Goal: Task Accomplishment & Management: Use online tool/utility

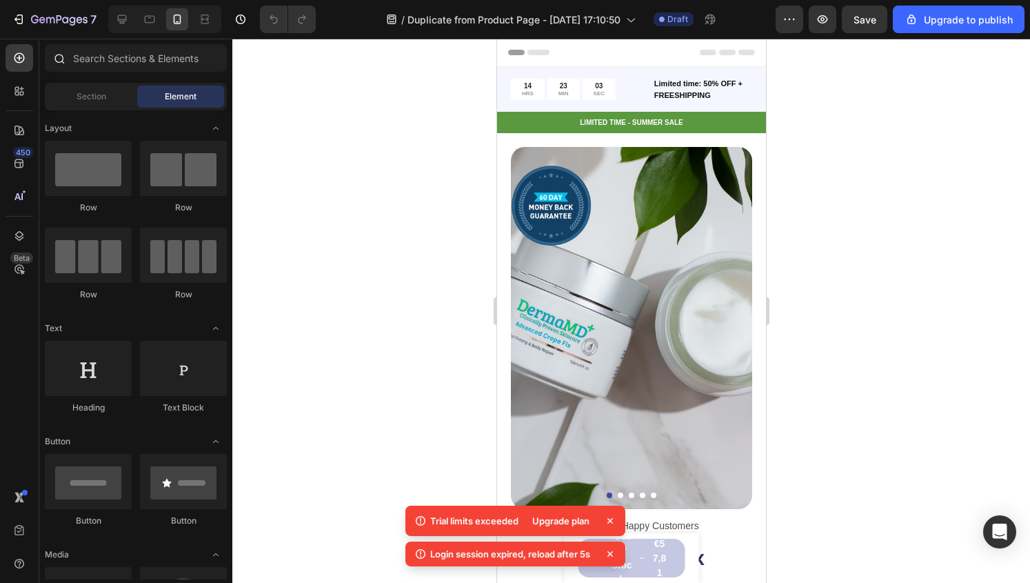
drag, startPoint x: 15, startPoint y: 32, endPoint x: 56, endPoint y: 53, distance: 46.0
click at [56, 0] on div "7 / Duplicate from Product Page - Aug 23, 17:10:50 Draft Preview Save Upgrade t…" at bounding box center [515, 0] width 1030 height 0
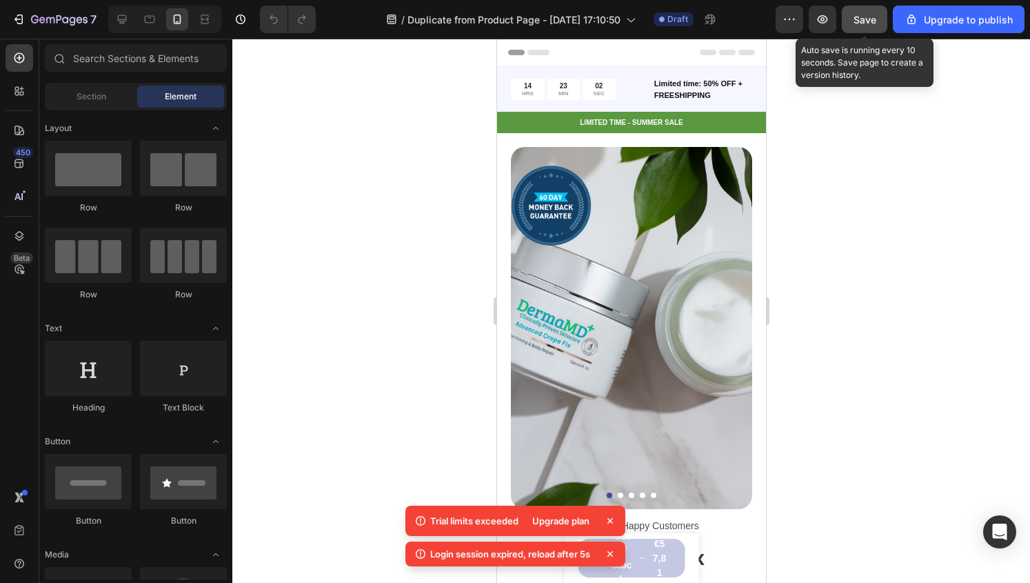
click at [864, 26] on div "Save" at bounding box center [865, 19] width 23 height 14
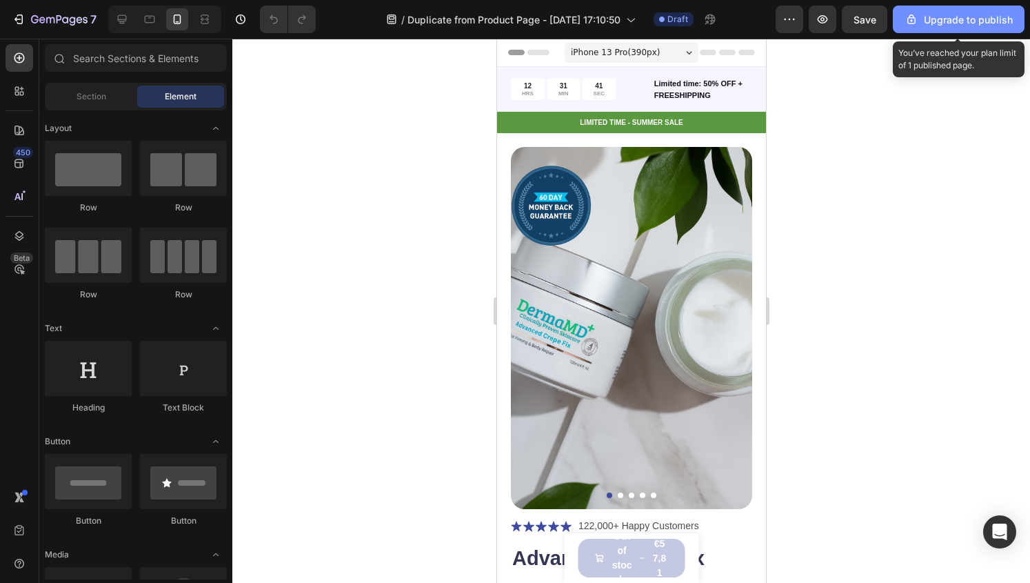
click at [955, 32] on button "Upgrade to publish" at bounding box center [959, 20] width 132 height 28
click at [937, 31] on button "Upgrade to publish" at bounding box center [959, 20] width 132 height 28
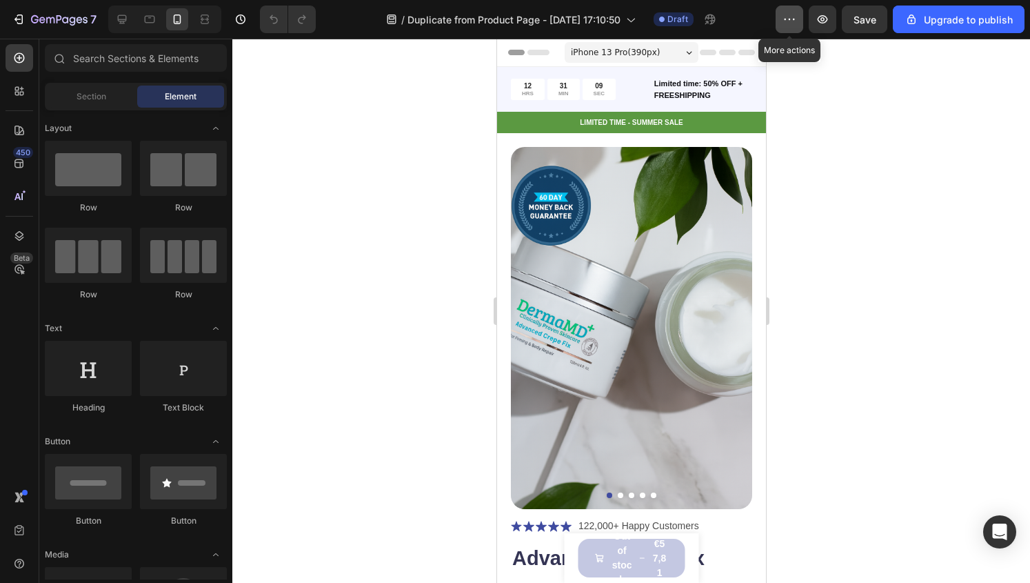
click at [786, 30] on button "button" at bounding box center [790, 20] width 28 height 28
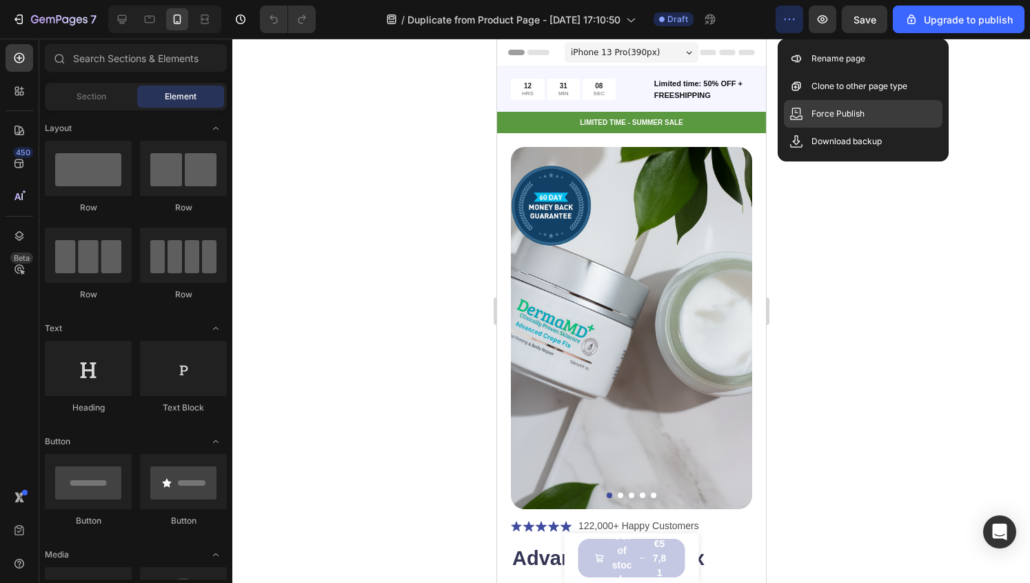
click at [821, 111] on p "Force Publish" at bounding box center [838, 114] width 53 height 14
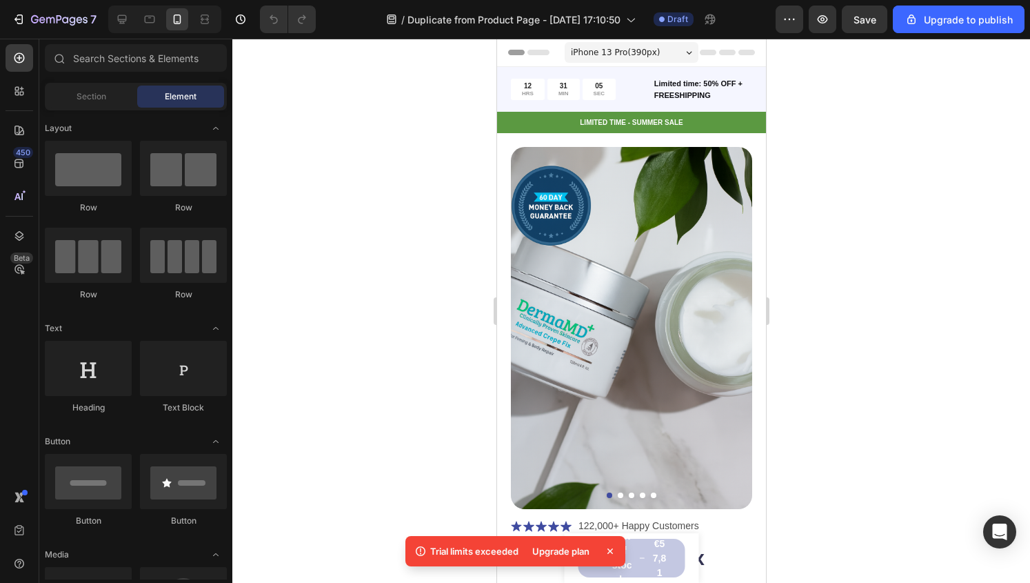
click at [610, 548] on icon at bounding box center [611, 551] width 14 height 14
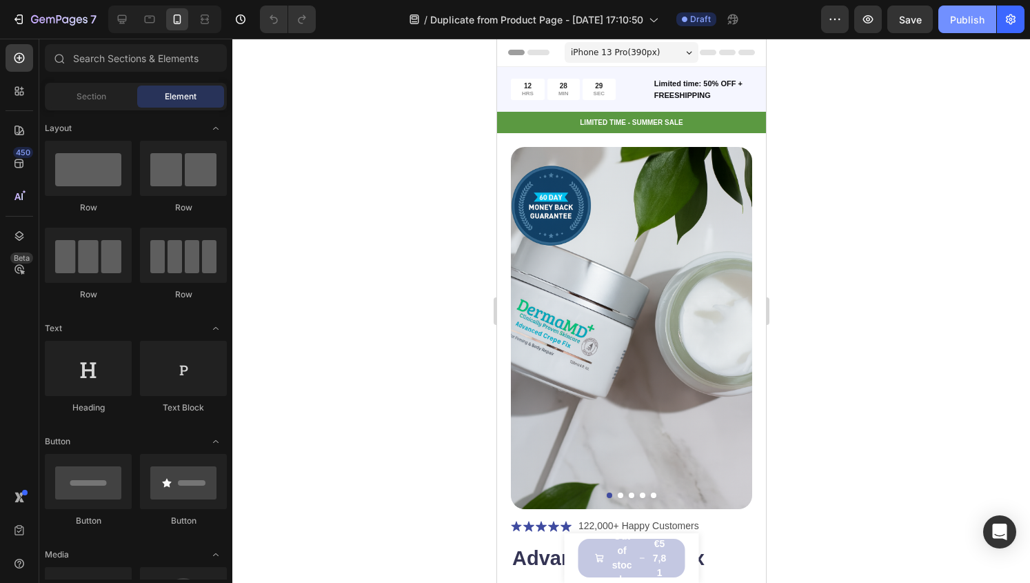
click at [970, 26] on div "Publish" at bounding box center [967, 19] width 34 height 14
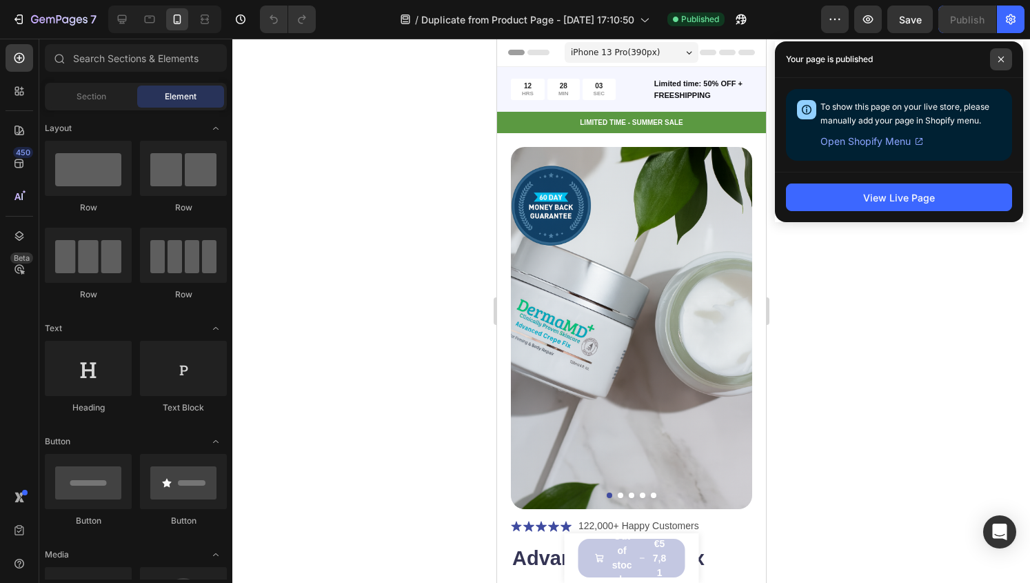
click at [1000, 54] on span at bounding box center [1001, 59] width 22 height 22
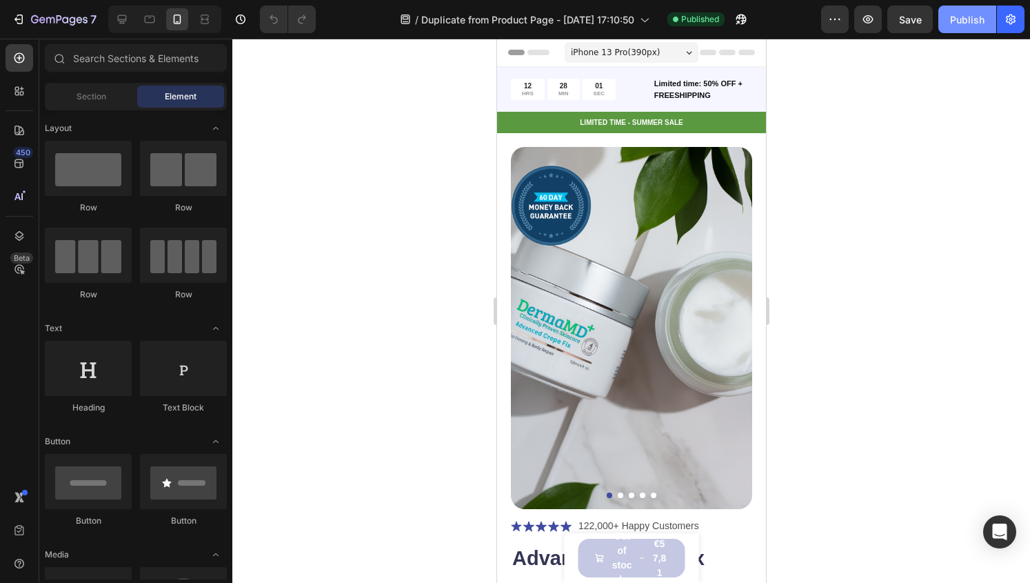
click at [971, 31] on button "Publish" at bounding box center [968, 20] width 58 height 28
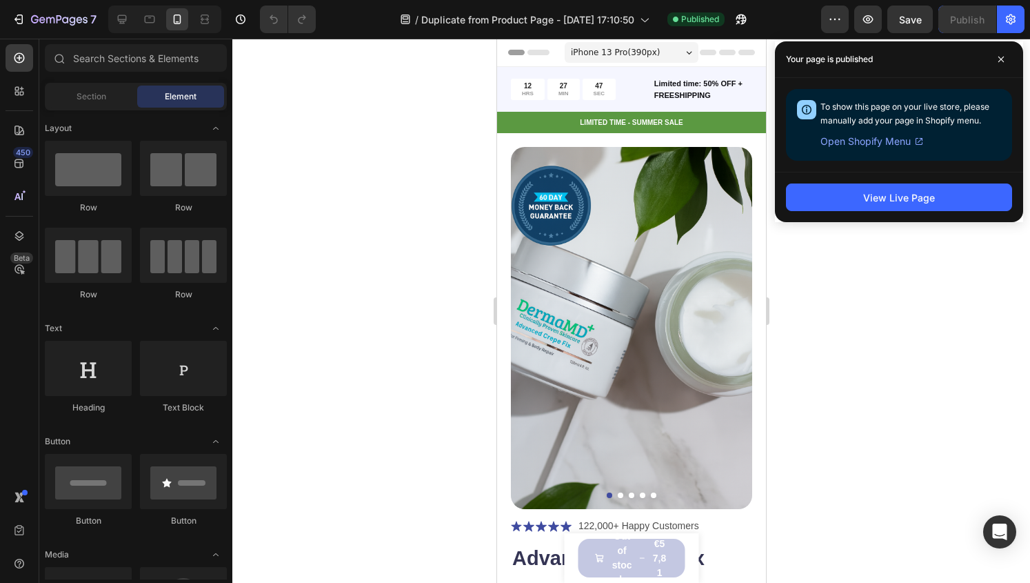
click at [884, 147] on span "Open Shopify Menu" at bounding box center [866, 141] width 90 height 17
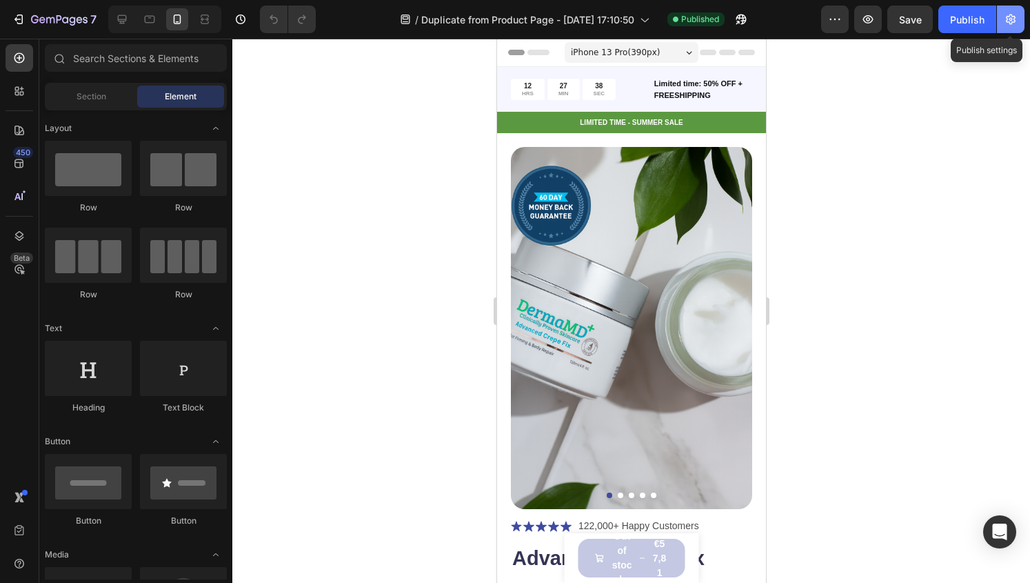
click at [1013, 25] on icon "button" at bounding box center [1011, 19] width 14 height 14
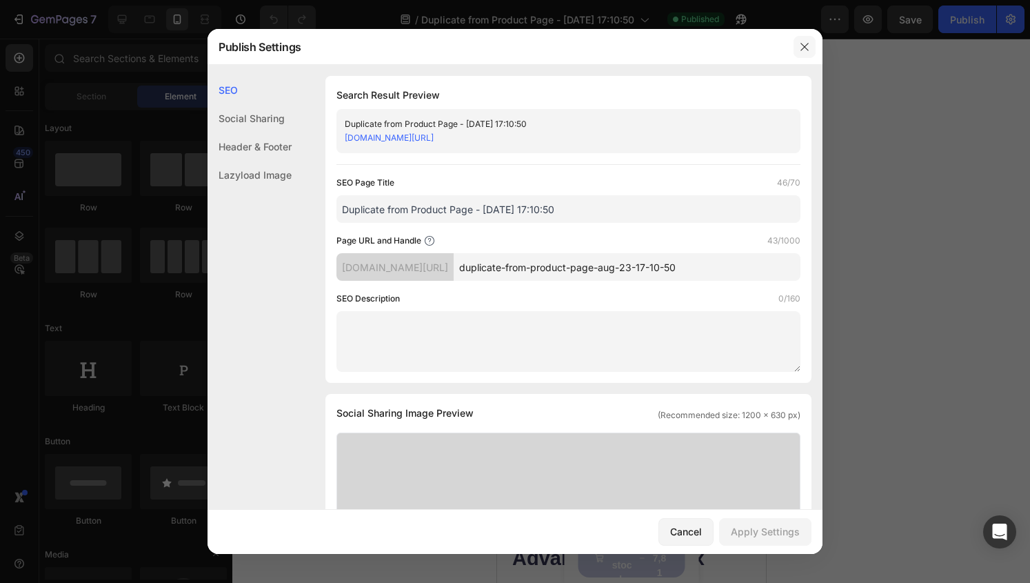
click at [804, 48] on icon "button" at bounding box center [805, 47] width 8 height 8
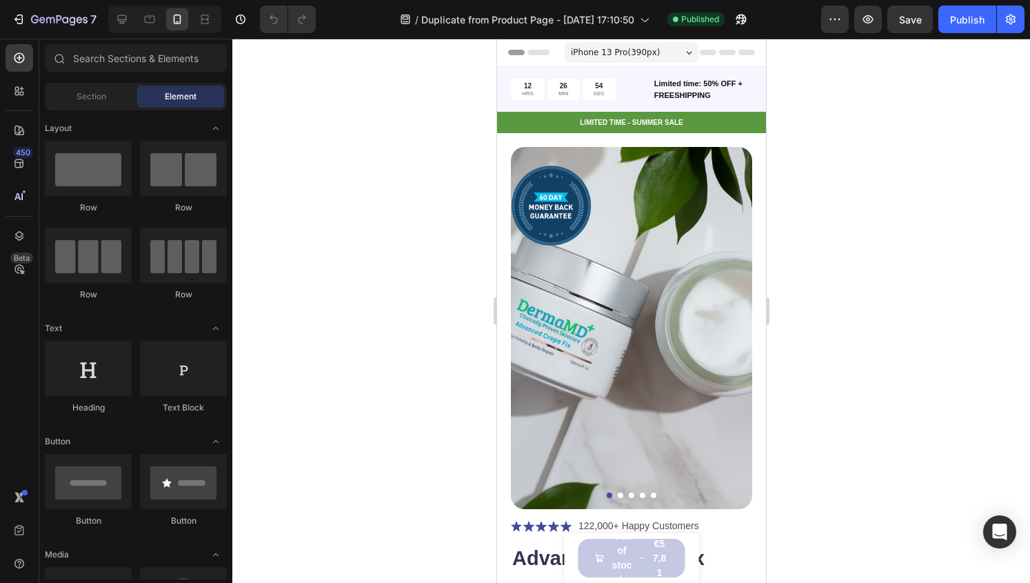
click at [966, 34] on div "7 / Duplicate from Product Page - Aug 23, 17:10:50 Published Preview Save Publi…" at bounding box center [515, 19] width 1030 height 39
click at [967, 28] on button "Publish" at bounding box center [968, 20] width 58 height 28
click at [524, 549] on div "View live page" at bounding box center [541, 550] width 79 height 19
click at [967, 12] on div "Publish" at bounding box center [967, 19] width 34 height 14
click at [1024, 17] on button "button" at bounding box center [1011, 20] width 28 height 28
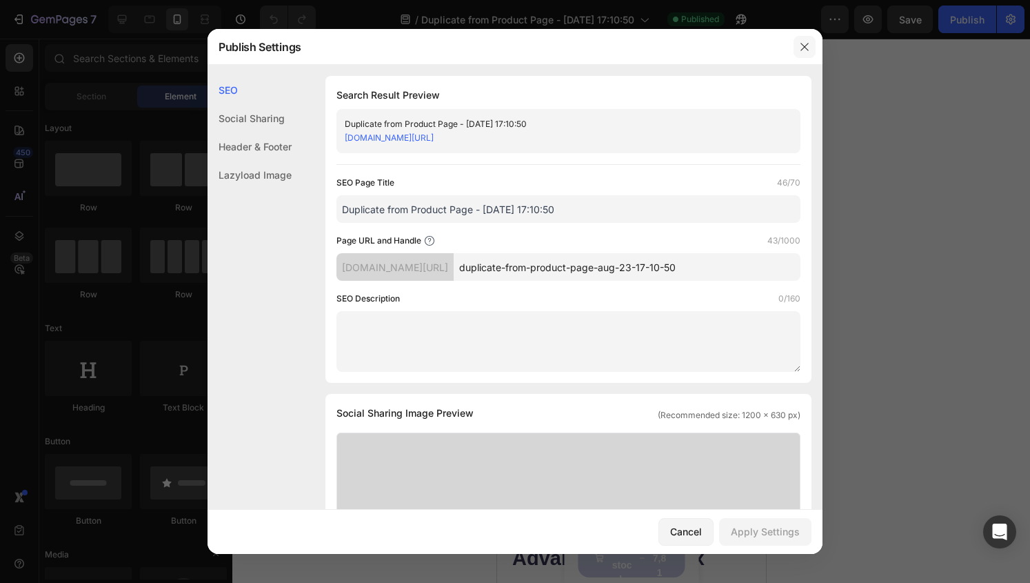
click at [804, 51] on icon "button" at bounding box center [804, 46] width 11 height 11
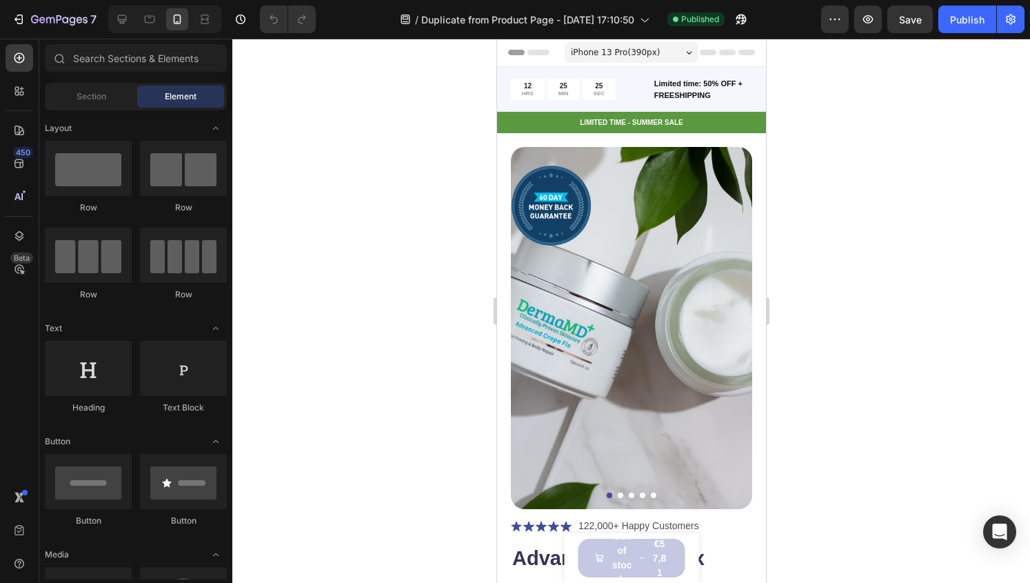
drag, startPoint x: 973, startPoint y: 26, endPoint x: 910, endPoint y: 117, distance: 110.0
click at [910, 0] on div "7 / Duplicate from Product Page - Aug 23, 17:10:50 Published Preview Save Publi…" at bounding box center [515, 0] width 1030 height 0
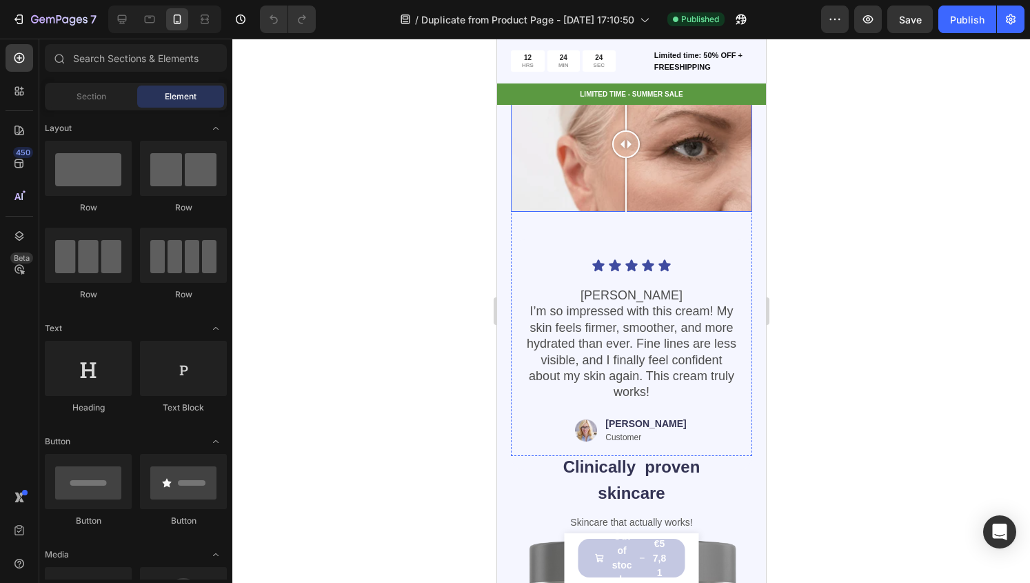
scroll to position [1142, 0]
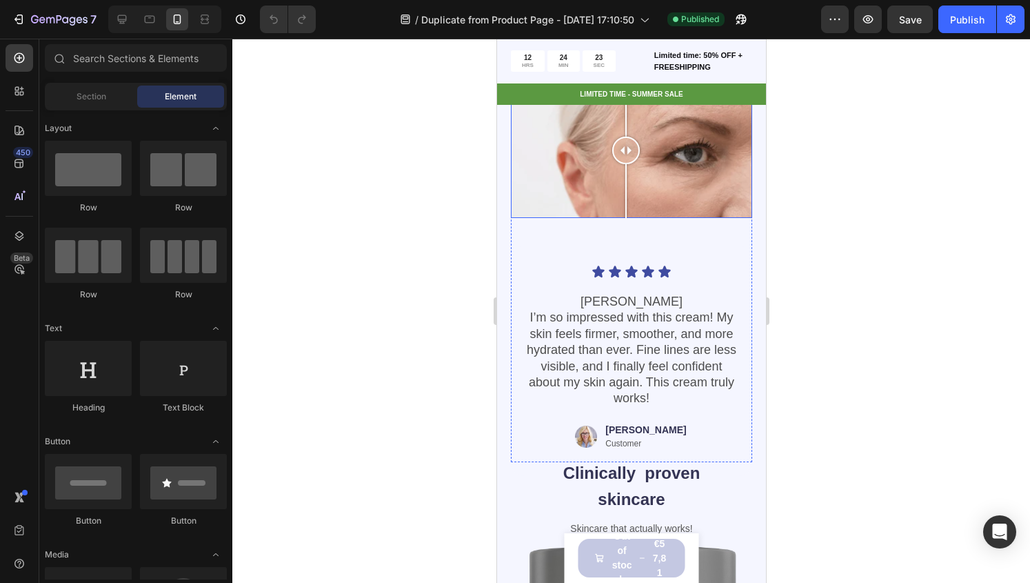
click at [564, 218] on div at bounding box center [630, 150] width 241 height 136
click at [615, 218] on div at bounding box center [630, 150] width 241 height 136
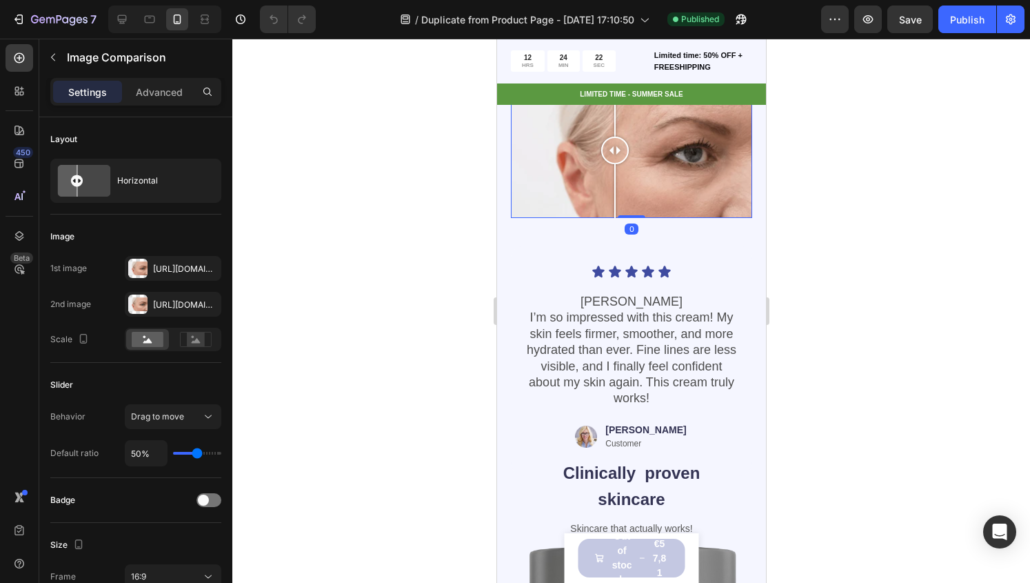
click at [686, 218] on div at bounding box center [630, 150] width 241 height 136
click at [629, 218] on div at bounding box center [630, 150] width 241 height 136
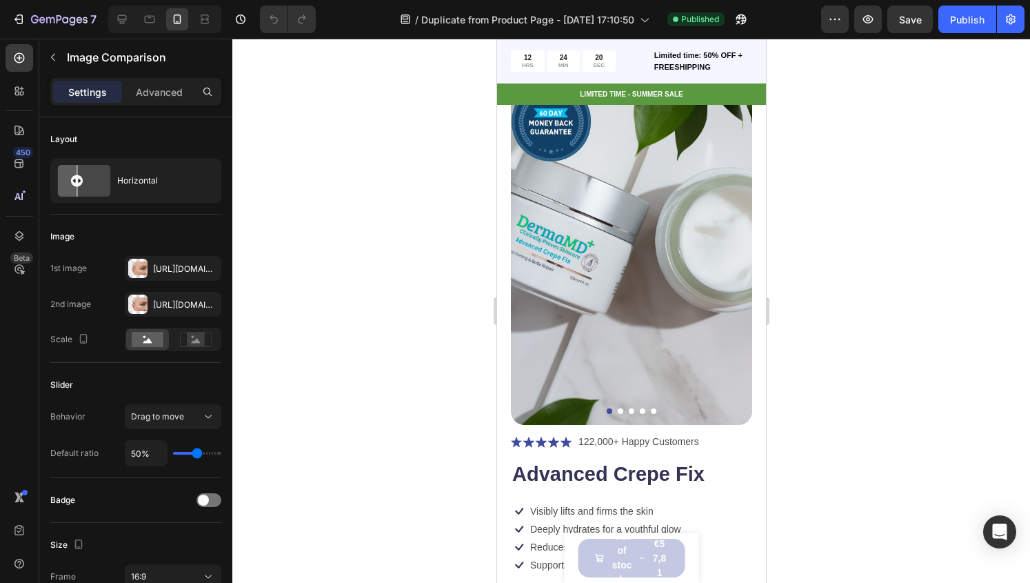
scroll to position [0, 0]
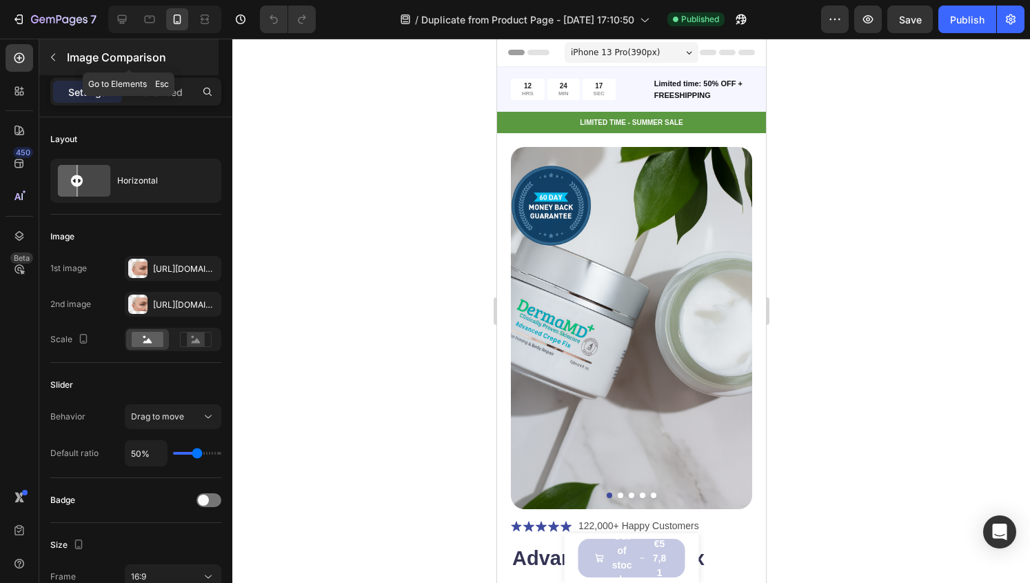
click at [61, 61] on button "button" at bounding box center [53, 57] width 22 height 22
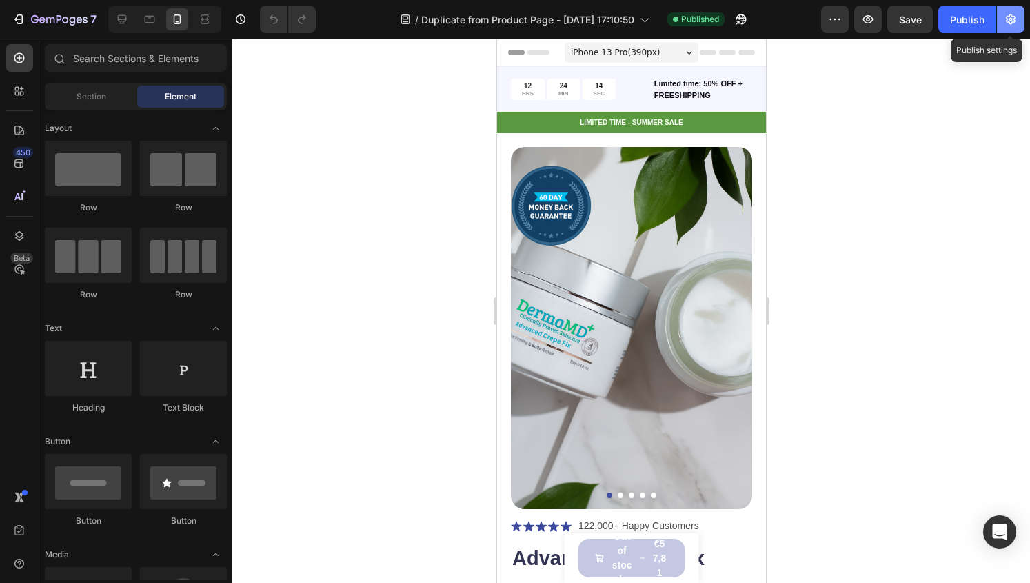
click at [1003, 27] on button "button" at bounding box center [1011, 20] width 28 height 28
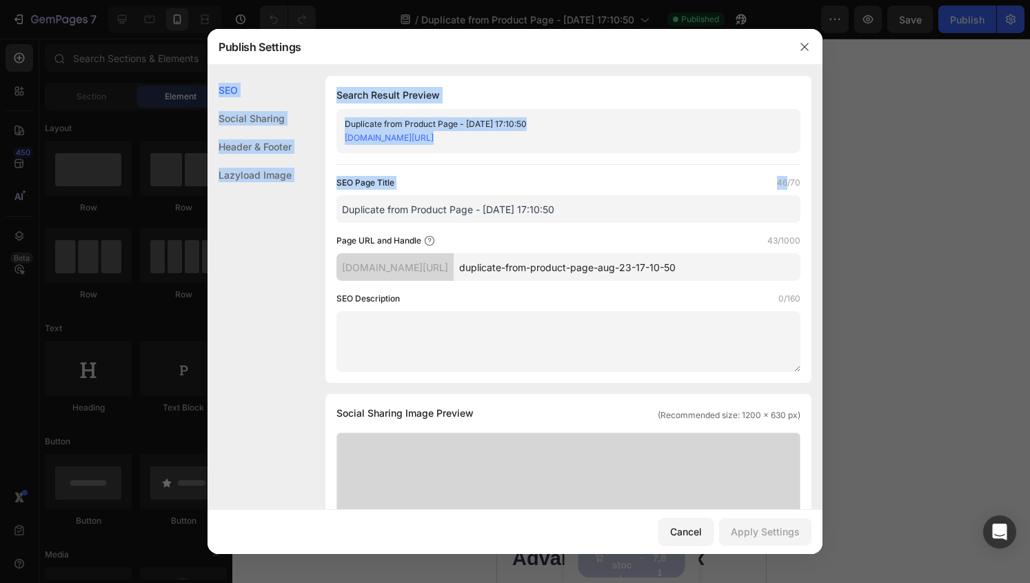
drag, startPoint x: 775, startPoint y: 183, endPoint x: 822, endPoint y: 57, distance: 135.3
click at [822, 57] on div "Publish Settings SEO Social Sharing Header & Footer Lazyload Image SEO Search R…" at bounding box center [515, 291] width 615 height 525
click at [804, 46] on icon "button" at bounding box center [805, 47] width 8 height 8
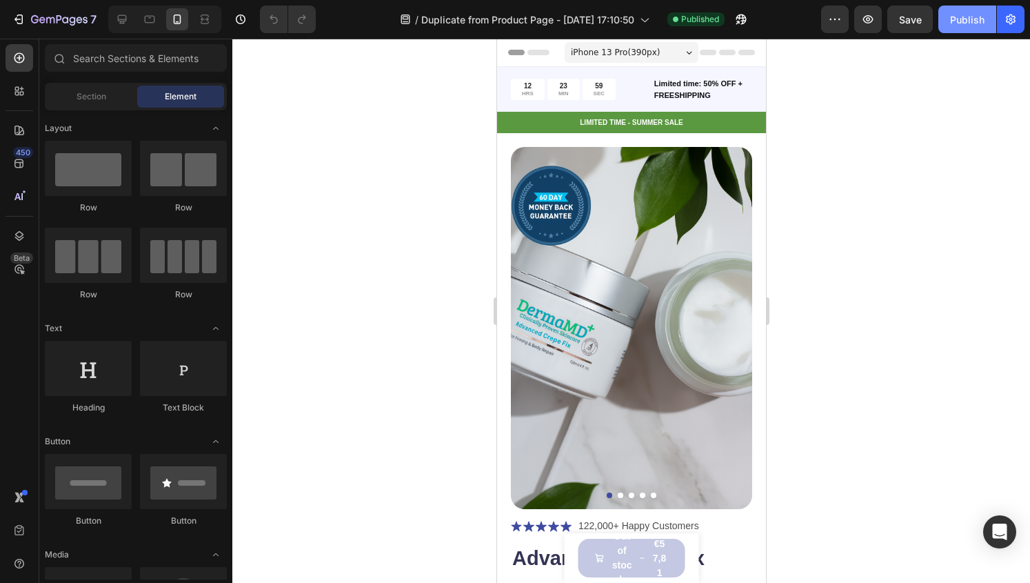
click at [953, 31] on button "Publish" at bounding box center [968, 20] width 58 height 28
click at [953, 78] on div at bounding box center [631, 311] width 798 height 544
click at [966, 36] on div "7 / Duplicate from Product Page - Aug 23, 17:10:50 Published Preview Save Publi…" at bounding box center [515, 19] width 1030 height 39
click at [962, 27] on button "Publish" at bounding box center [968, 20] width 58 height 28
click at [677, 48] on div "iPhone 13 Pro ( 390 px)" at bounding box center [631, 52] width 134 height 21
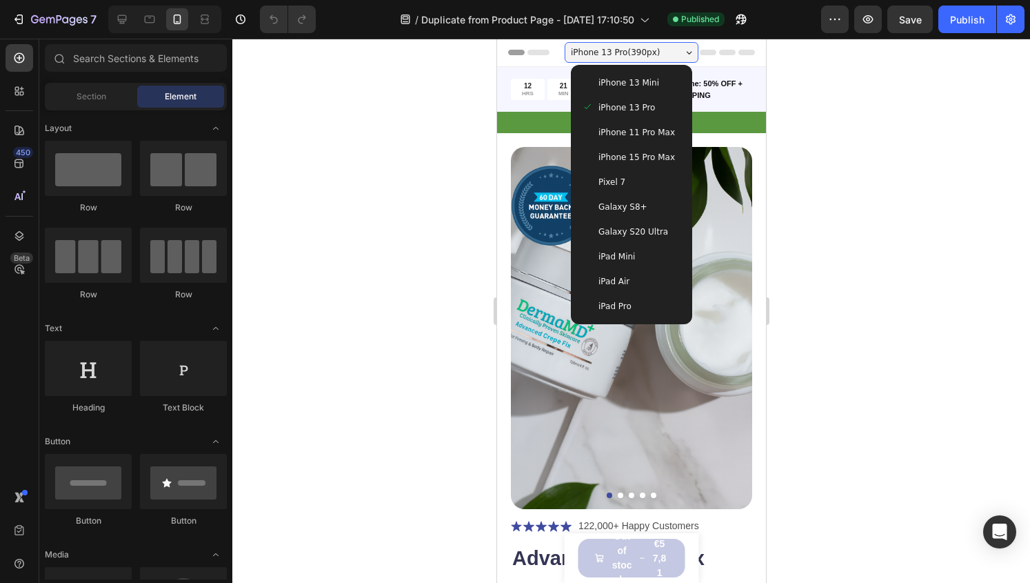
click at [677, 48] on div "iPhone 13 Pro ( 390 px)" at bounding box center [631, 52] width 134 height 21
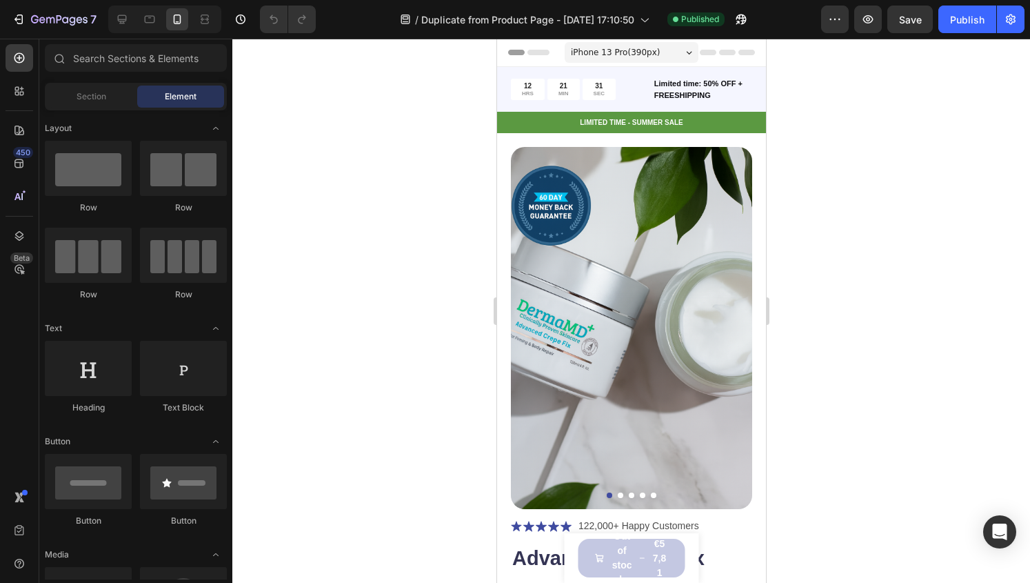
click at [677, 50] on div "iPhone 13 Pro ( 390 px)" at bounding box center [631, 52] width 134 height 21
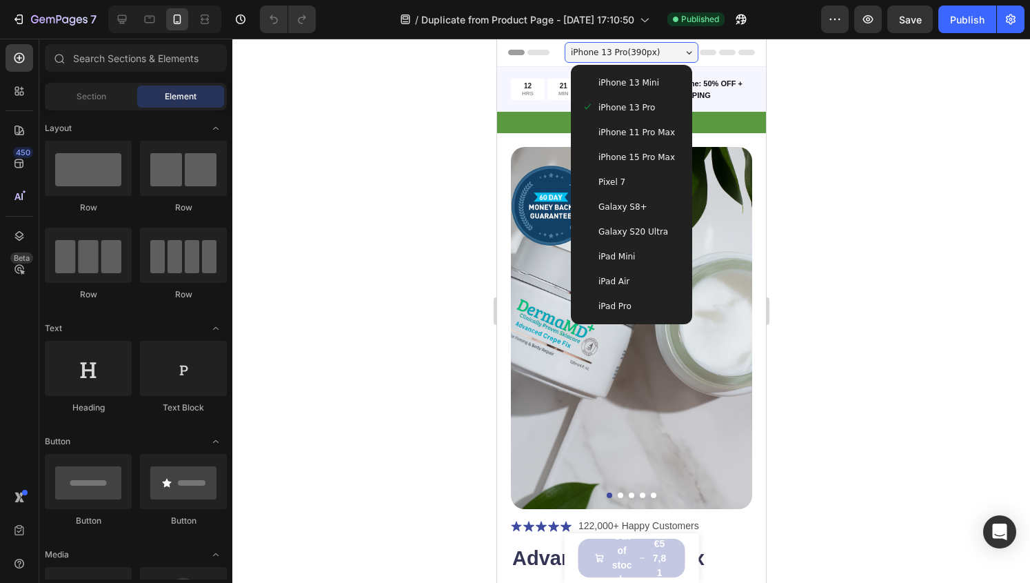
click at [677, 50] on div "iPhone 13 Pro ( 390 px)" at bounding box center [631, 52] width 134 height 21
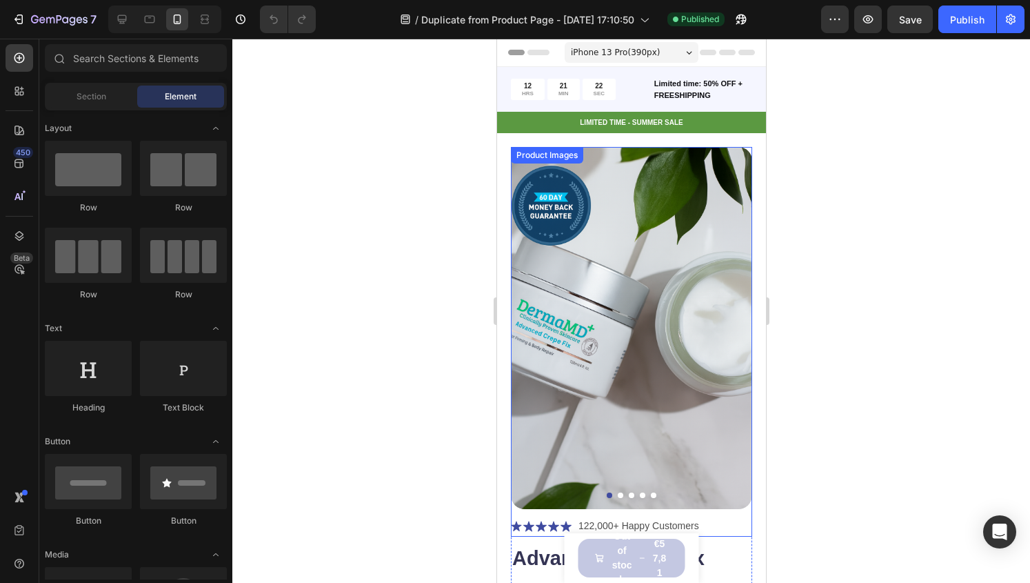
click at [621, 492] on div at bounding box center [630, 495] width 241 height 6
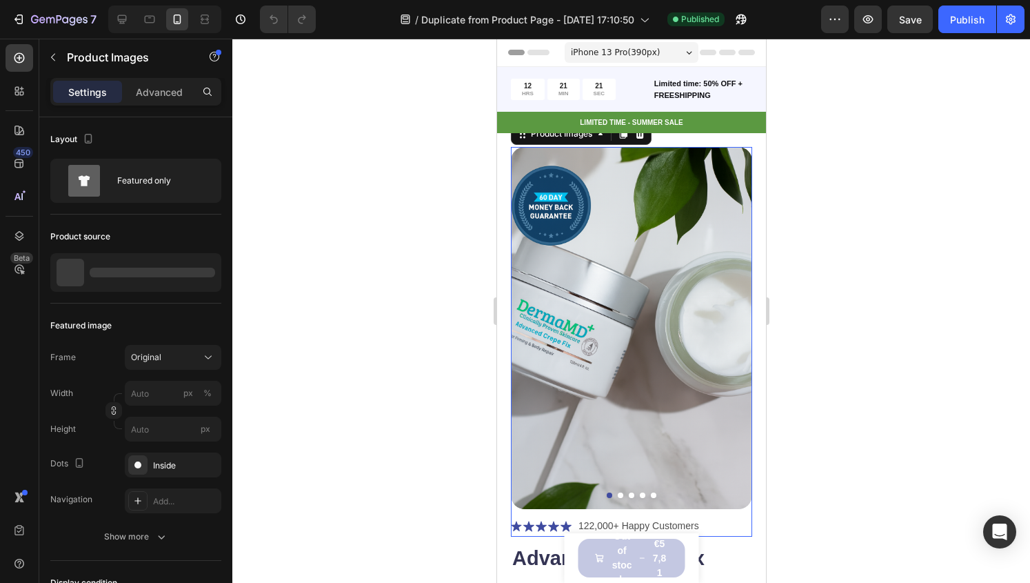
click at [628, 492] on button "Dot" at bounding box center [631, 495] width 6 height 6
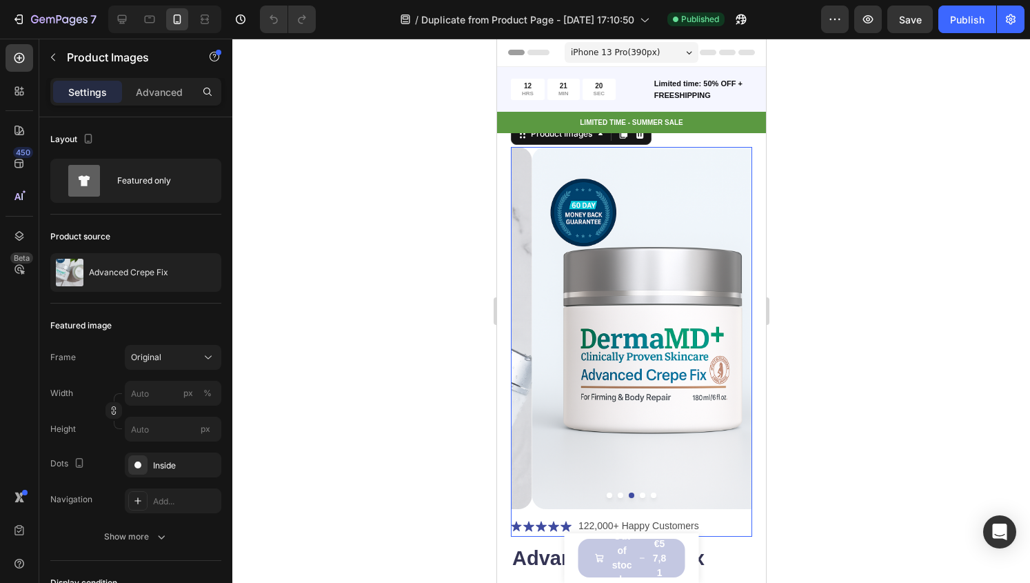
click at [650, 492] on button "Dot" at bounding box center [653, 495] width 6 height 6
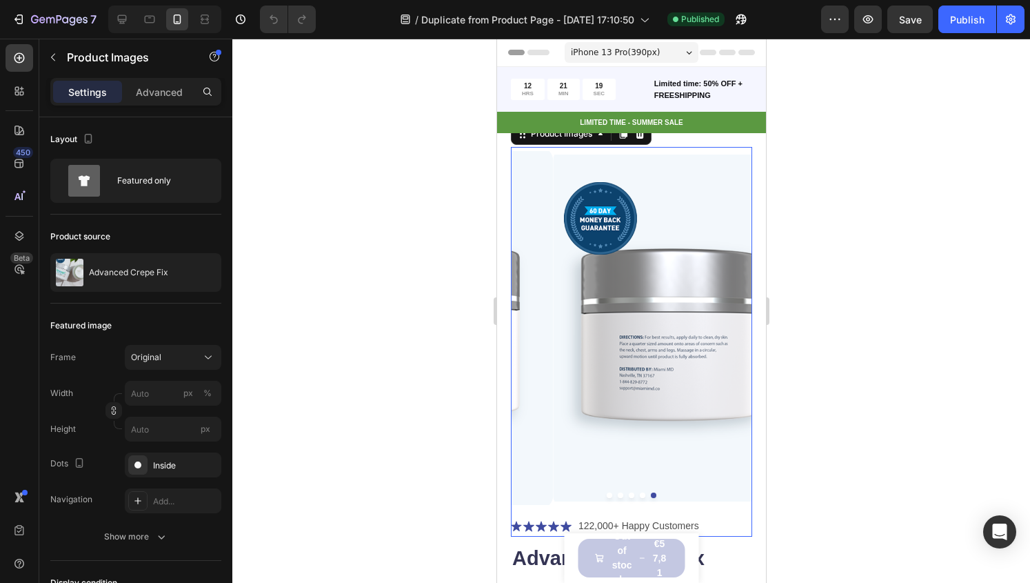
click at [607, 492] on div at bounding box center [630, 495] width 241 height 6
click at [597, 492] on div at bounding box center [630, 495] width 241 height 6
click at [630, 482] on img at bounding box center [672, 328] width 241 height 362
click at [622, 492] on div at bounding box center [630, 495] width 241 height 6
click at [628, 492] on button "Dot" at bounding box center [631, 495] width 6 height 6
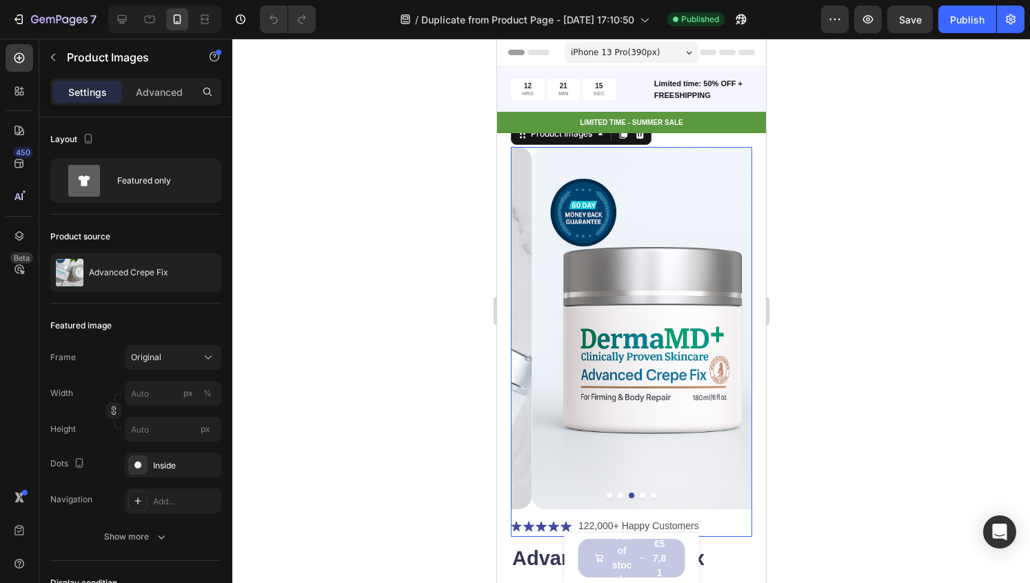
click at [604, 482] on img at bounding box center [652, 328] width 241 height 362
click at [606, 492] on button "Dot" at bounding box center [609, 495] width 6 height 6
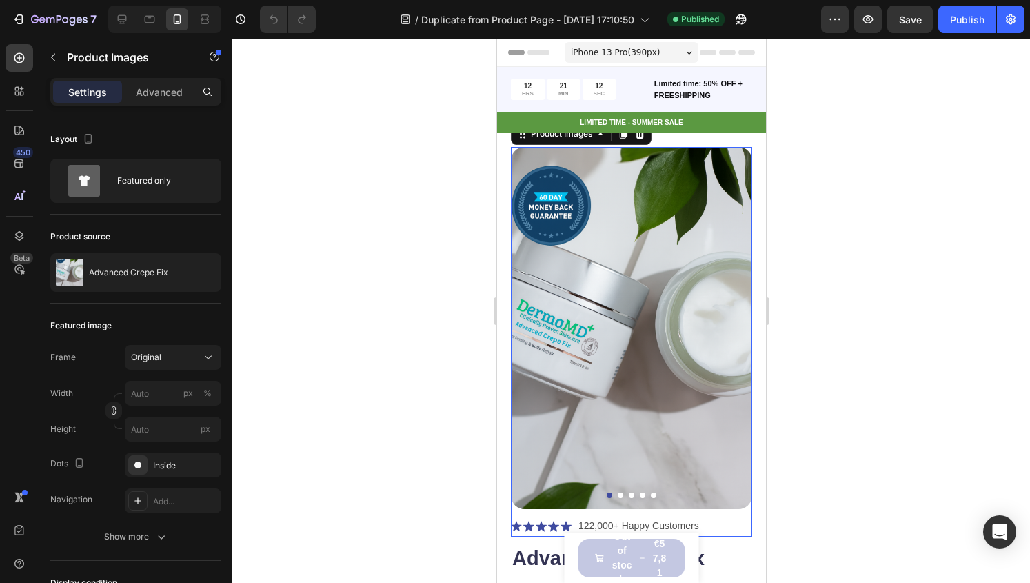
click at [617, 492] on button "Dot" at bounding box center [620, 495] width 6 height 6
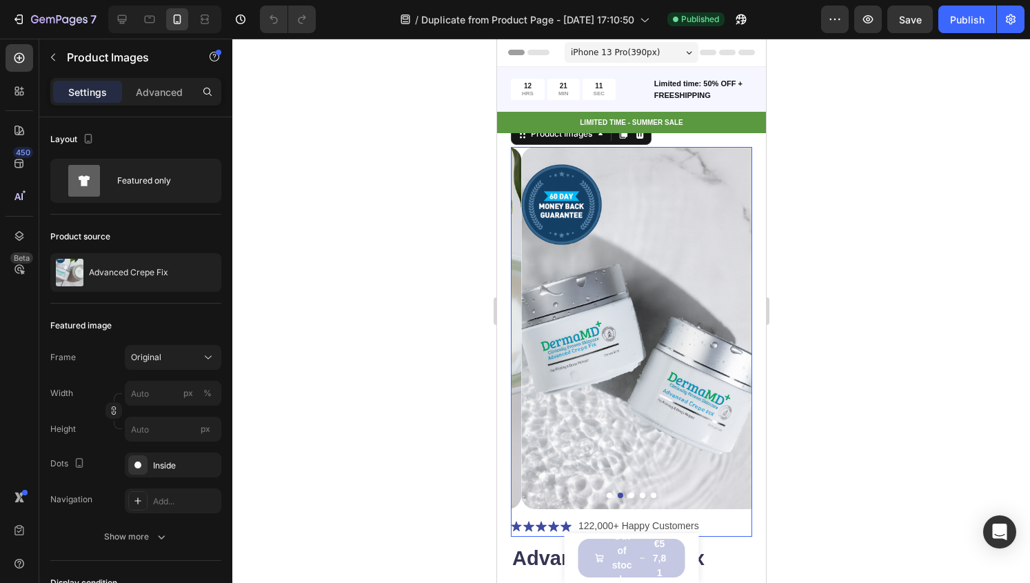
click at [631, 492] on div at bounding box center [630, 495] width 241 height 6
click at [628, 492] on button "Dot" at bounding box center [631, 495] width 6 height 6
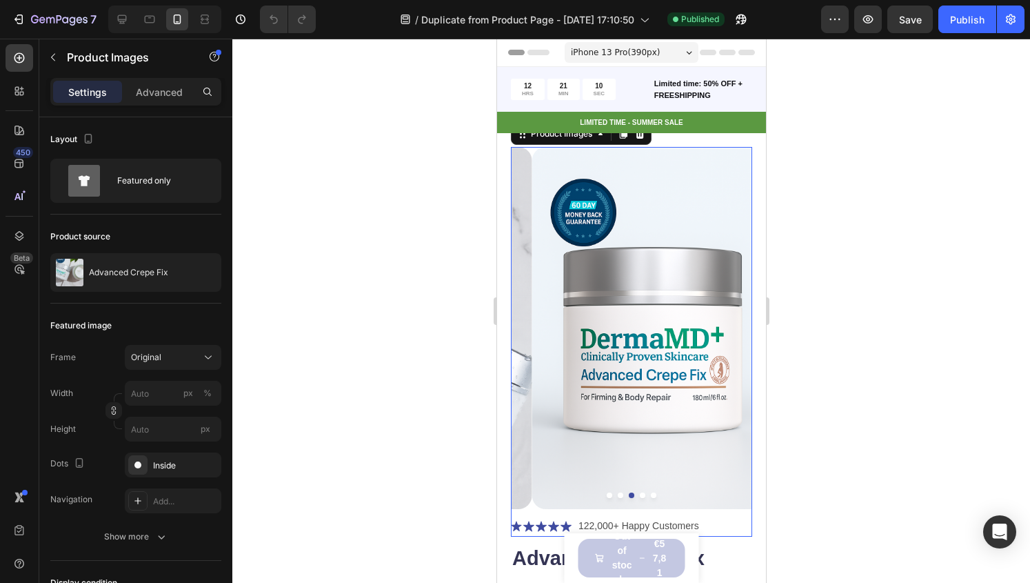
click at [639, 475] on img at bounding box center [652, 328] width 241 height 362
click at [652, 492] on div at bounding box center [630, 495] width 241 height 6
click at [650, 492] on button "Dot" at bounding box center [653, 495] width 6 height 6
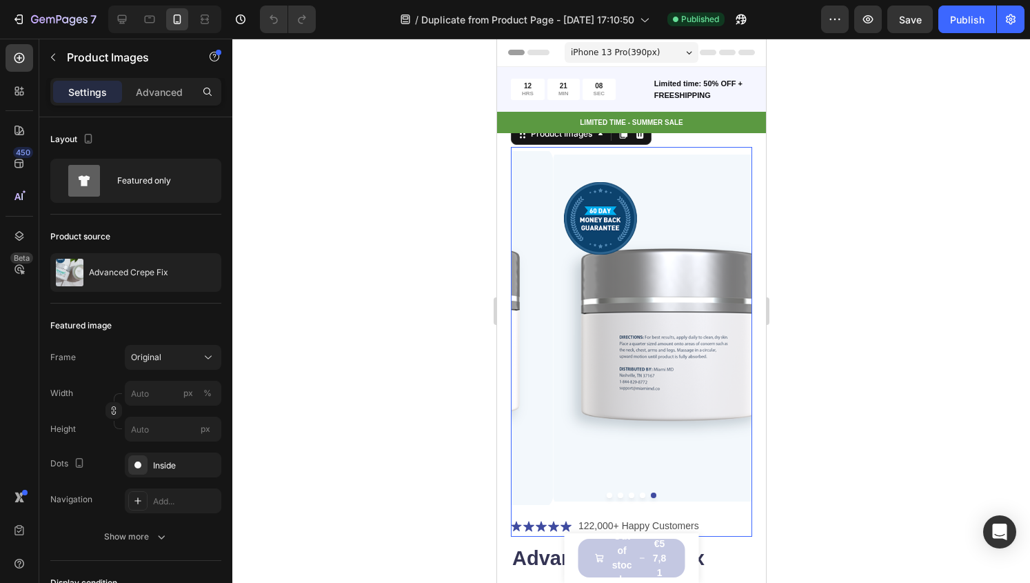
click at [634, 475] on img at bounding box center [672, 328] width 241 height 362
click at [628, 475] on img at bounding box center [672, 328] width 241 height 362
click at [593, 492] on div at bounding box center [630, 495] width 241 height 6
click at [606, 492] on button "Dot" at bounding box center [609, 495] width 6 height 6
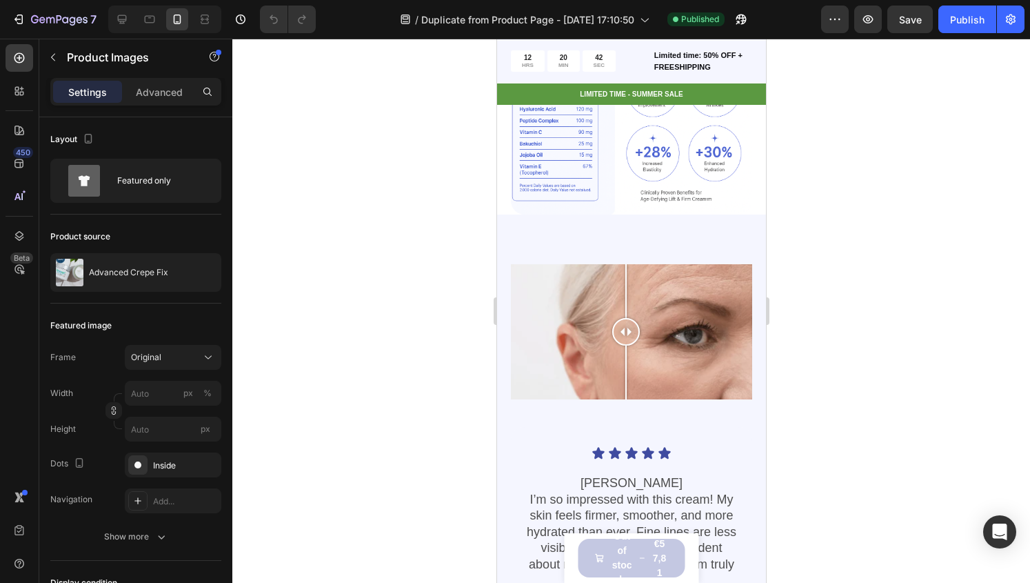
scroll to position [1127, 0]
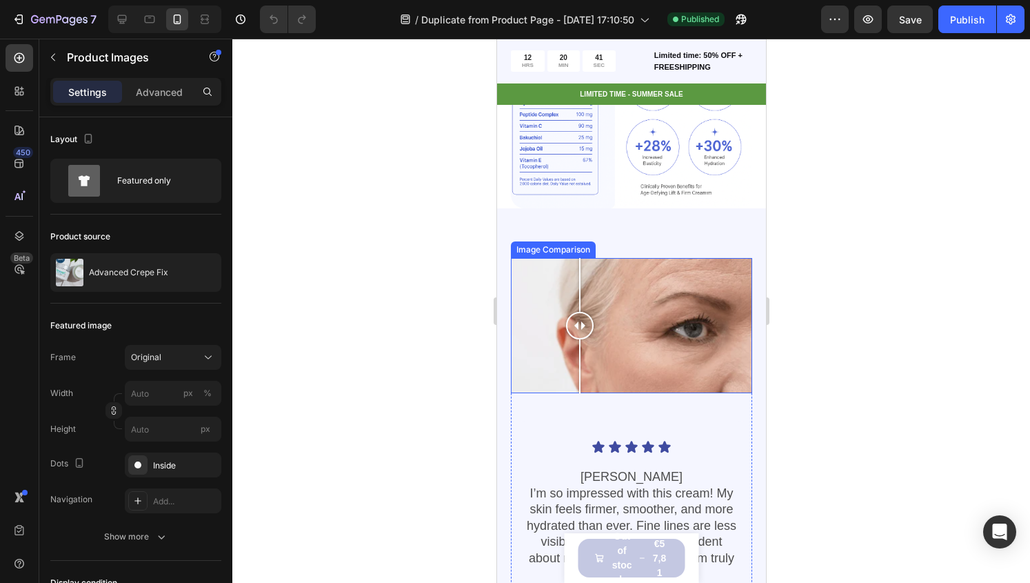
click at [579, 352] on div at bounding box center [630, 326] width 241 height 136
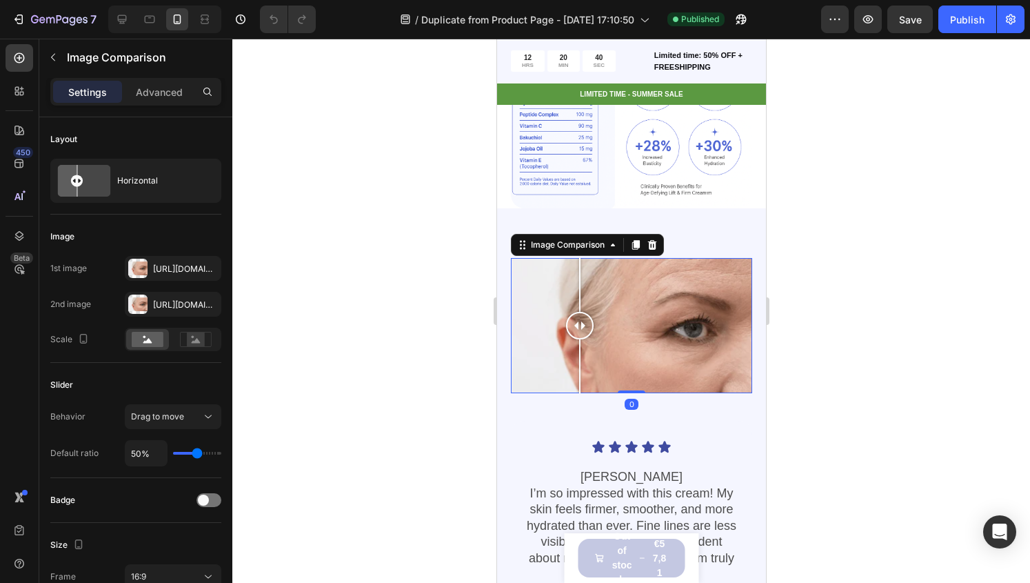
click at [564, 301] on div at bounding box center [630, 326] width 241 height 136
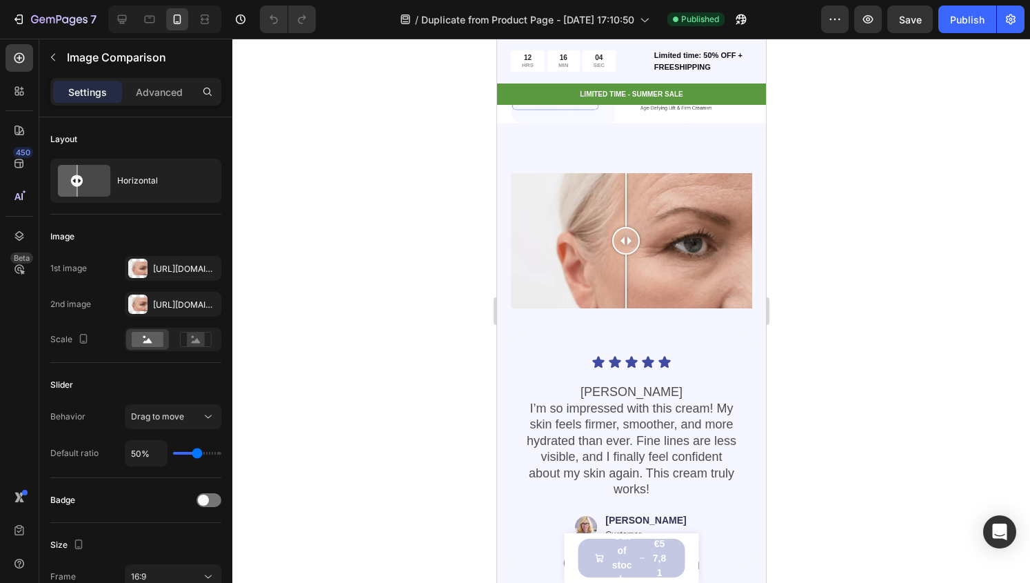
scroll to position [1213, 0]
click at [578, 238] on div at bounding box center [630, 240] width 241 height 136
click at [174, 275] on div "Https://cdn.Shopify.Com/s/files/1/0951/6951/1771/files/gempages_580506826143957…" at bounding box center [173, 268] width 97 height 25
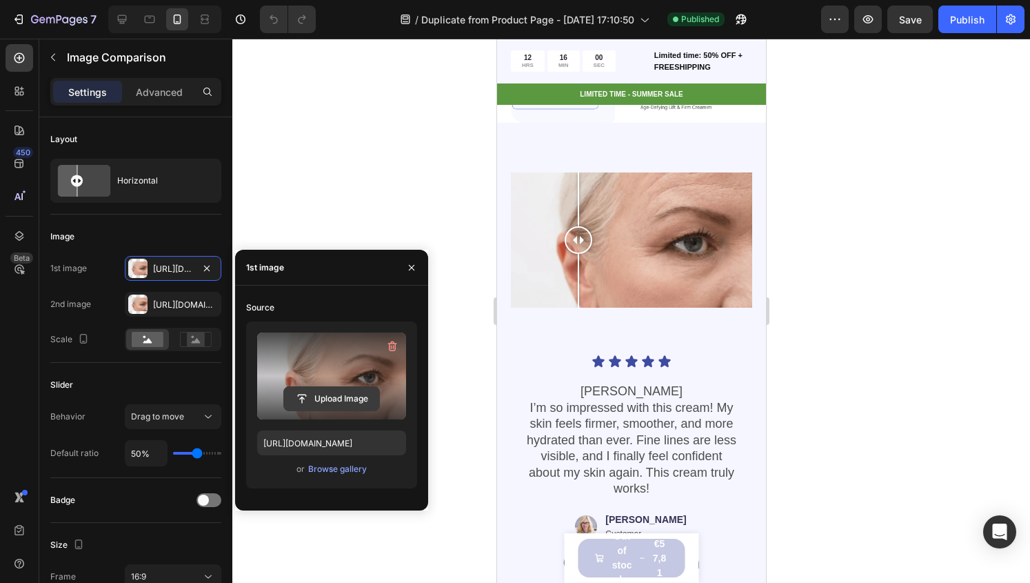
click at [348, 401] on input "file" at bounding box center [331, 398] width 95 height 23
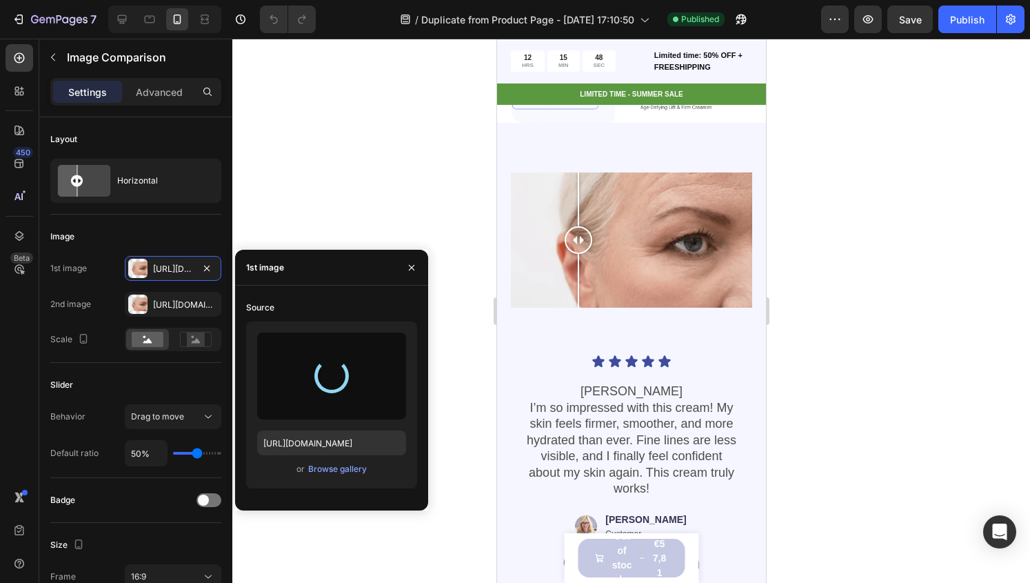
type input "https://cdn.shopify.com/s/files/1/0951/6951/1771/files/gempages_580506826143957…"
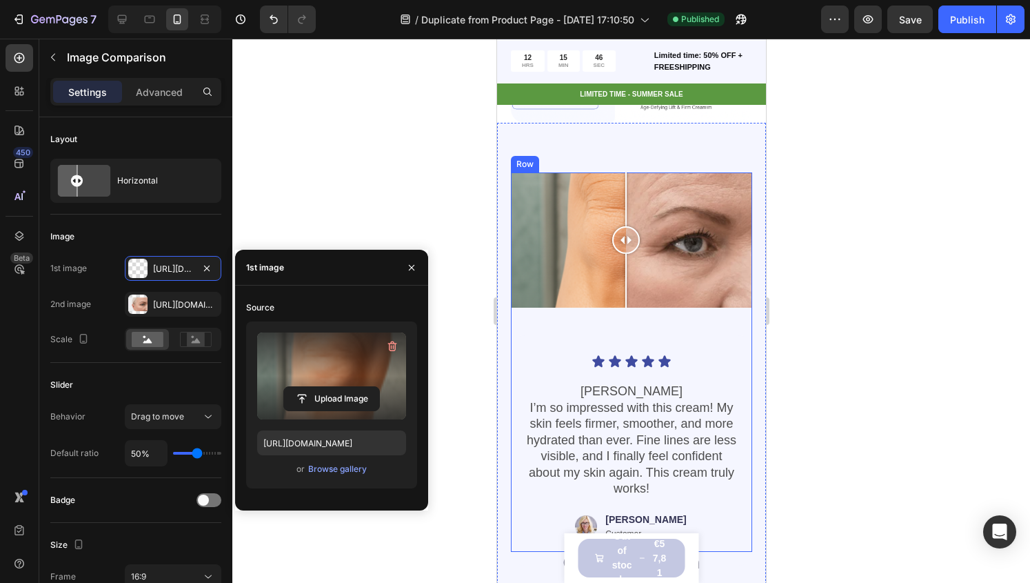
scroll to position [1185, 0]
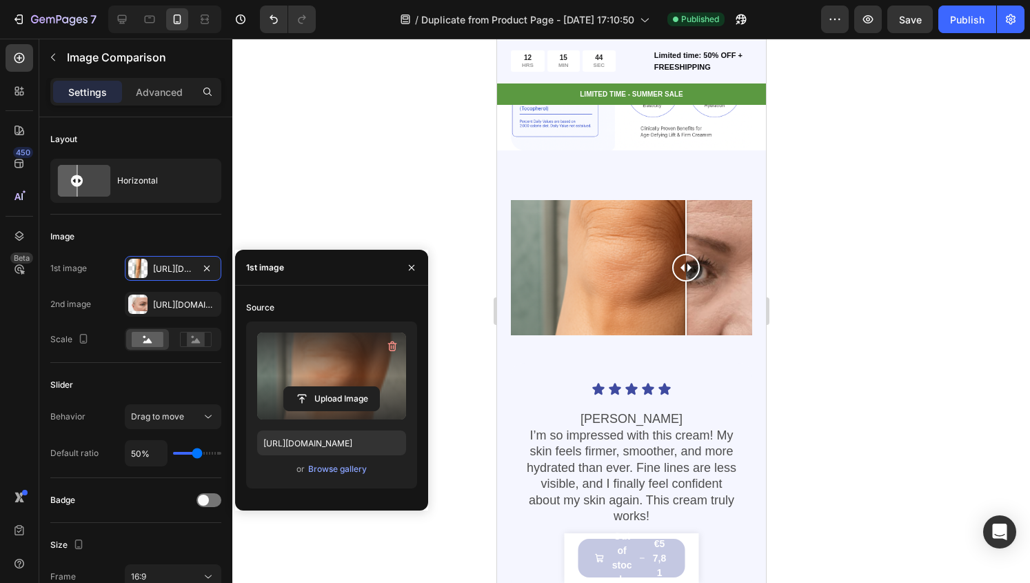
drag, startPoint x: 629, startPoint y: 268, endPoint x: 730, endPoint y: 275, distance: 100.9
click at [699, 275] on div at bounding box center [686, 268] width 28 height 136
click at [659, 256] on div at bounding box center [630, 268] width 241 height 136
click at [638, 262] on div at bounding box center [630, 268] width 241 height 136
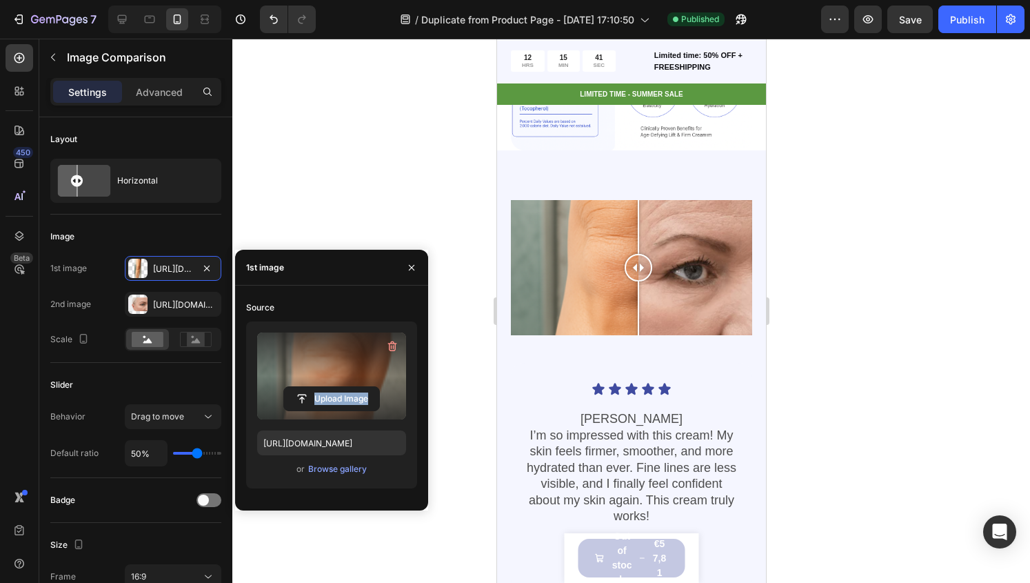
drag, startPoint x: 386, startPoint y: 370, endPoint x: 390, endPoint y: 399, distance: 29.9
click at [390, 399] on div "Upload Image" at bounding box center [331, 375] width 149 height 87
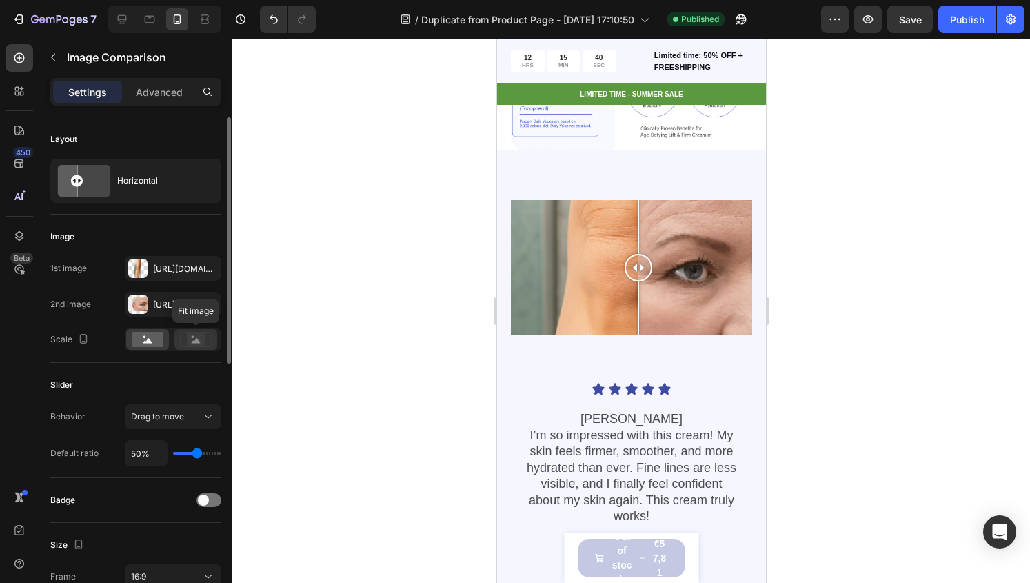
click at [198, 343] on rect at bounding box center [196, 339] width 18 height 14
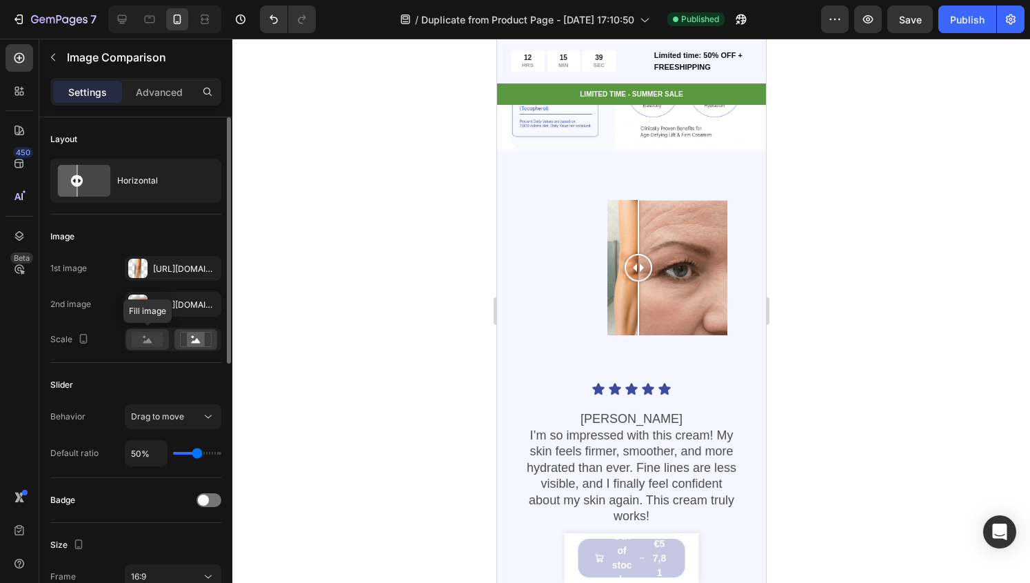
click at [161, 337] on rect at bounding box center [148, 339] width 32 height 15
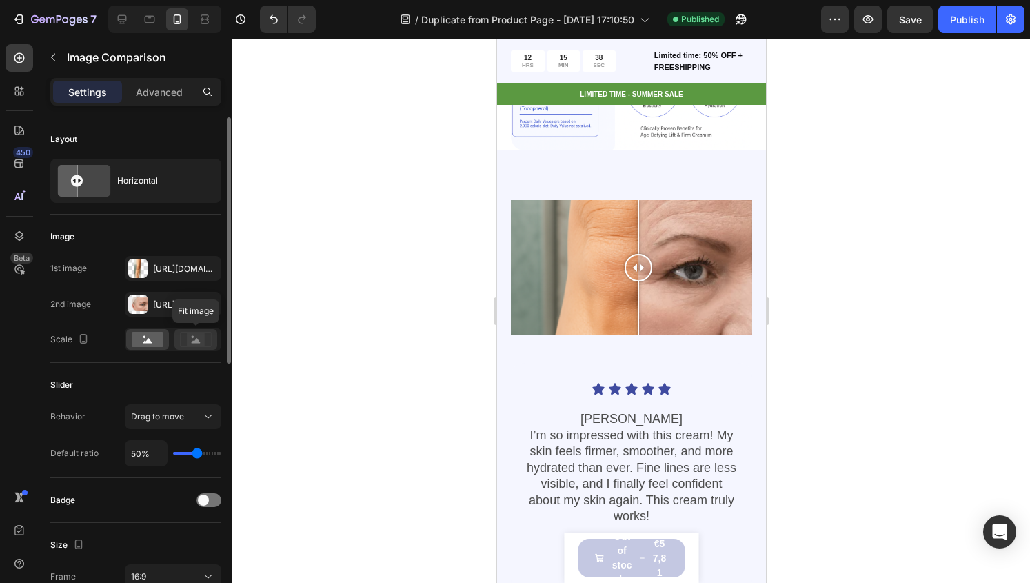
click at [192, 339] on rect at bounding box center [196, 339] width 18 height 14
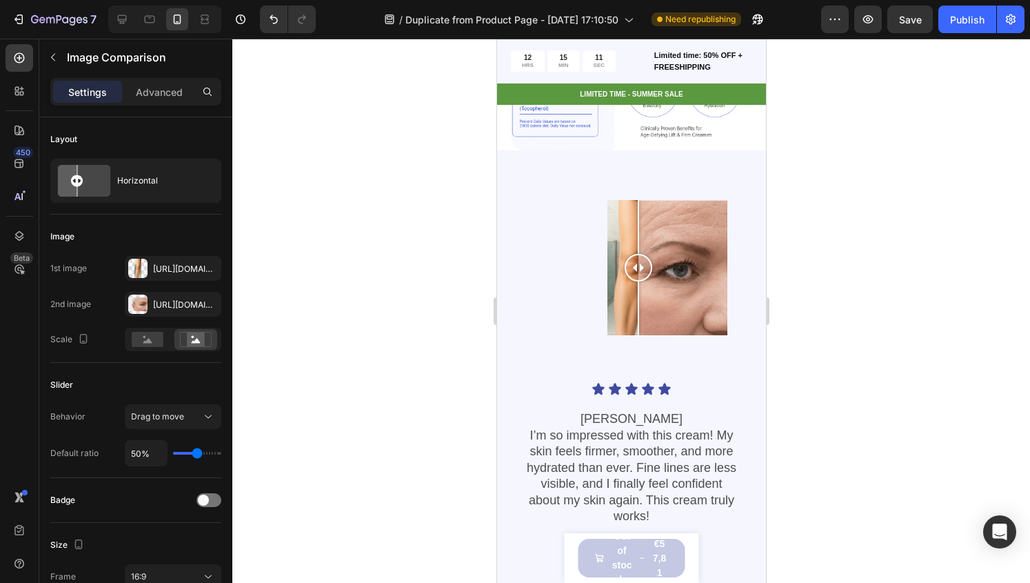
click at [707, 245] on div at bounding box center [630, 268] width 241 height 136
drag, startPoint x: 708, startPoint y: 248, endPoint x: 599, endPoint y: 263, distance: 110.0
click at [599, 263] on div at bounding box center [598, 268] width 28 height 28
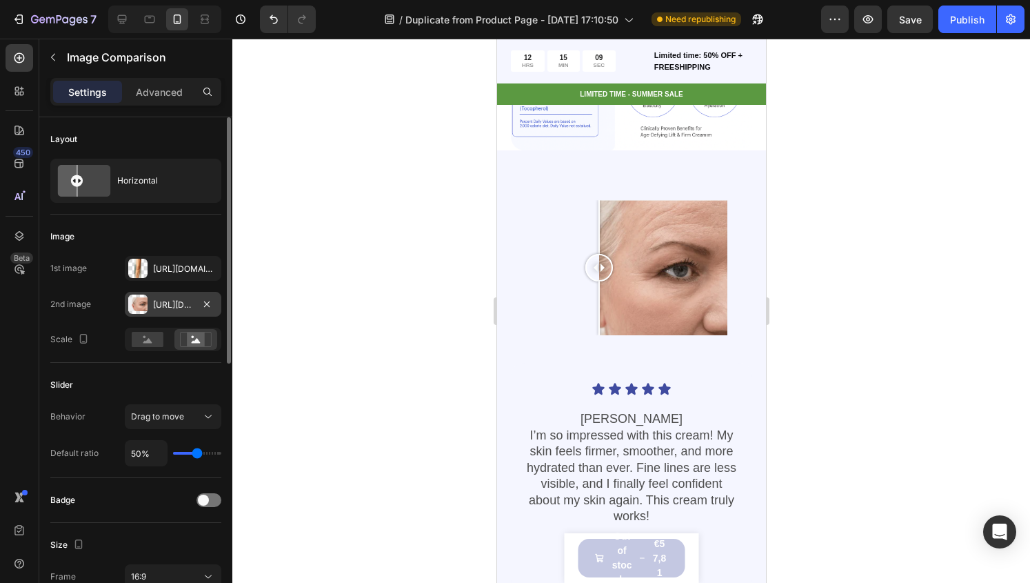
click at [181, 308] on div "Https://cdn.Shopify.Com/s/files/1/0951/6951/1771/files/gempages_580506826143957…" at bounding box center [173, 305] width 40 height 12
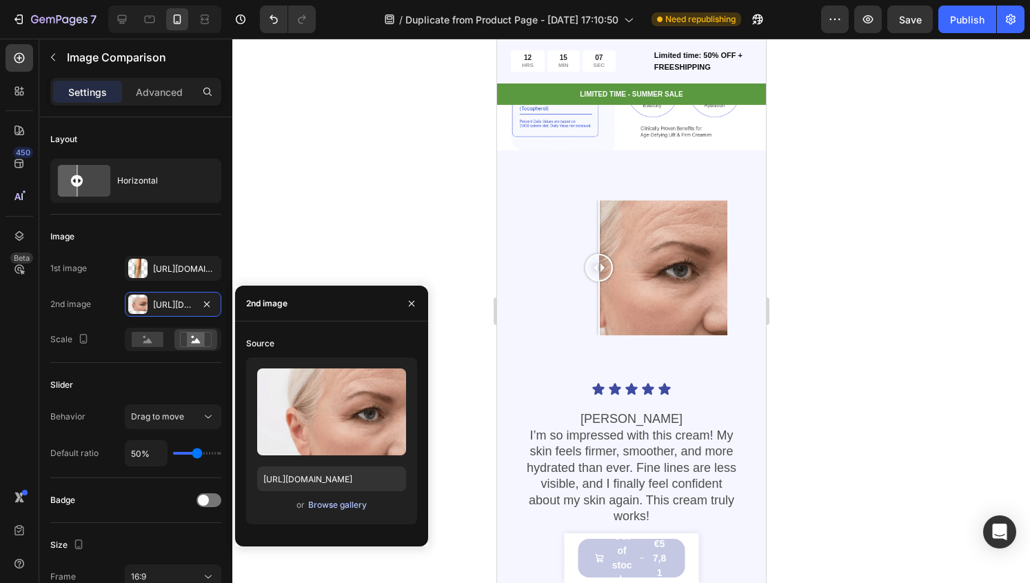
click at [319, 503] on div "Browse gallery" at bounding box center [337, 505] width 59 height 12
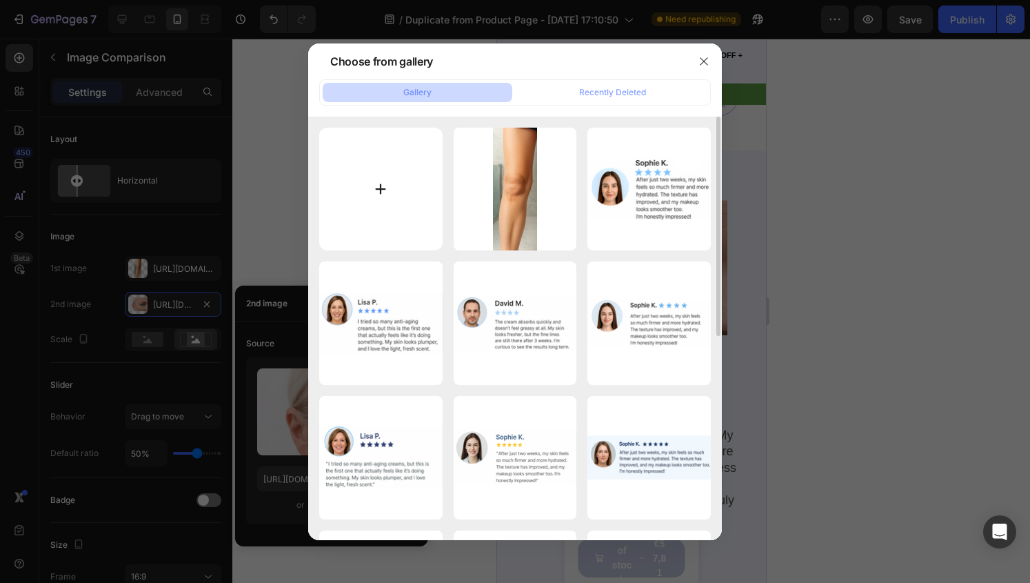
click at [384, 166] on input "file" at bounding box center [380, 189] width 123 height 123
type input "C:\fakepath\Schermafbeelding 2025-08-26 222920.png"
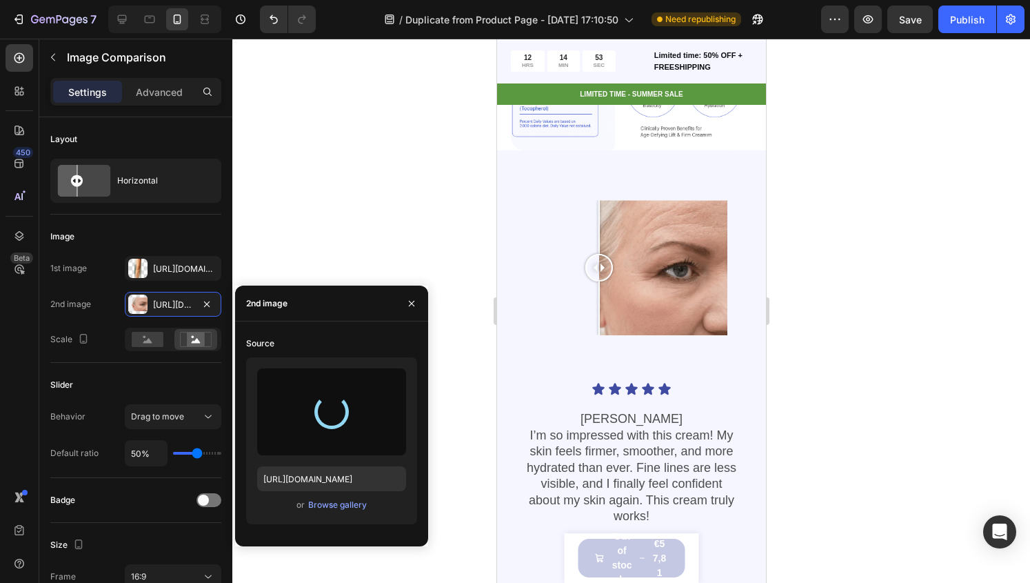
type input "https://cdn.shopify.com/s/files/1/0951/6951/1771/files/gempages_580506826143957…"
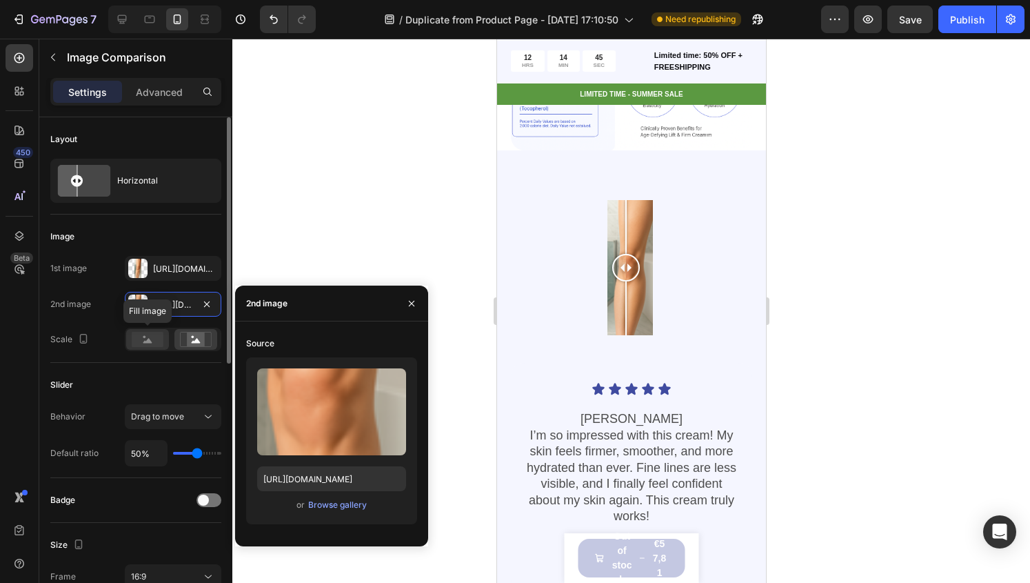
click at [146, 336] on rect at bounding box center [148, 339] width 32 height 15
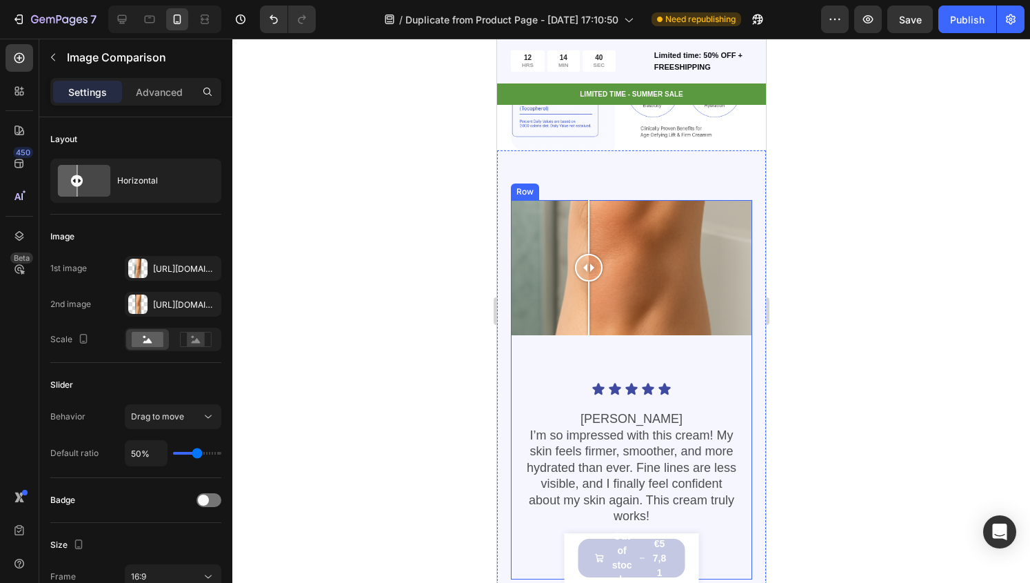
drag, startPoint x: 629, startPoint y: 256, endPoint x: 588, endPoint y: 323, distance: 78.3
click at [588, 323] on div "Image Comparison Icon Icon Icon Icon Icon Icon List Kathy B. I’m so impressed w…" at bounding box center [630, 390] width 241 height 380
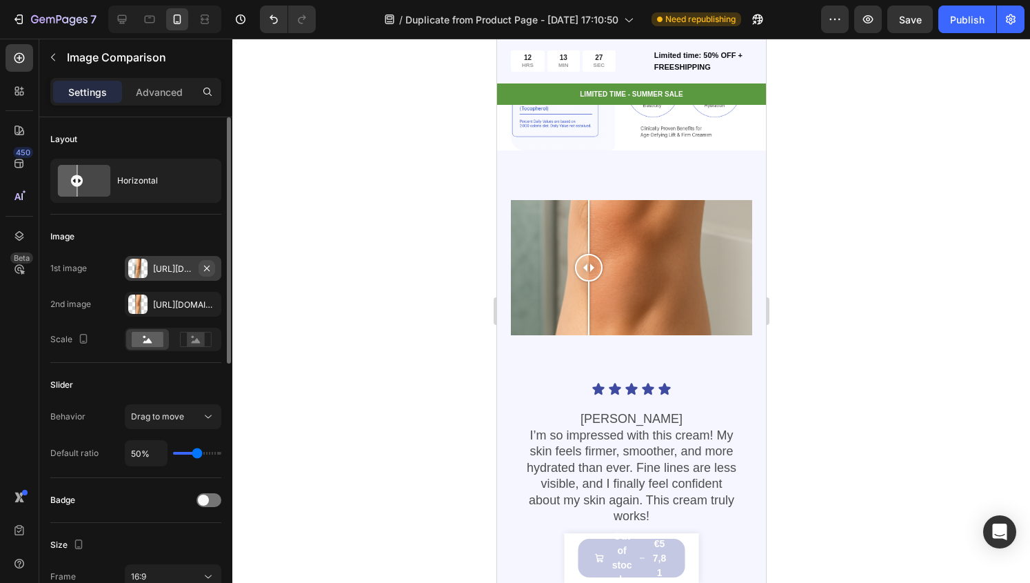
click at [212, 263] on icon "button" at bounding box center [206, 268] width 11 height 11
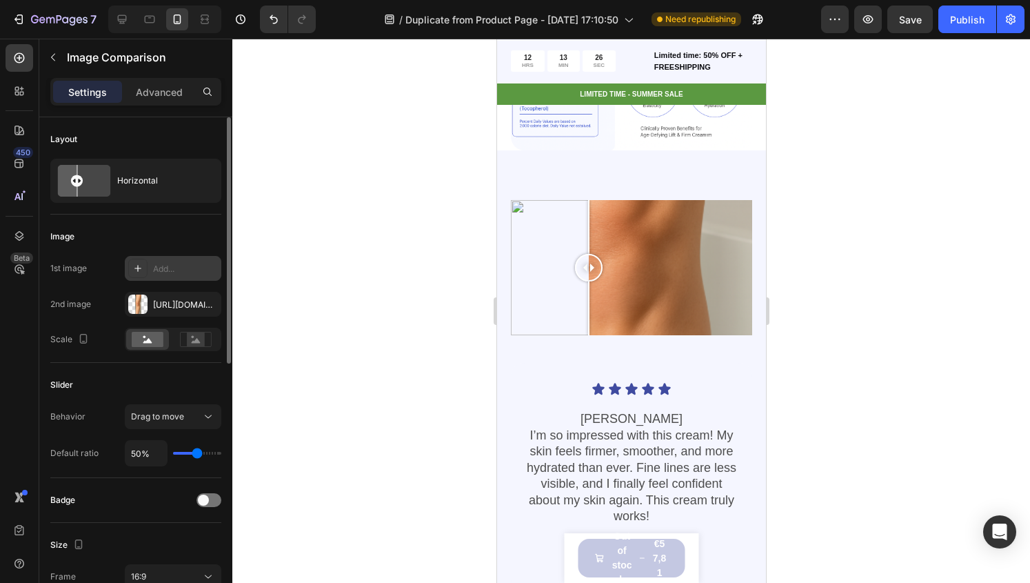
click at [155, 270] on div "Add..." at bounding box center [185, 269] width 65 height 12
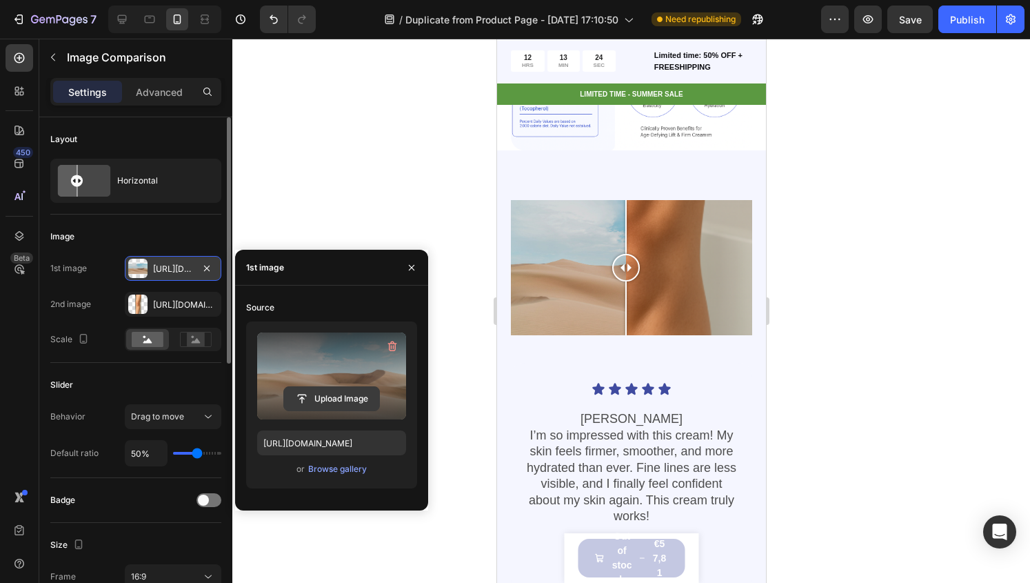
click at [319, 404] on input "file" at bounding box center [331, 398] width 95 height 23
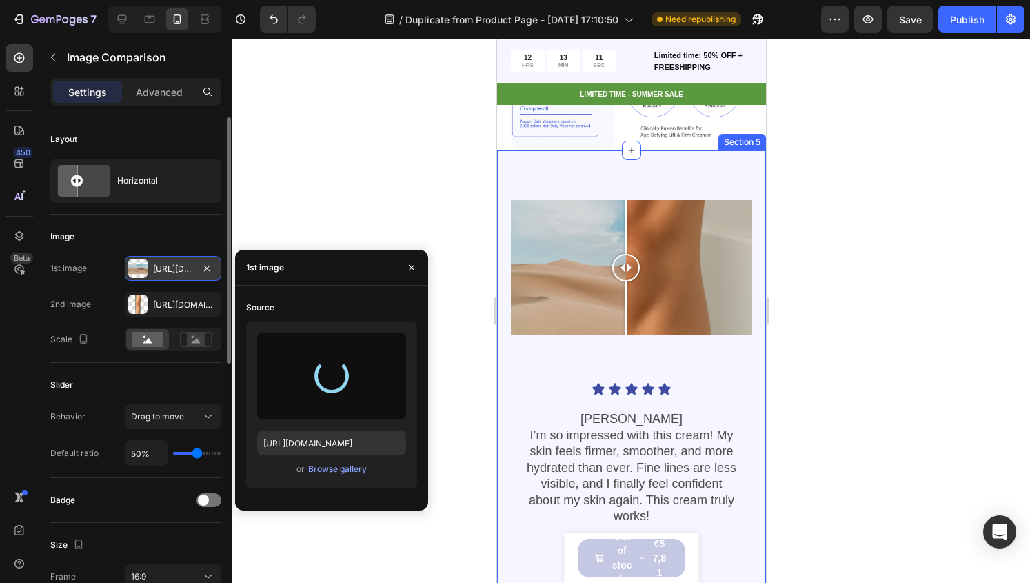
type input "https://cdn.shopify.com/s/files/1/0951/6951/1771/files/gempages_580506826143957…"
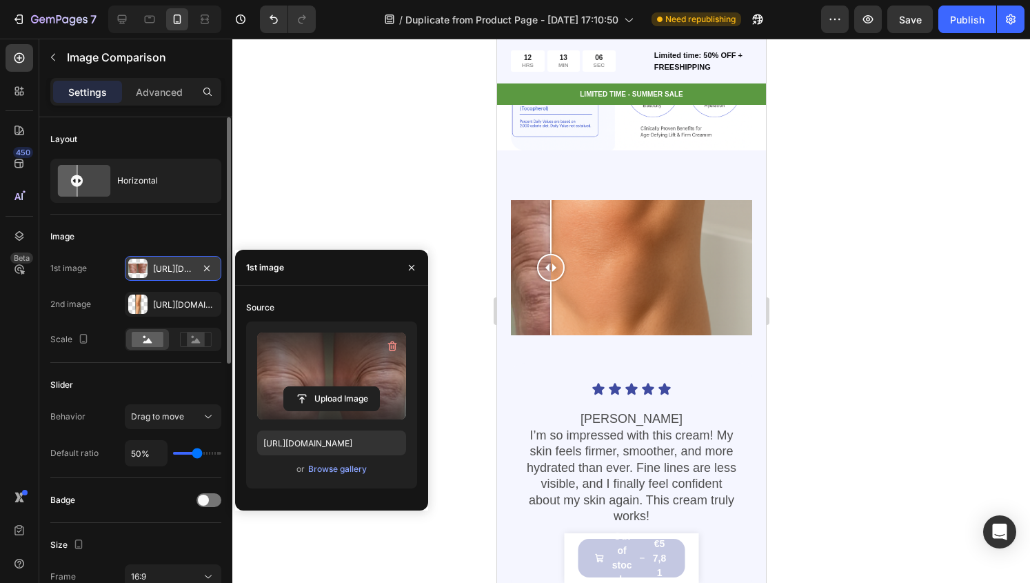
drag, startPoint x: 637, startPoint y: 268, endPoint x: 550, endPoint y: 285, distance: 87.9
click at [550, 285] on div at bounding box center [551, 268] width 28 height 136
click at [175, 302] on div "Https://cdn.Shopify.Com/s/files/1/0951/6951/1771/files/gempages_580506826143957…" at bounding box center [173, 305] width 40 height 12
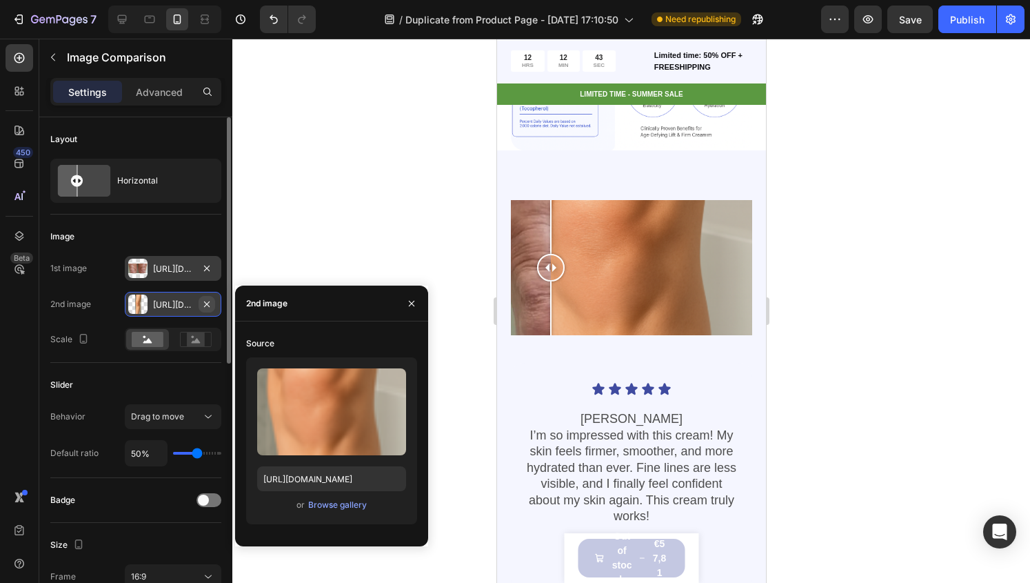
click at [209, 301] on icon "button" at bounding box center [207, 304] width 6 height 6
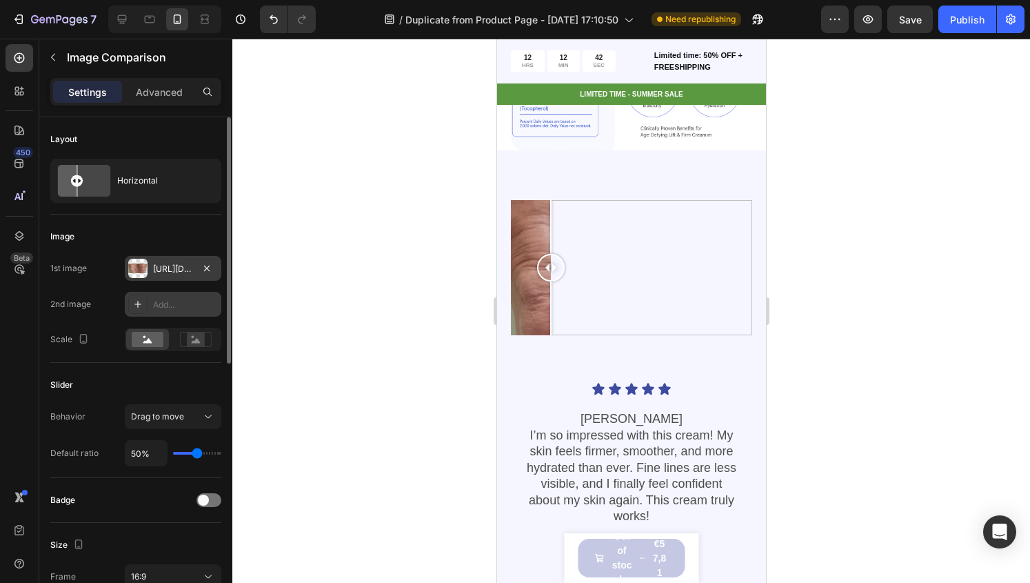
click at [143, 306] on icon at bounding box center [137, 304] width 11 height 11
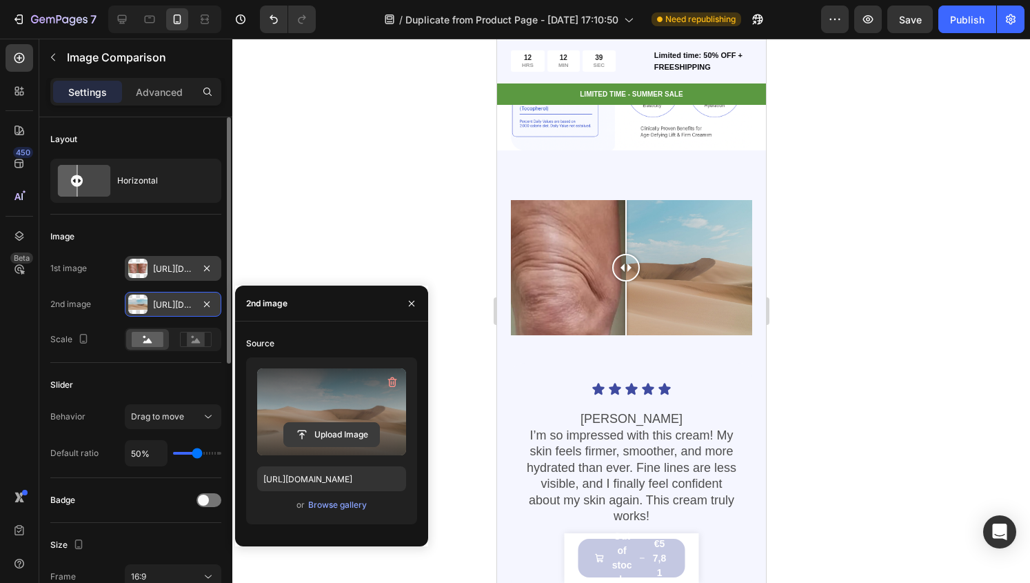
click at [323, 427] on input "file" at bounding box center [331, 434] width 95 height 23
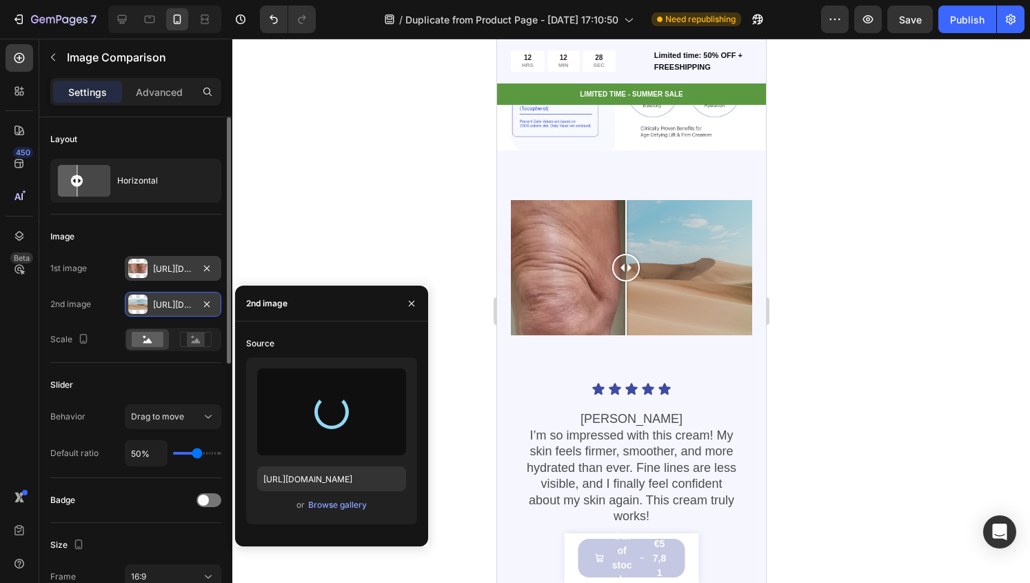
type input "https://cdn.shopify.com/s/files/1/0951/6951/1771/files/gempages_580506826143957…"
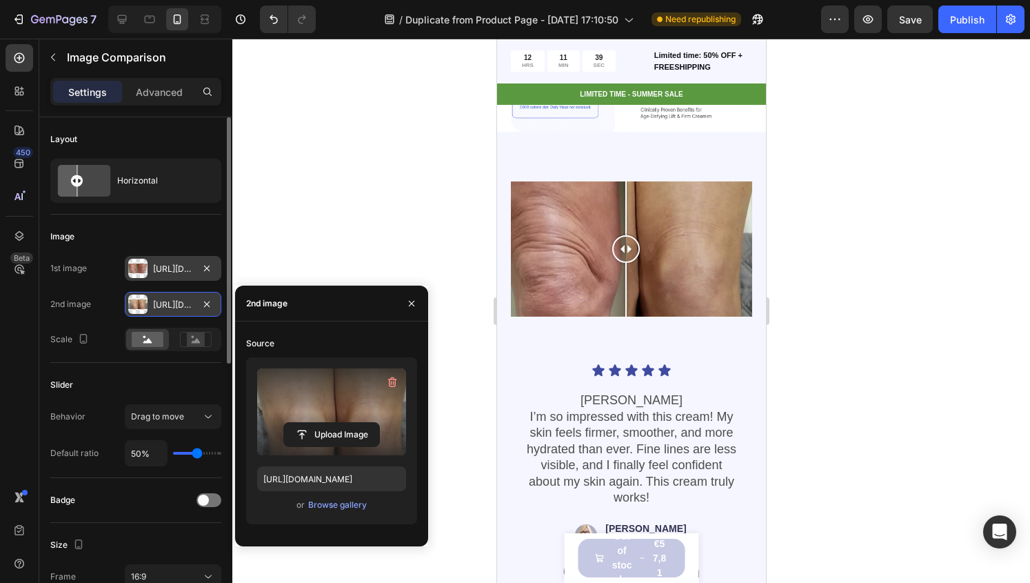
scroll to position [1253, 0]
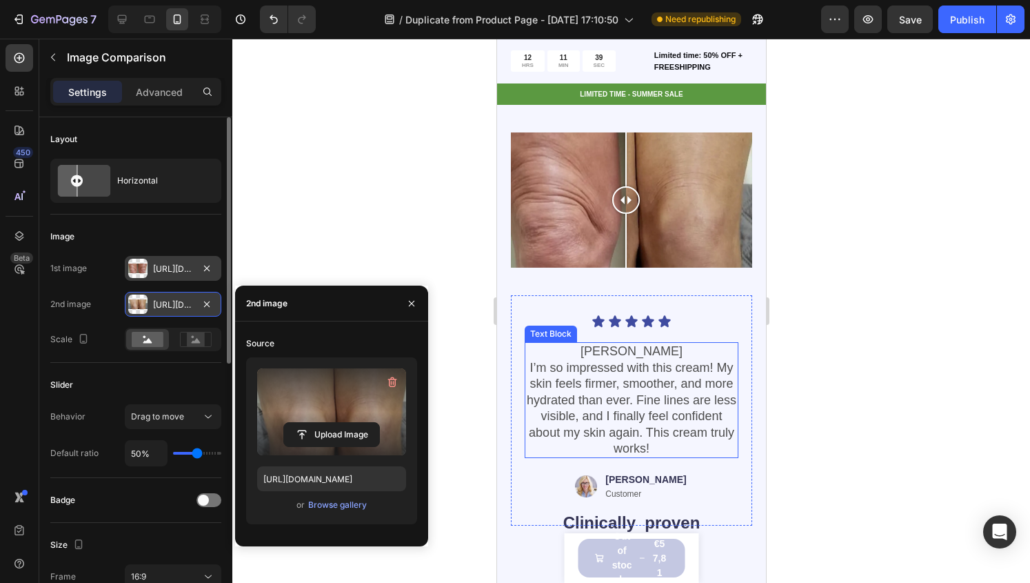
click at [597, 391] on p "I’m so impressed with this cream! My skin feels firmer, smoother, and more hydr…" at bounding box center [631, 408] width 211 height 97
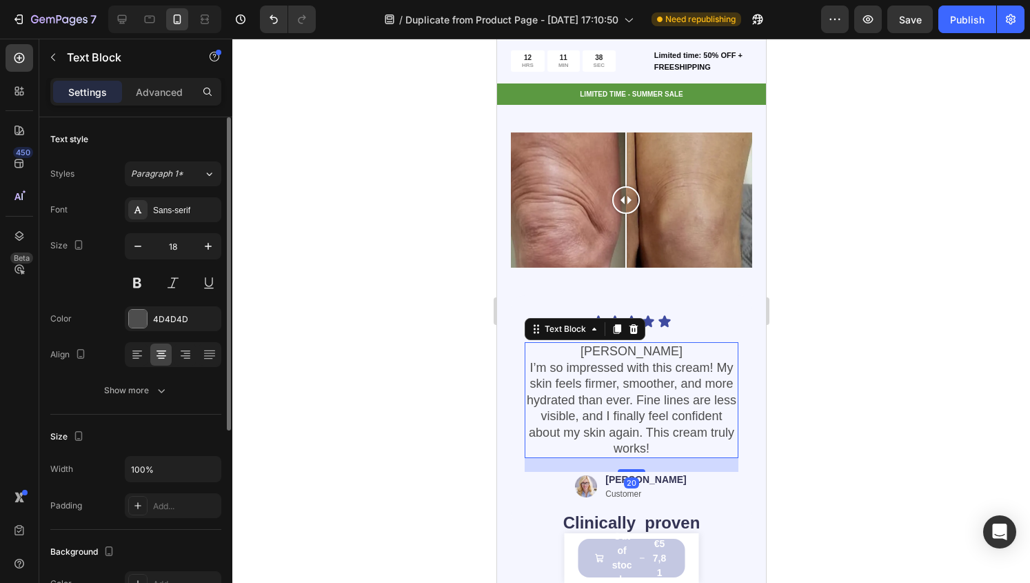
click at [597, 391] on p "I’m so impressed with this cream! My skin feels firmer, smoother, and more hydr…" at bounding box center [631, 408] width 211 height 97
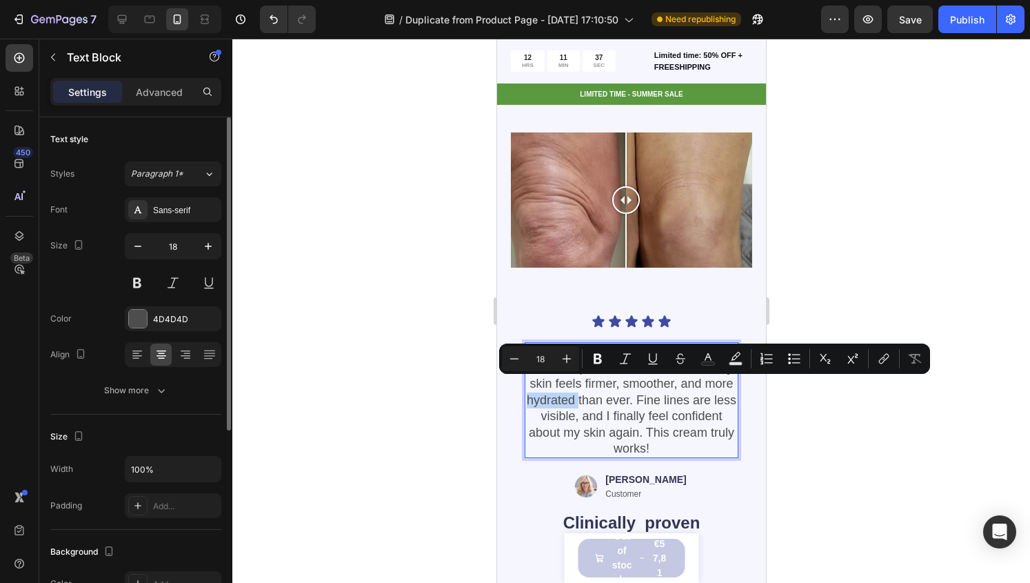
click at [595, 391] on p "I’m so impressed with this cream! My skin feels firmer, smoother, and more hydr…" at bounding box center [631, 408] width 211 height 97
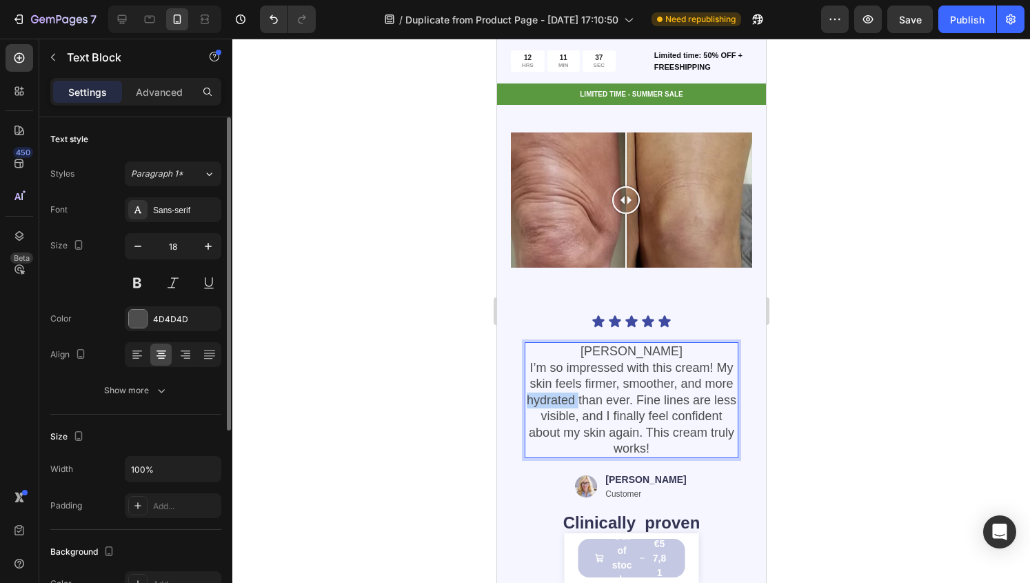
click at [595, 391] on p "I’m so impressed with this cream! My skin feels firmer, smoother, and more hydr…" at bounding box center [631, 408] width 211 height 97
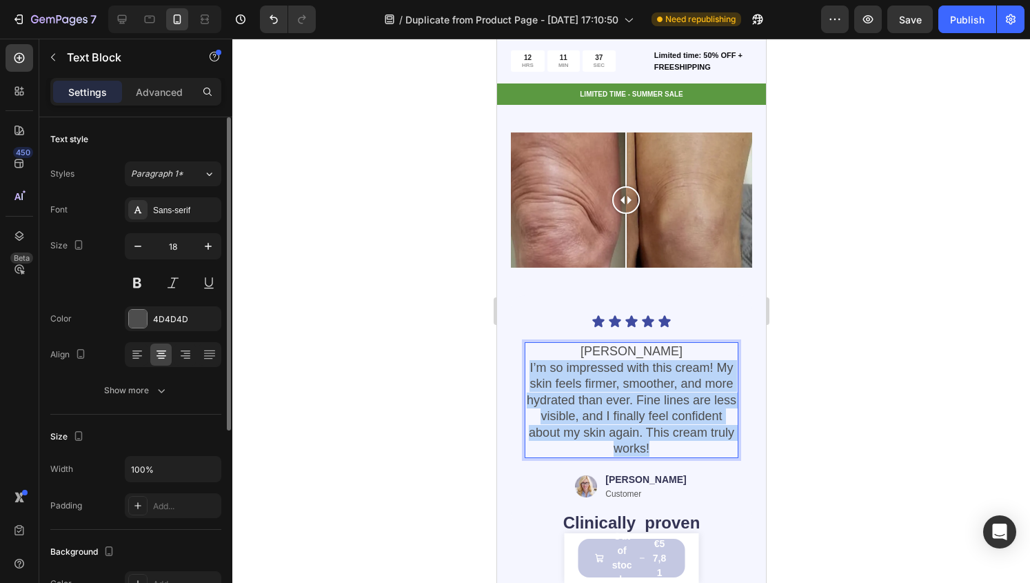
click at [595, 391] on p "I’m so impressed with this cream! My skin feels firmer, smoother, and more hydr…" at bounding box center [631, 408] width 211 height 97
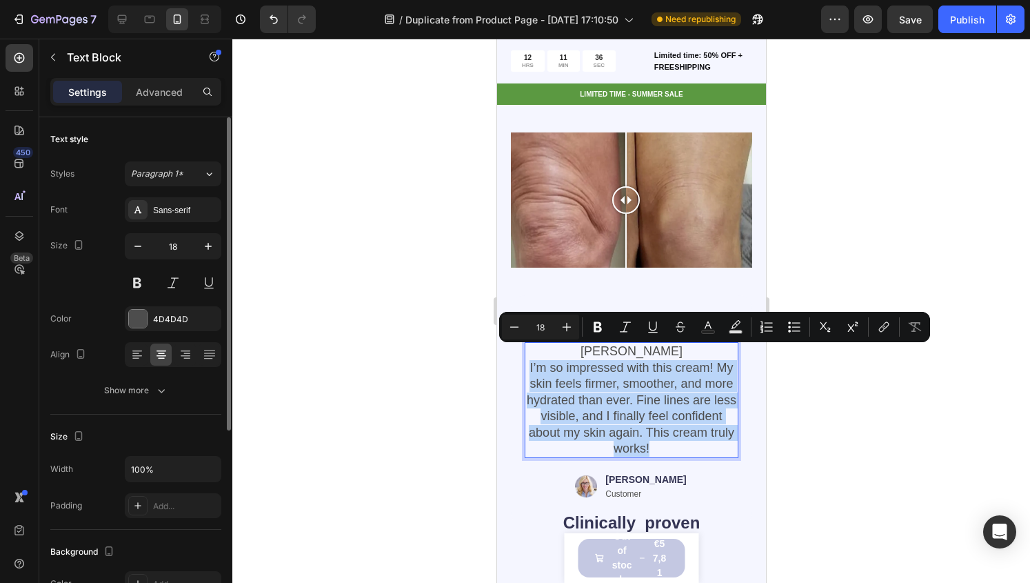
copy p "I’m so impressed with this cream! My skin feels firmer, smoother, and more hydr…"
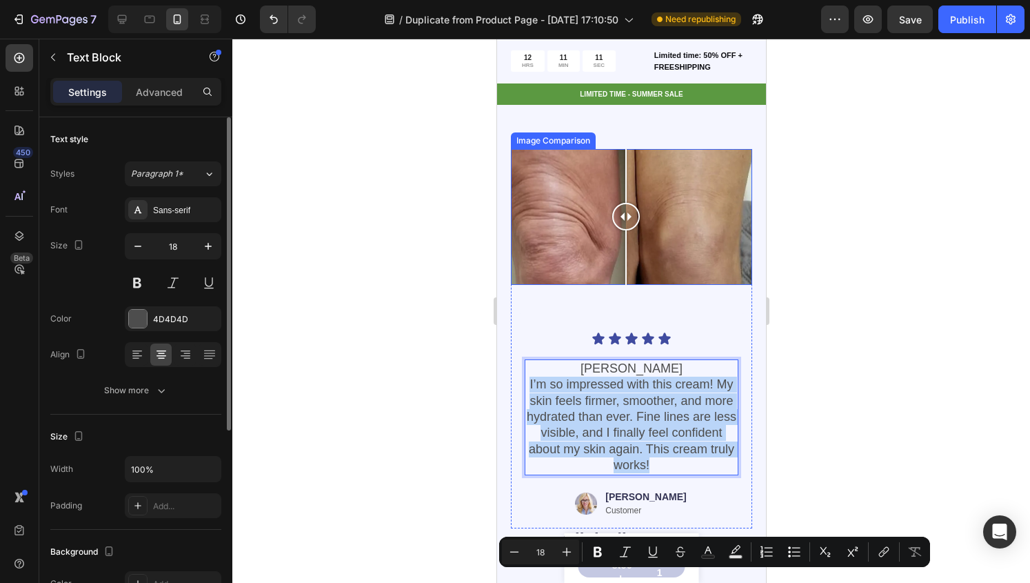
type input "16"
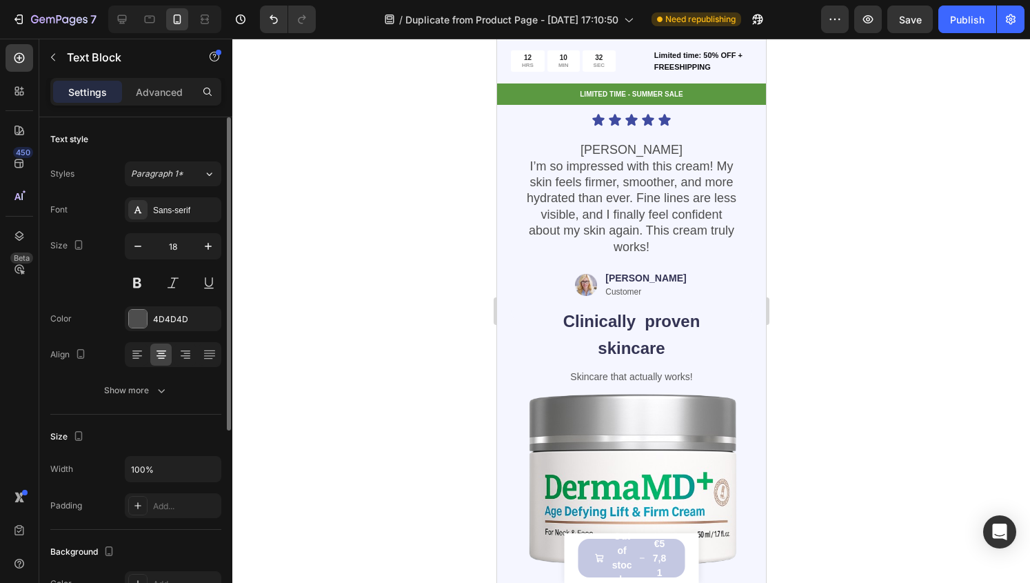
scroll to position [1446, 0]
click at [629, 192] on p "I’m so impressed with this cream! My skin feels firmer, smoother, and more hydr…" at bounding box center [631, 207] width 211 height 97
click at [605, 205] on p "I’m so impressed with this cream! My skin feels firmer, smoother, and more hydr…" at bounding box center [631, 207] width 211 height 97
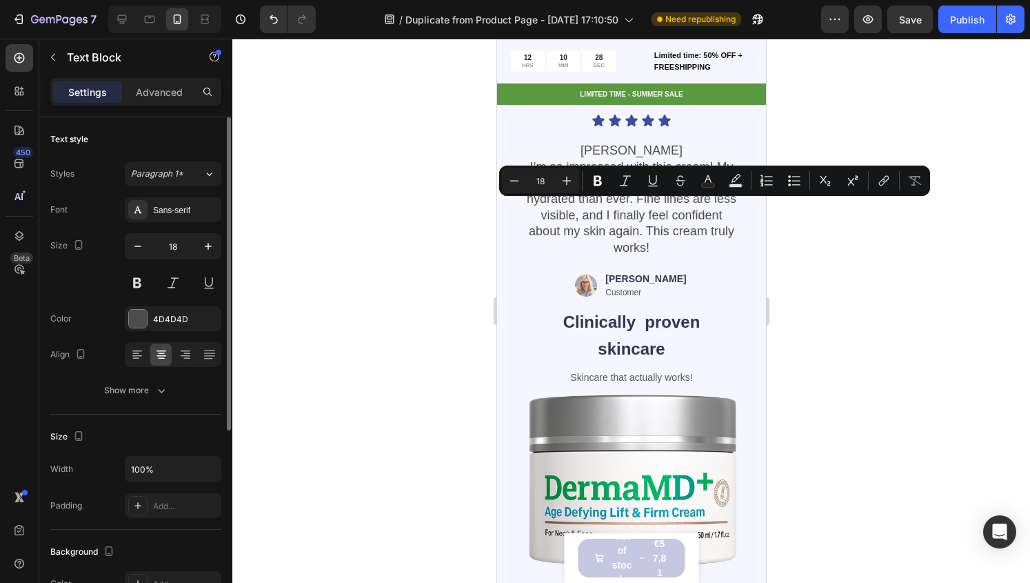
click at [621, 226] on p "I’m so impressed with this cream! My skin feels firmer, smoother, and more hydr…" at bounding box center [631, 207] width 211 height 97
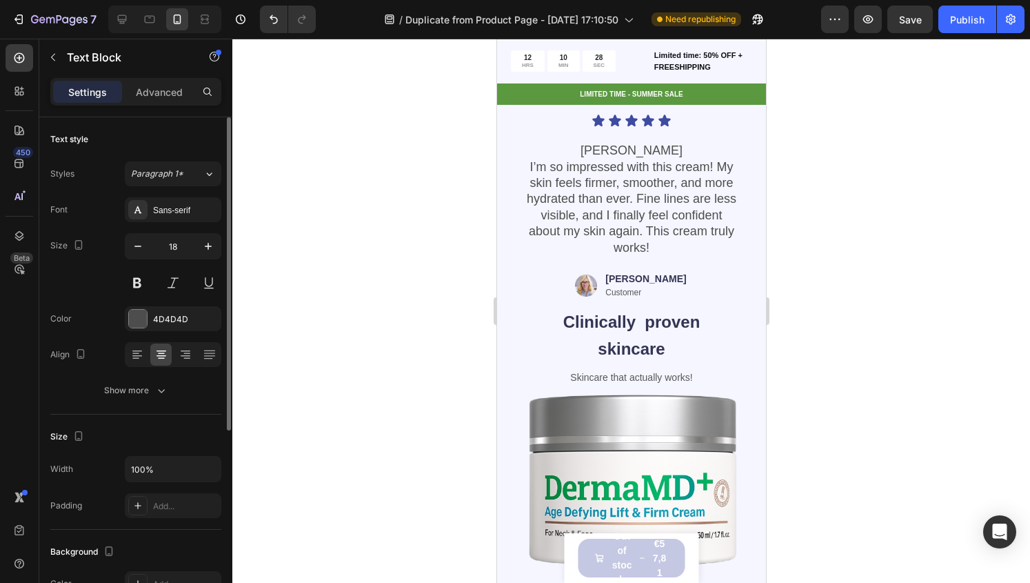
click at [603, 143] on p "[PERSON_NAME]" at bounding box center [631, 151] width 211 height 16
click at [618, 192] on p "I’m so impressed with this cream! My skin feels firmer, smoother, and more hydr…" at bounding box center [631, 207] width 211 height 97
click at [687, 235] on p "I’m so impressed with this cream! My skin feels firmer, smoother, and more hydr…" at bounding box center [631, 207] width 211 height 97
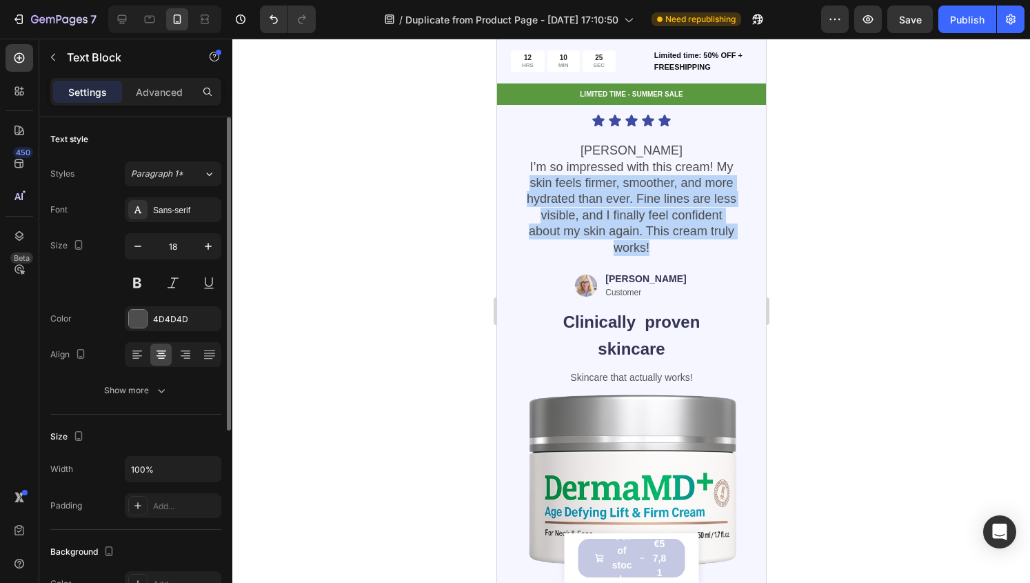
drag, startPoint x: 681, startPoint y: 239, endPoint x: 550, endPoint y: 184, distance: 141.9
click at [550, 184] on p "I’m so impressed with this cream! My skin feels firmer, smoother, and more hydr…" at bounding box center [631, 207] width 211 height 97
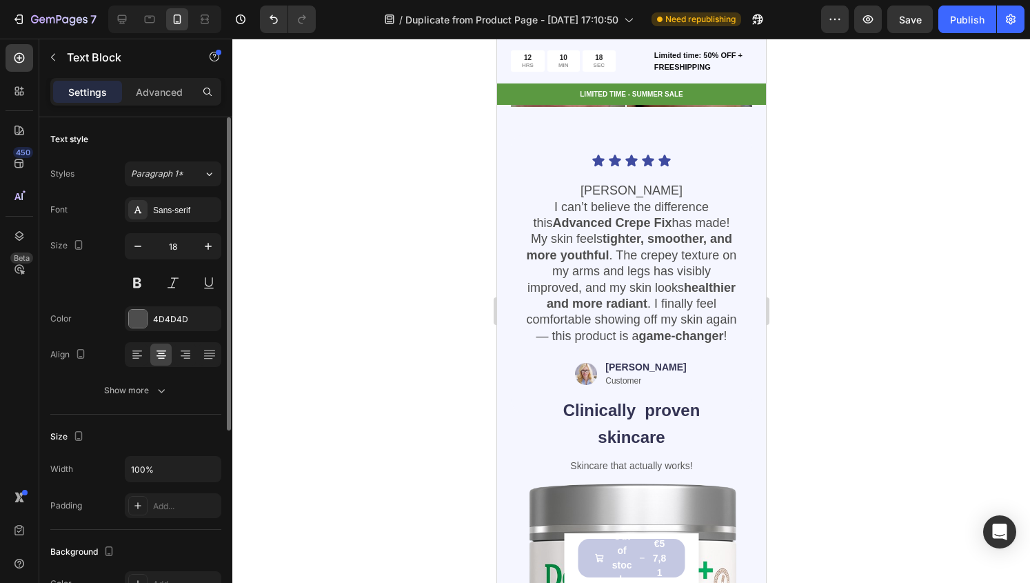
scroll to position [1399, 0]
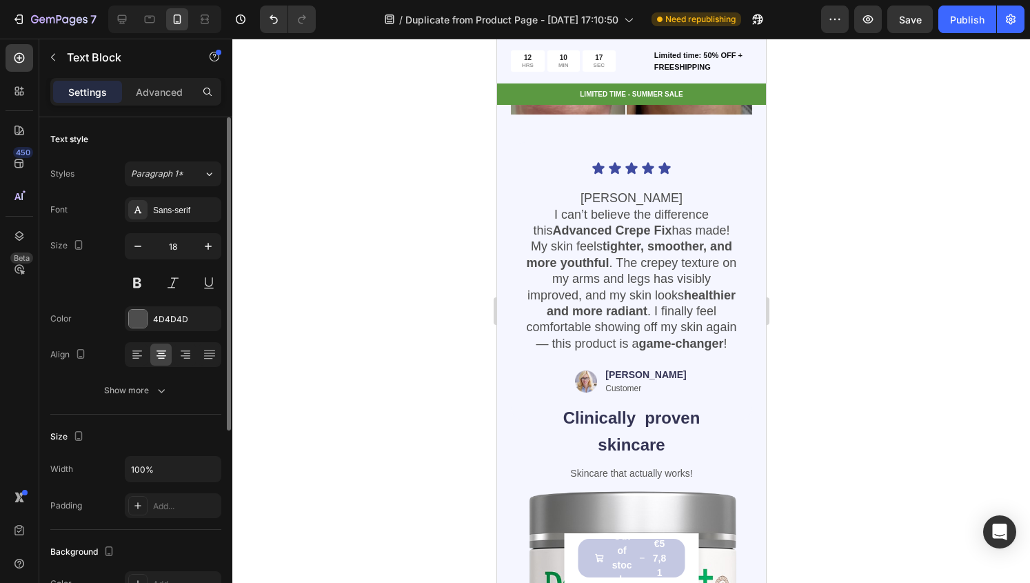
click at [637, 190] on p "[PERSON_NAME]" at bounding box center [631, 198] width 211 height 16
click at [636, 190] on p "[PERSON_NAME]" at bounding box center [631, 198] width 211 height 16
drag, startPoint x: 663, startPoint y: 190, endPoint x: 608, endPoint y: 201, distance: 55.6
click at [608, 201] on div "Kathy B. I can’t believe the difference this Advanced Crepe Fix has made! My sk…" at bounding box center [631, 271] width 214 height 164
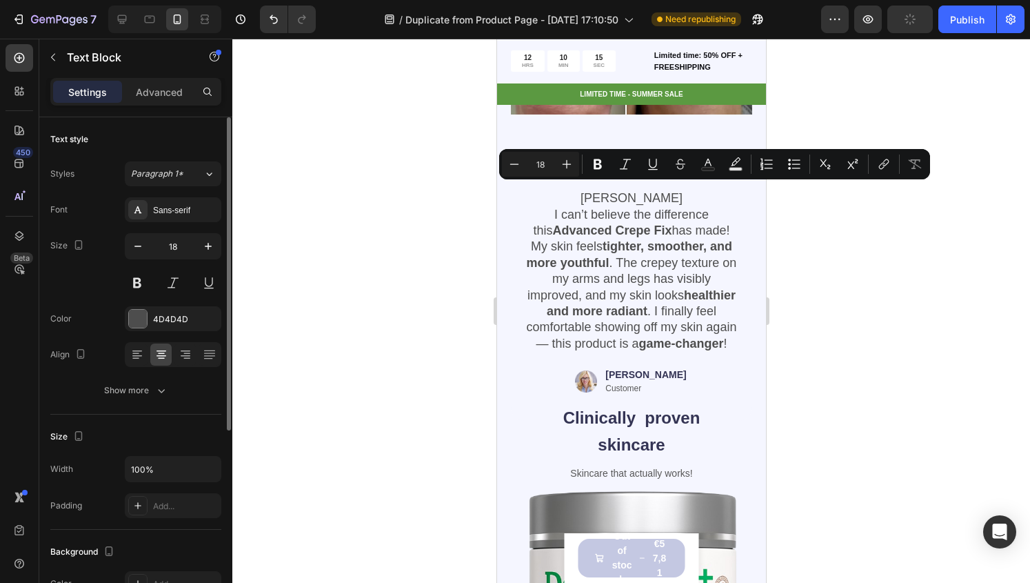
click at [622, 196] on p "[PERSON_NAME]" at bounding box center [631, 198] width 211 height 16
drag, startPoint x: 645, startPoint y: 184, endPoint x: 584, endPoint y: 197, distance: 62.6
click at [584, 197] on p "[PERSON_NAME]" at bounding box center [631, 198] width 211 height 16
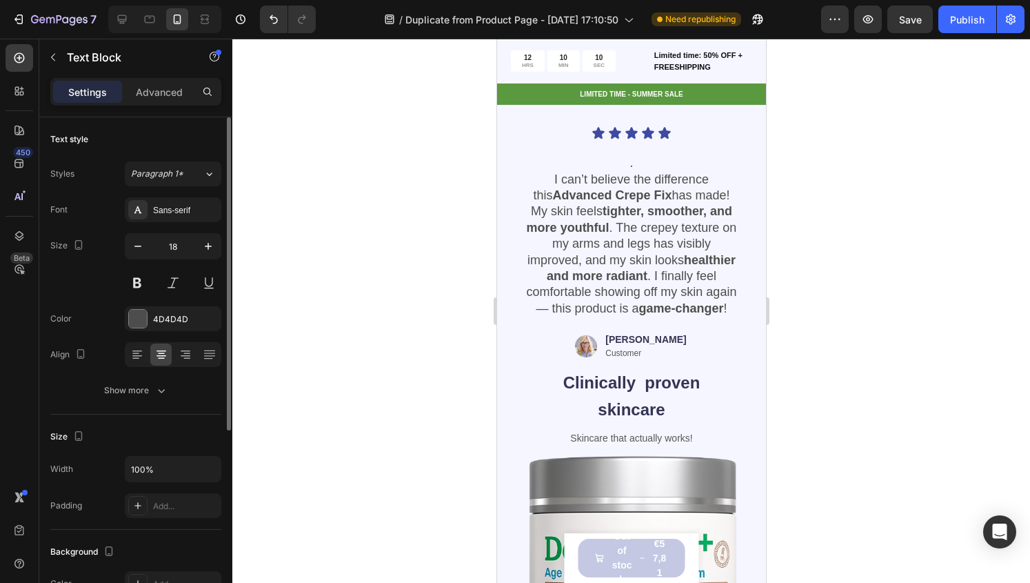
scroll to position [1333, 0]
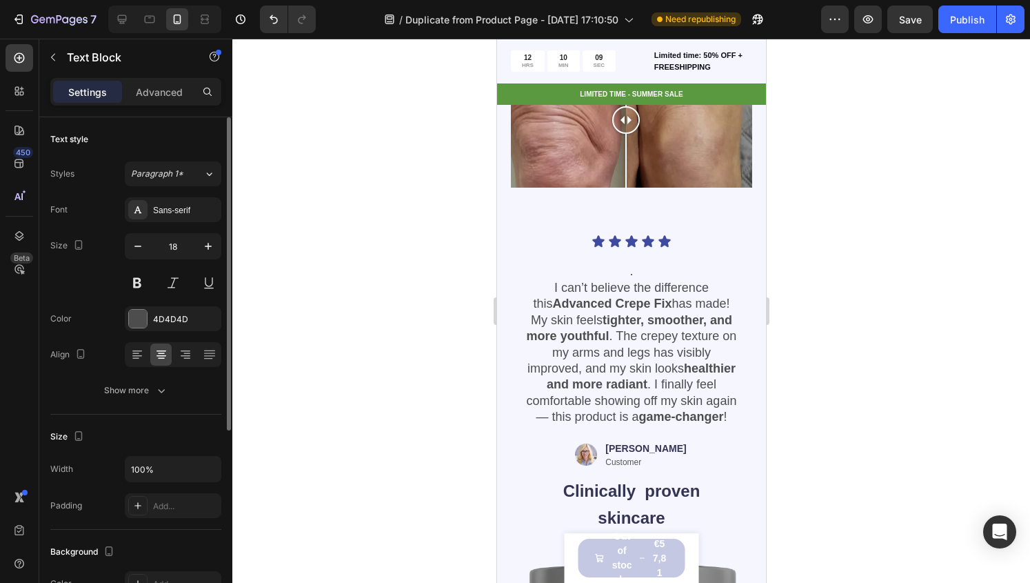
click at [606, 263] on p "." at bounding box center [631, 271] width 211 height 16
click at [537, 280] on p "I can’t believe the difference this Advanced Crepe Fix has made! My skin feels …" at bounding box center [631, 353] width 211 height 146
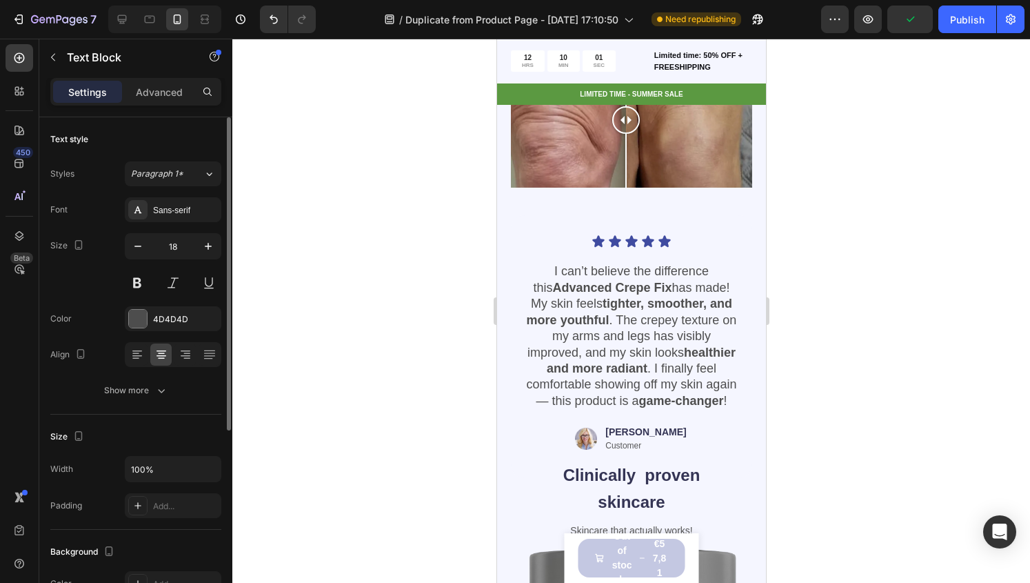
click at [594, 281] on strong "Advanced Crepe Fix" at bounding box center [611, 288] width 119 height 14
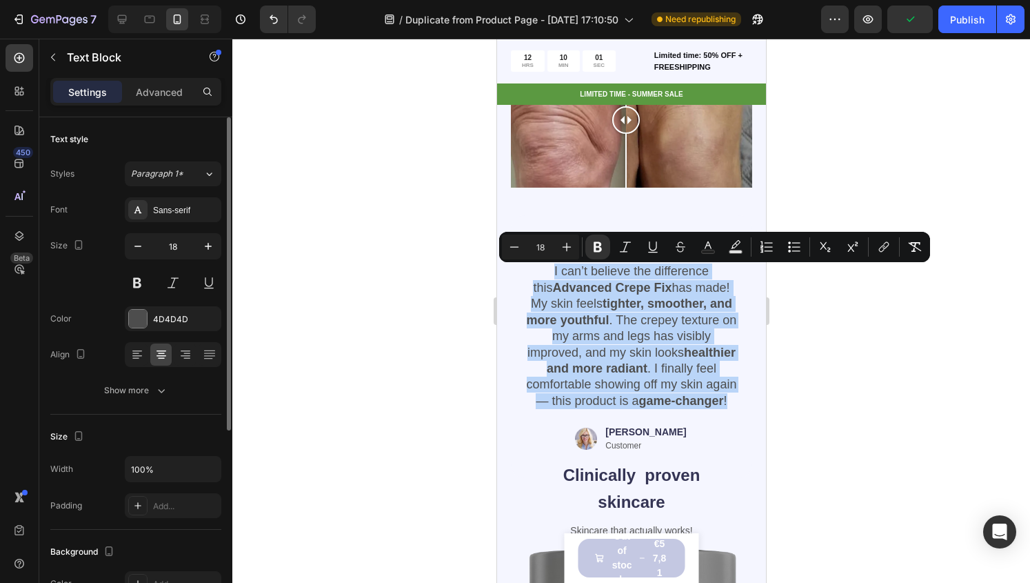
click at [594, 281] on strong "Advanced Crepe Fix" at bounding box center [611, 288] width 119 height 14
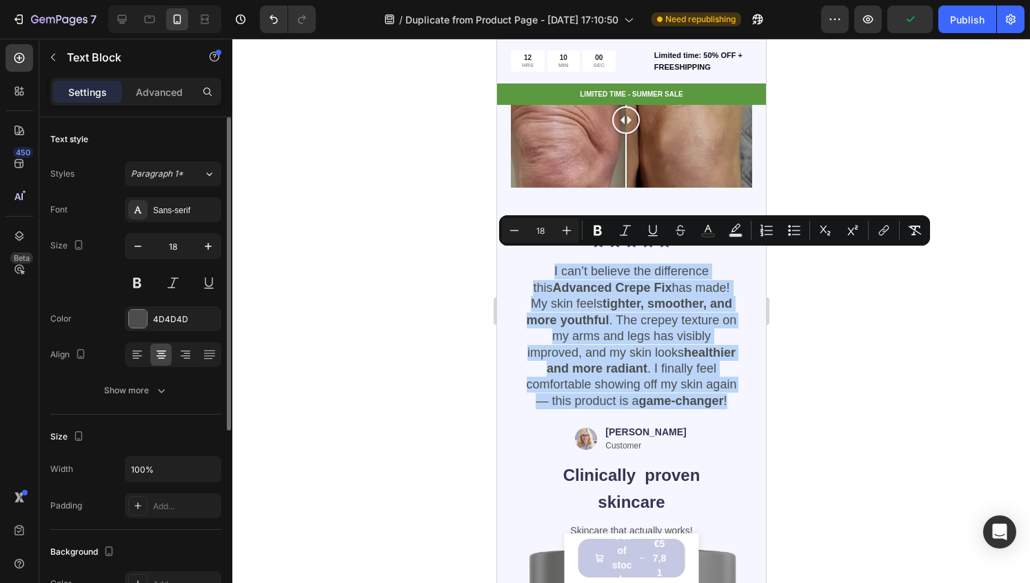
click at [594, 281] on strong "Advanced Crepe Fix" at bounding box center [611, 288] width 119 height 14
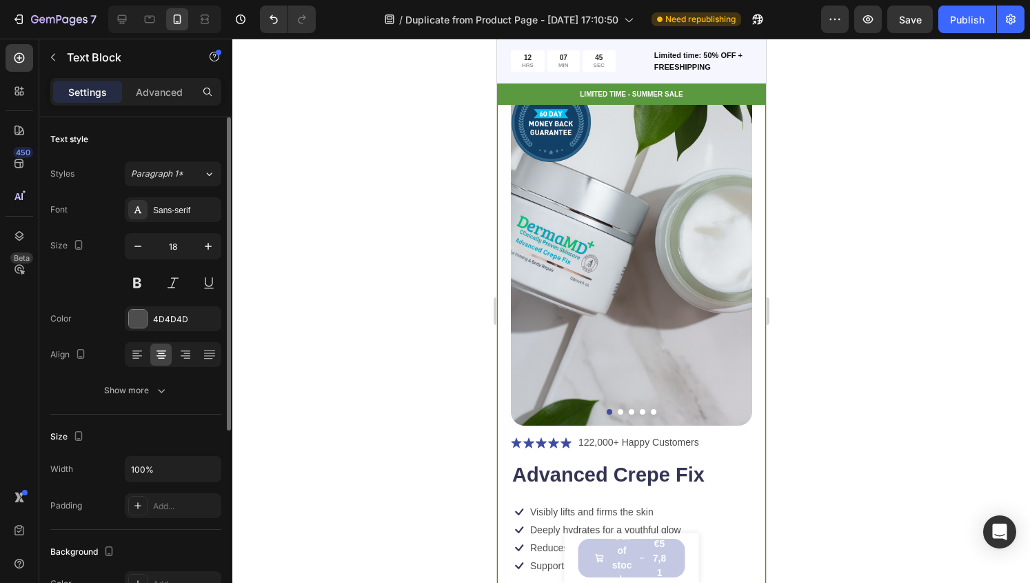
scroll to position [30, 0]
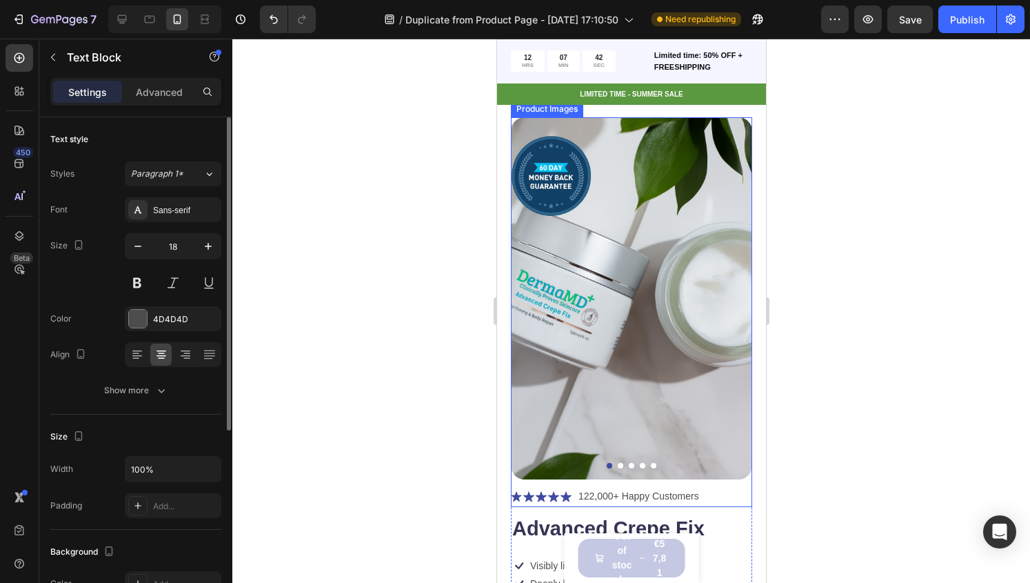
click at [617, 463] on button "Dot" at bounding box center [620, 466] width 6 height 6
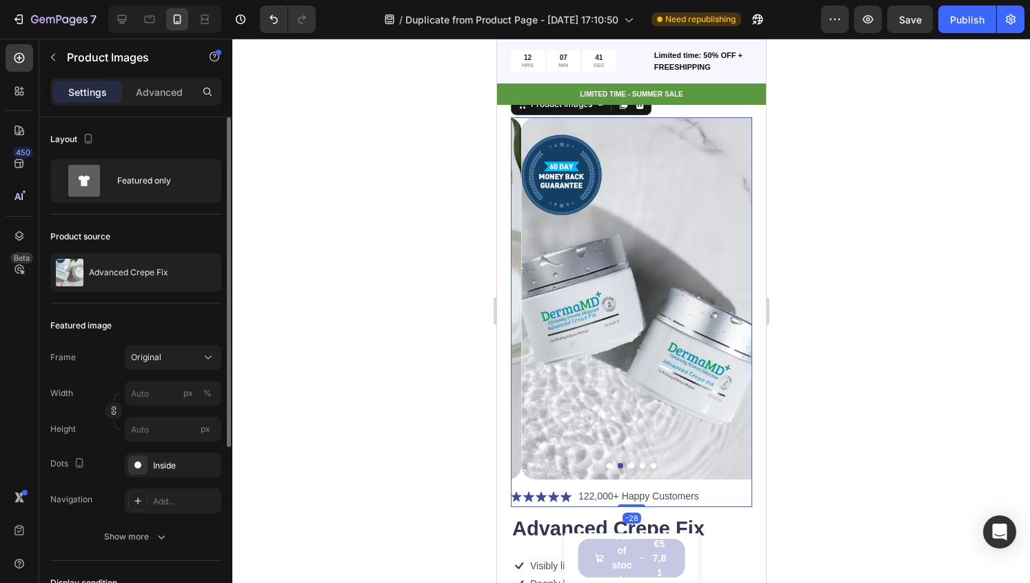
click at [628, 463] on button "Dot" at bounding box center [631, 466] width 6 height 6
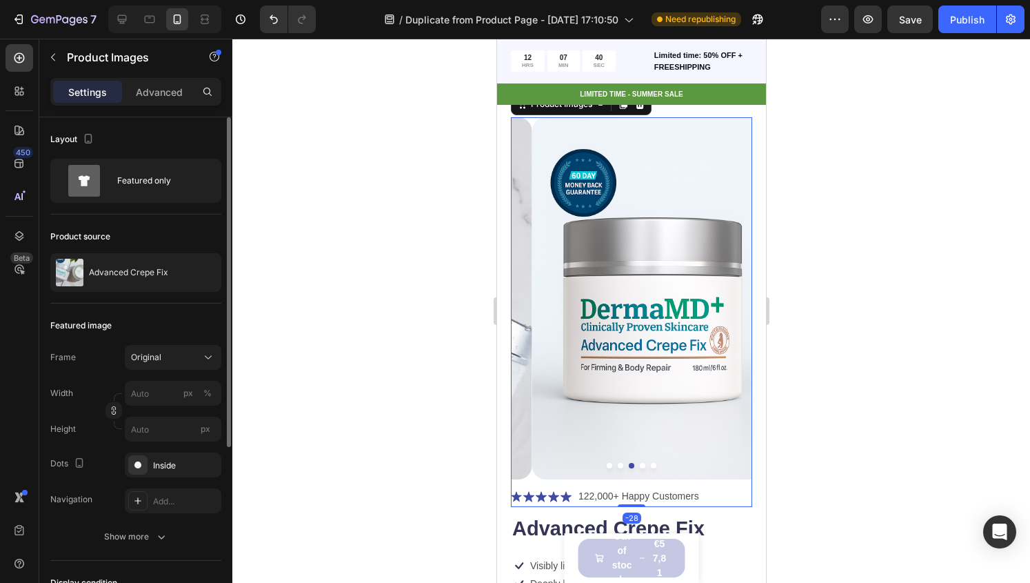
click at [641, 463] on div at bounding box center [630, 466] width 241 height 6
click at [635, 453] on img at bounding box center [652, 298] width 241 height 362
click at [639, 463] on button "Dot" at bounding box center [642, 466] width 6 height 6
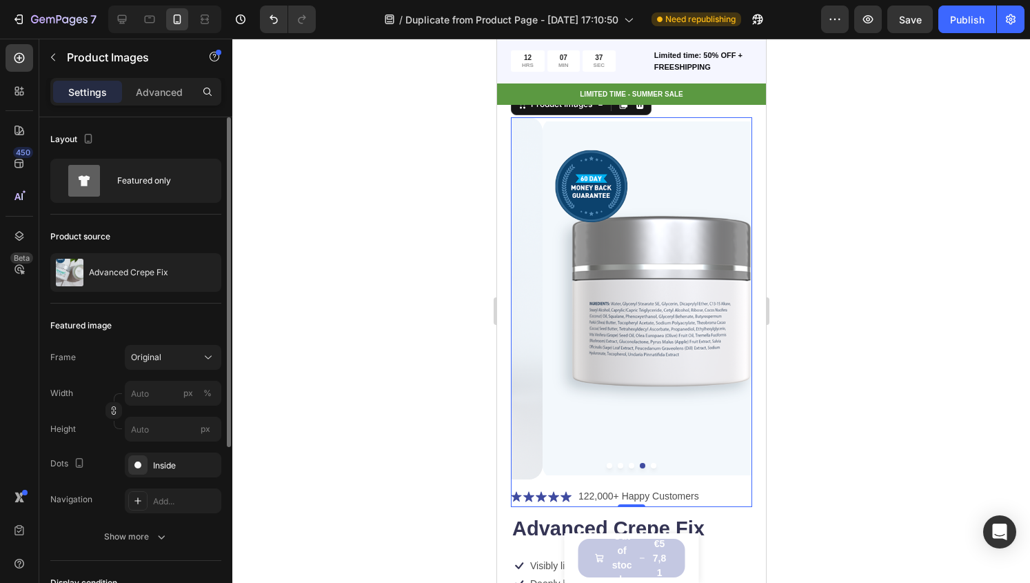
click at [650, 463] on button "Dot" at bounding box center [653, 466] width 6 height 6
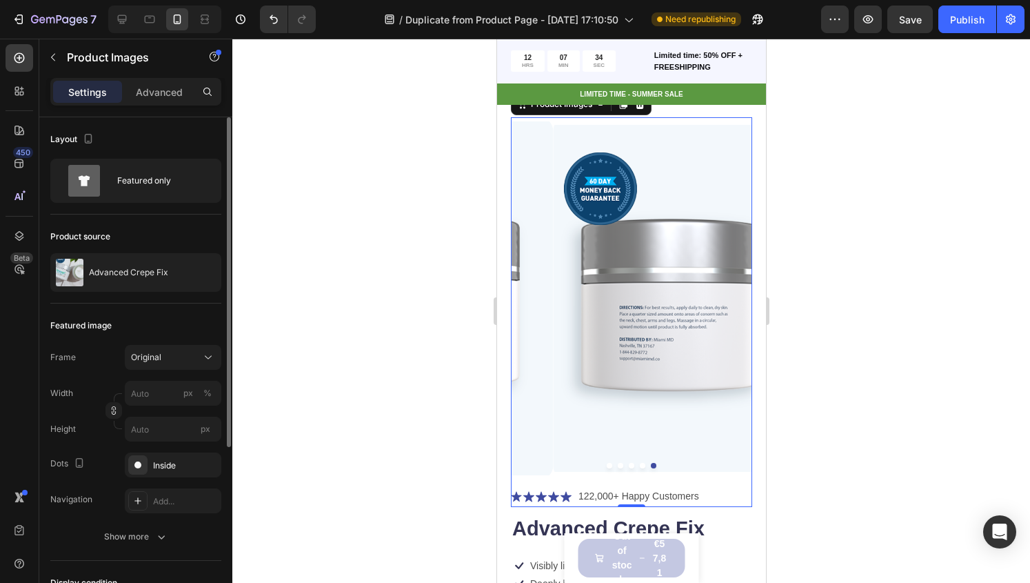
click at [608, 463] on div at bounding box center [630, 466] width 241 height 6
click at [601, 453] on img at bounding box center [672, 298] width 241 height 362
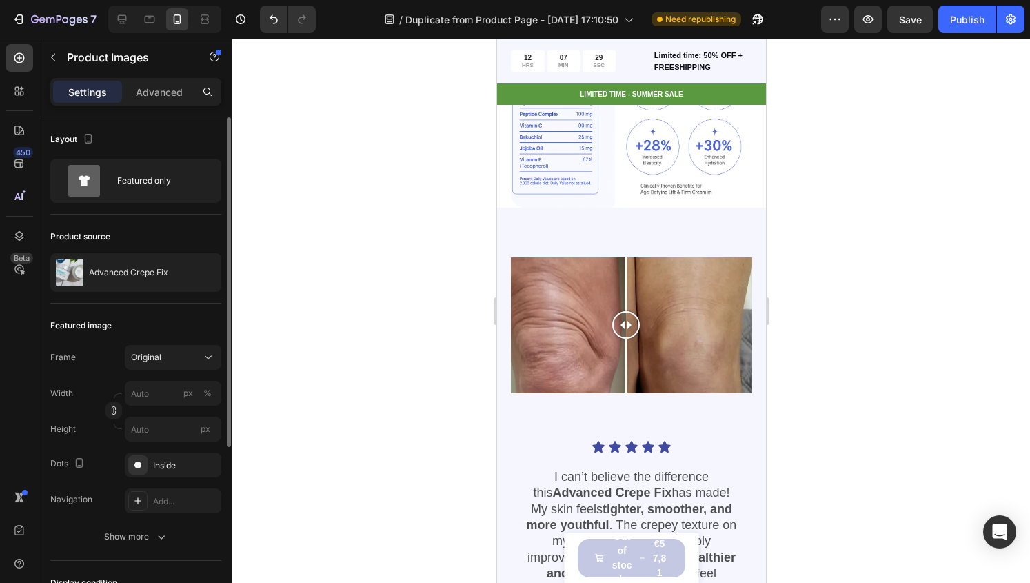
scroll to position [942, 0]
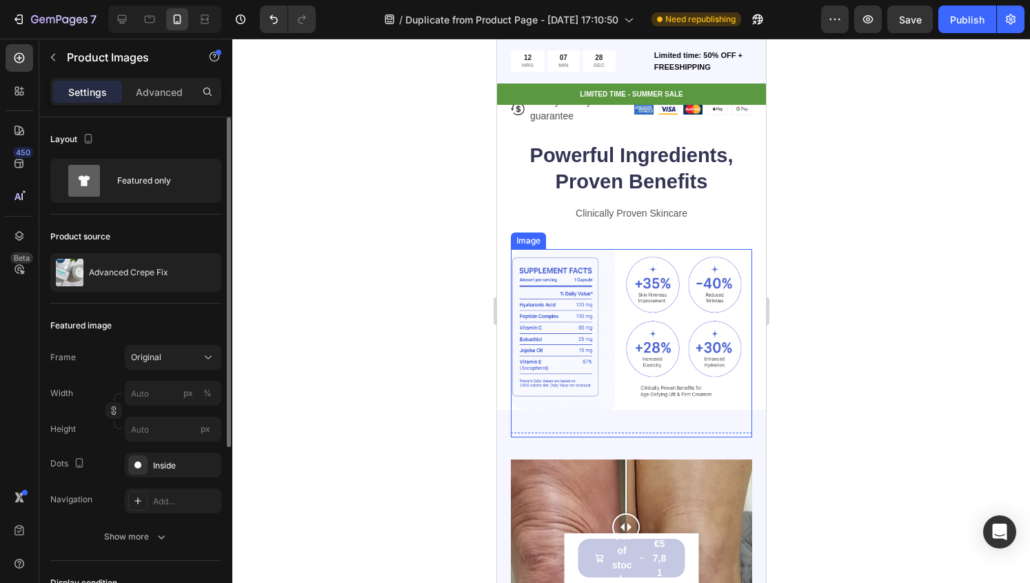
click at [626, 250] on img at bounding box center [630, 329] width 241 height 161
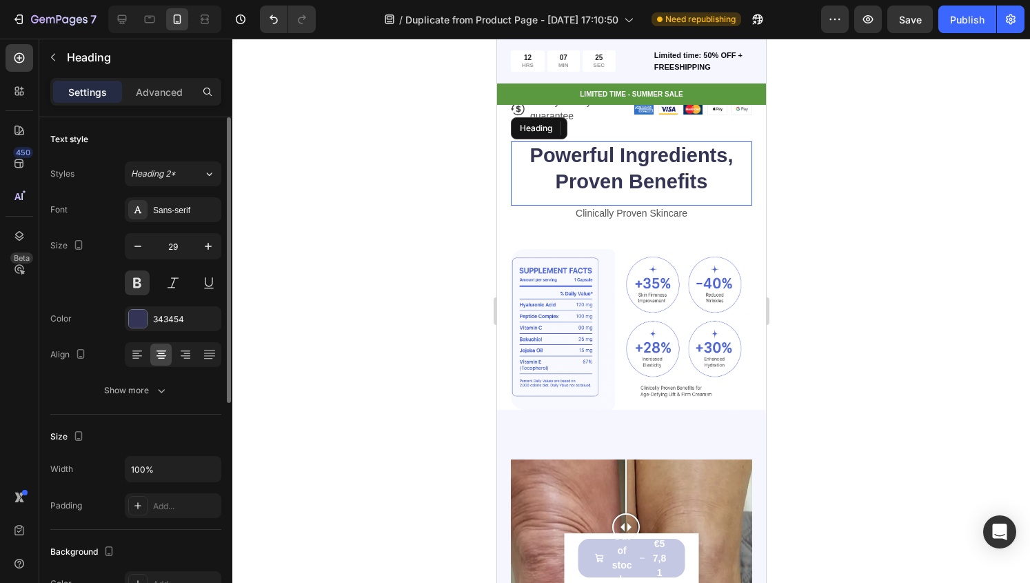
click at [695, 179] on div "Powerful Ingredients, Proven Benefits Heading" at bounding box center [630, 173] width 241 height 64
click at [695, 179] on div "Powerful Ingredients, Proven Benefits Heading 0" at bounding box center [630, 173] width 241 height 64
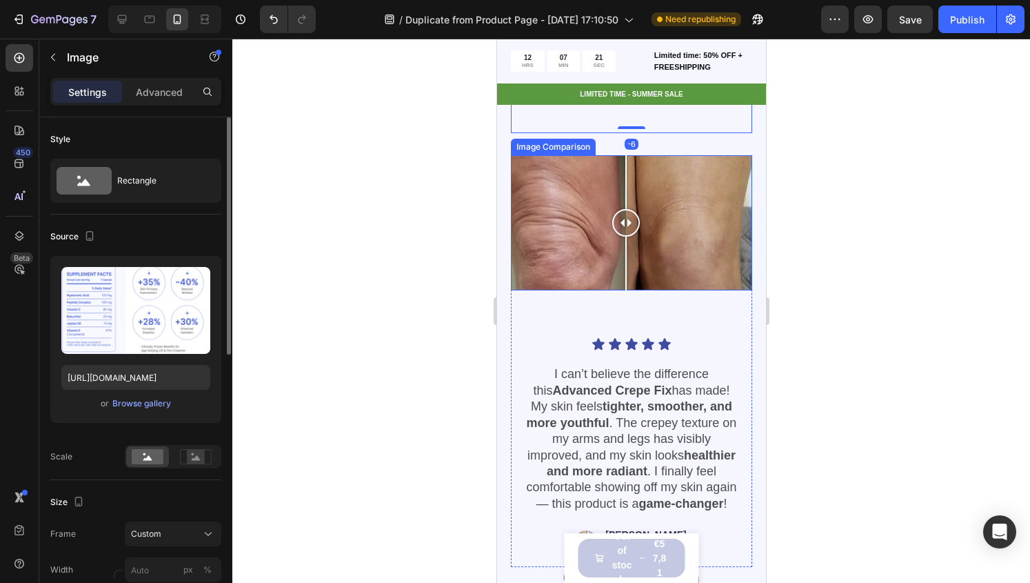
scroll to position [1229, 0]
drag, startPoint x: 650, startPoint y: 213, endPoint x: 630, endPoint y: 224, distance: 22.8
click at [630, 224] on div at bounding box center [630, 224] width 241 height 136
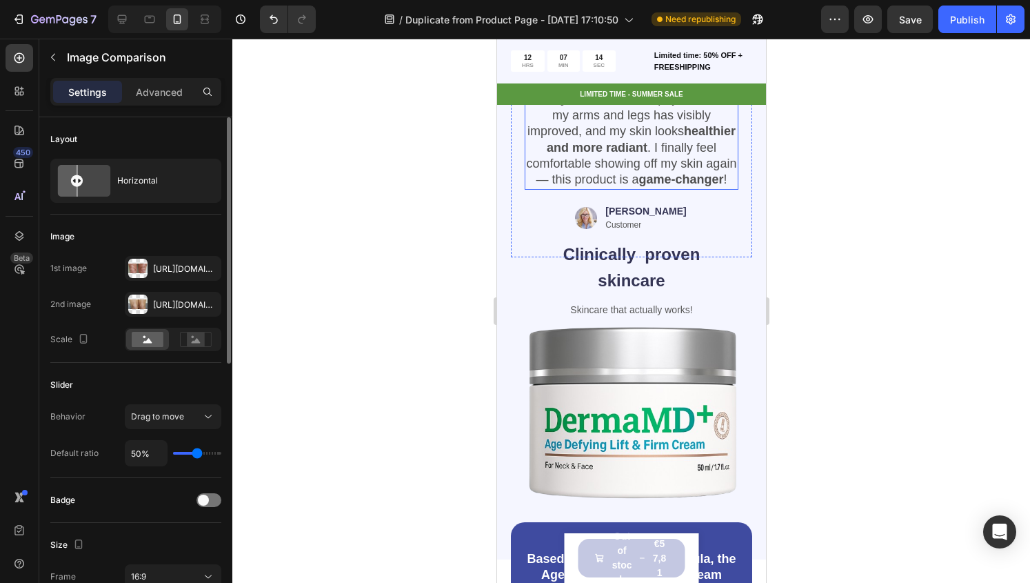
scroll to position [1594, 0]
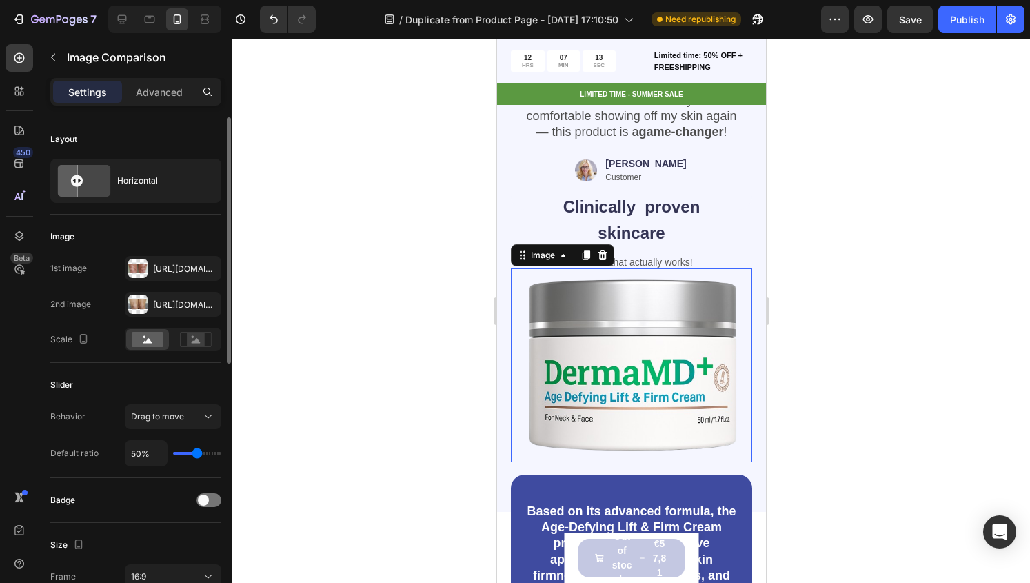
click at [582, 376] on img at bounding box center [630, 364] width 241 height 193
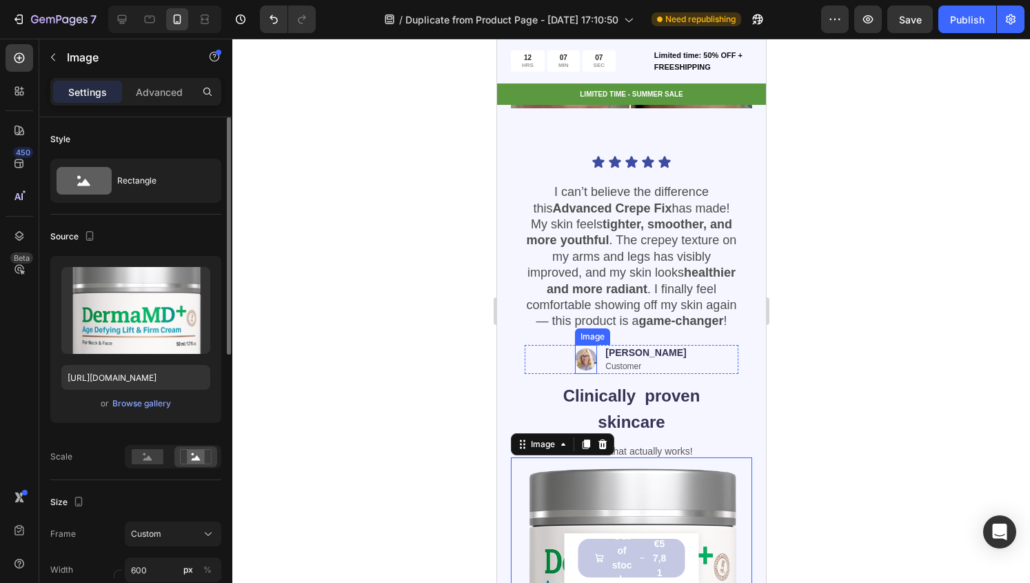
scroll to position [1404, 0]
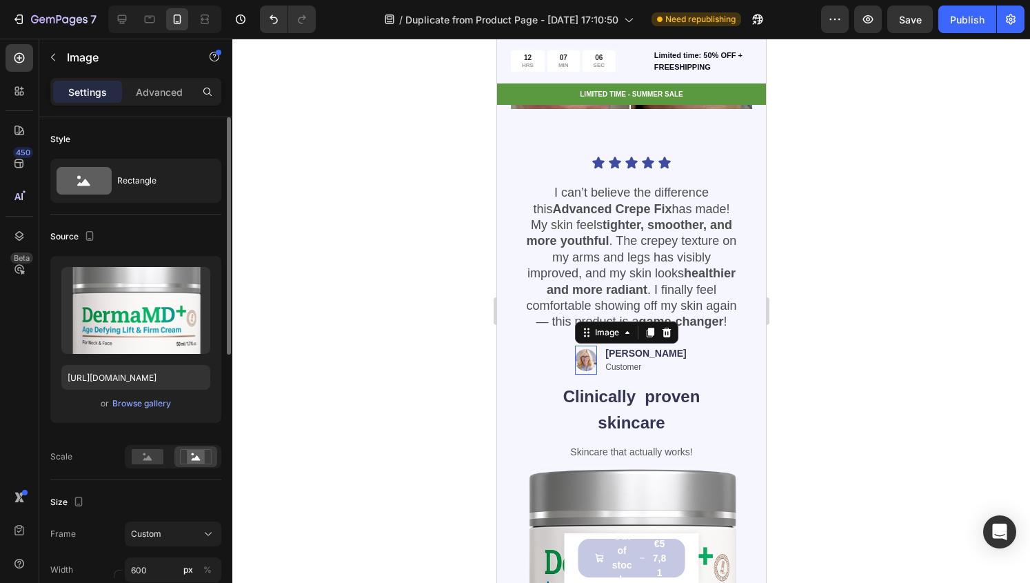
click at [597, 372] on img at bounding box center [586, 360] width 22 height 29
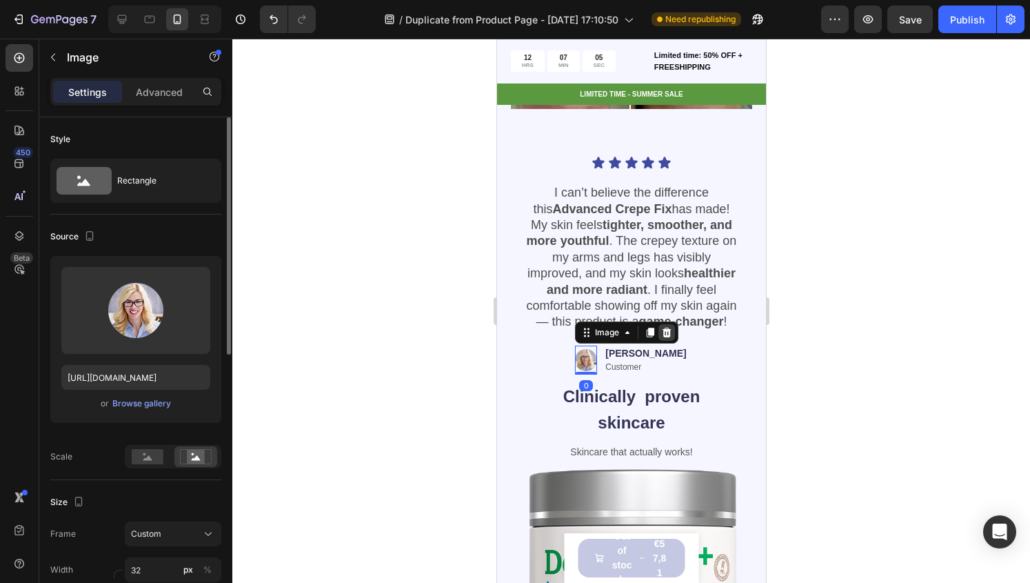
click at [671, 337] on icon at bounding box center [666, 333] width 9 height 10
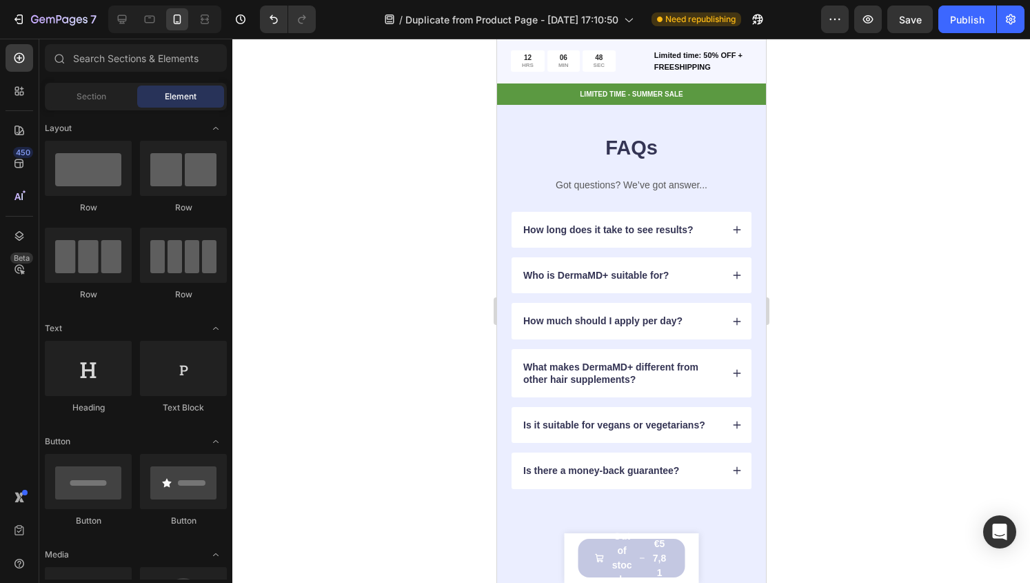
scroll to position [2879, 0]
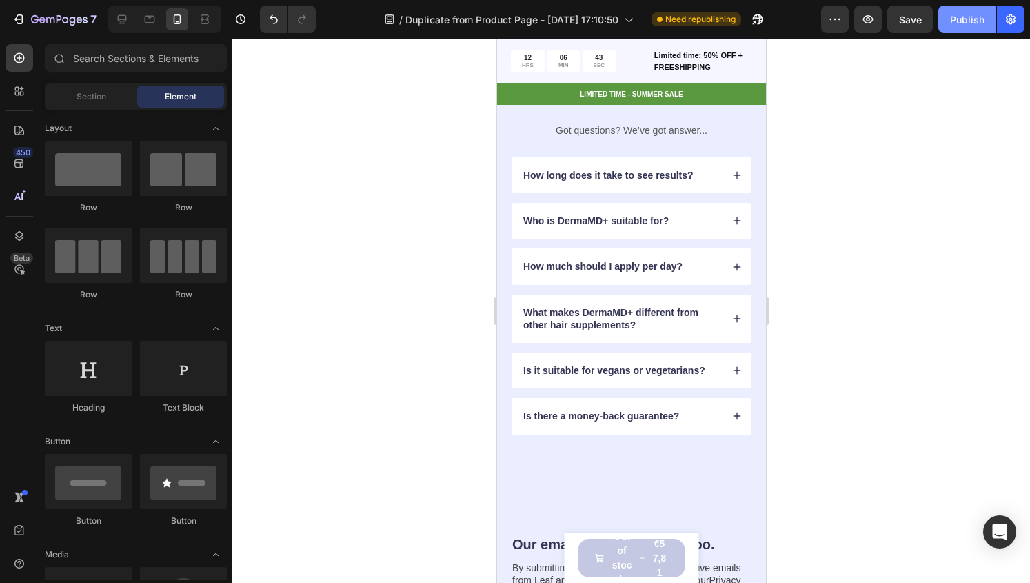
click at [960, 32] on button "Publish" at bounding box center [968, 20] width 58 height 28
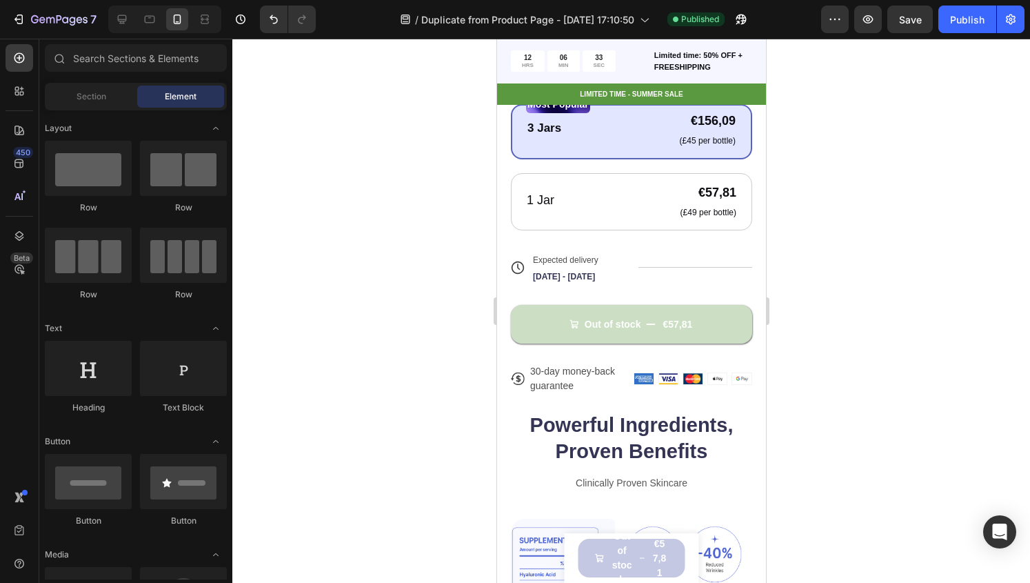
scroll to position [0, 0]
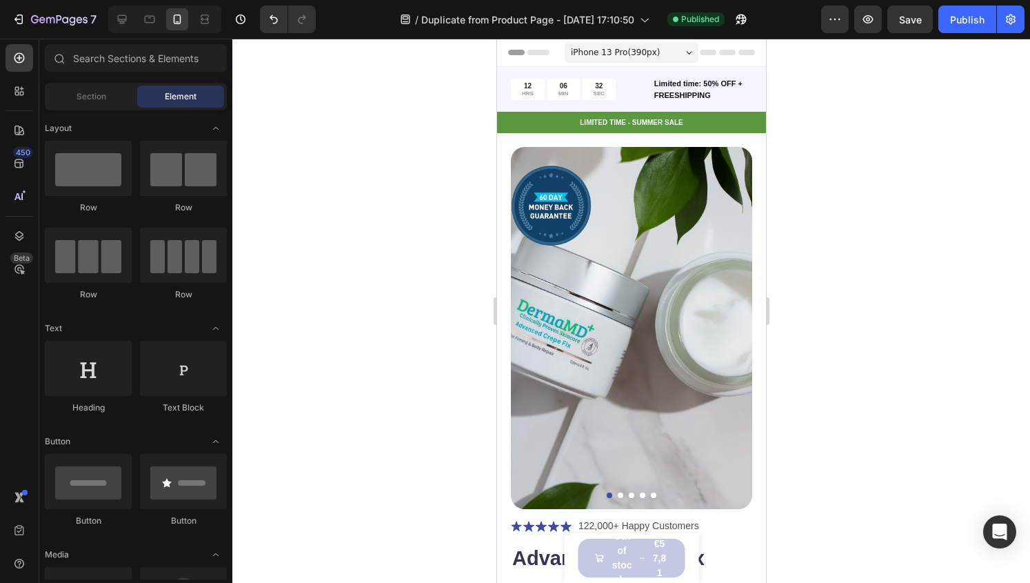
click at [950, 35] on div "7 / Duplicate from Product Page - Aug 23, 17:10:50 Published Preview Save Publi…" at bounding box center [515, 19] width 1030 height 39
click at [950, 34] on div "7 / Duplicate from Product Page - Aug 23, 17:10:50 Published Preview Save Publi…" at bounding box center [515, 19] width 1030 height 39
click at [951, 34] on div "7 / Duplicate from Product Page - Aug 23, 17:10:50 Published Preview Save Publi…" at bounding box center [515, 19] width 1030 height 39
click at [948, 30] on button "Publish" at bounding box center [968, 20] width 58 height 28
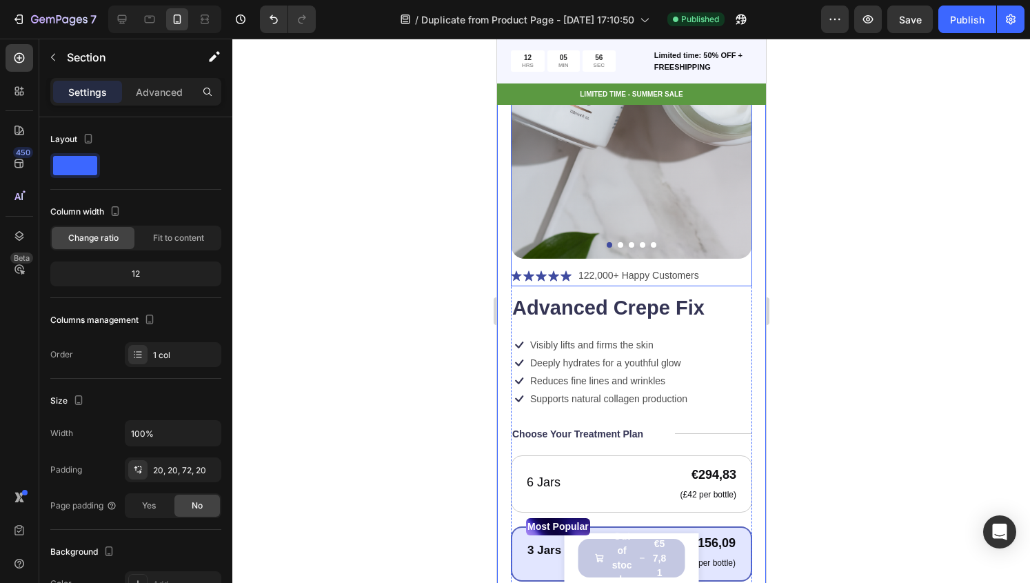
scroll to position [250, 0]
click at [717, 403] on div "Icon Icon Icon Icon Icon Icon List 122,000+ Happy Customers Text Block Row Adva…" at bounding box center [630, 543] width 241 height 550
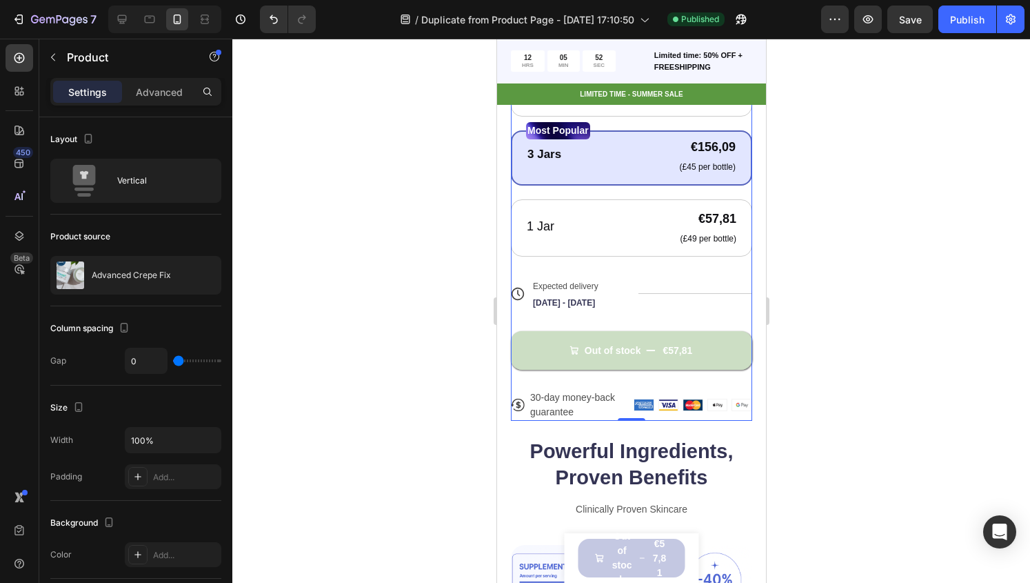
scroll to position [692, 0]
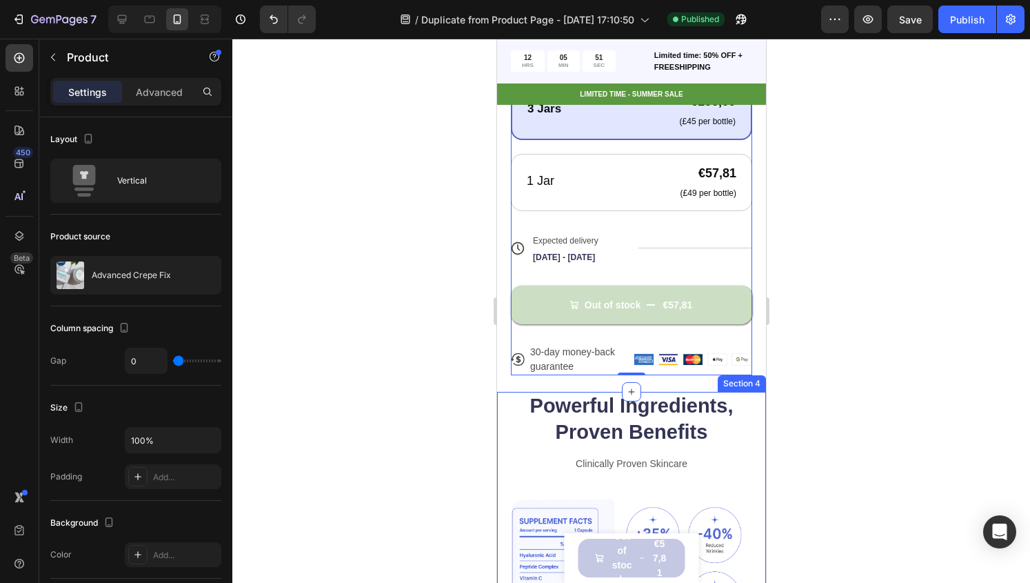
click at [749, 406] on div "Powerful Ingredients, Proven Benefits Heading Clinically Proven Skincare Text B…" at bounding box center [631, 562] width 269 height 341
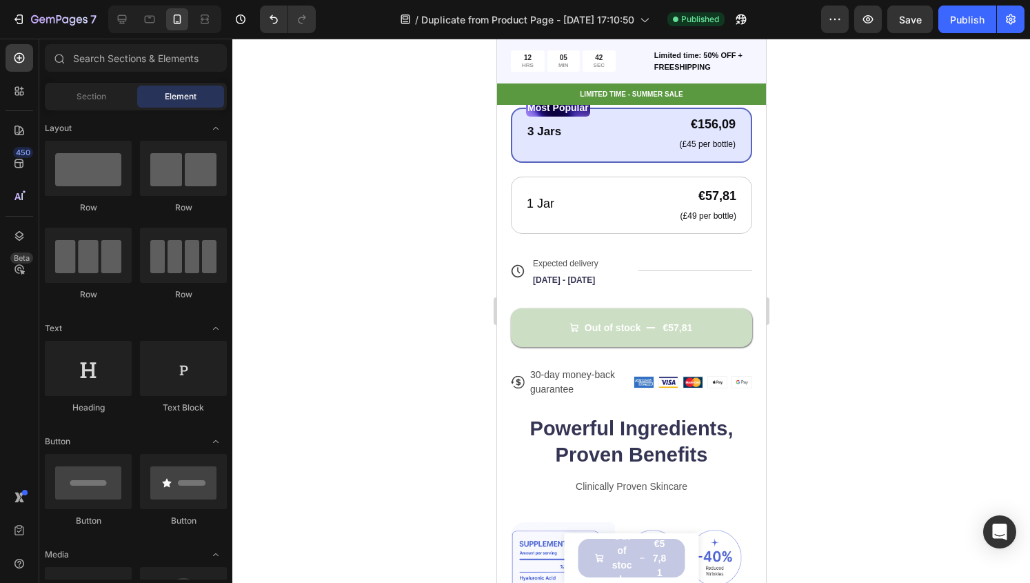
scroll to position [607, 0]
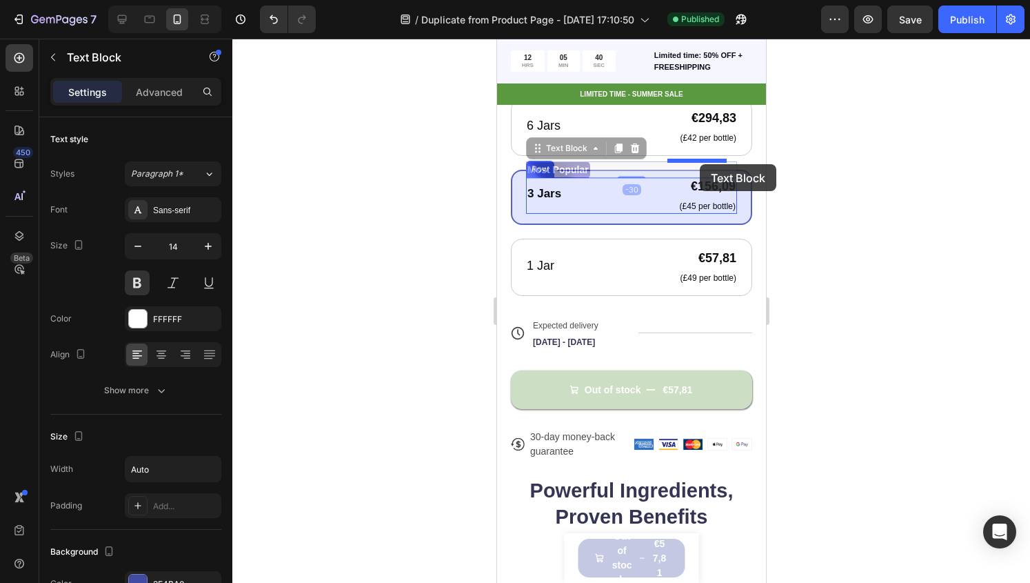
drag, startPoint x: 692, startPoint y: 147, endPoint x: 699, endPoint y: 166, distance: 20.8
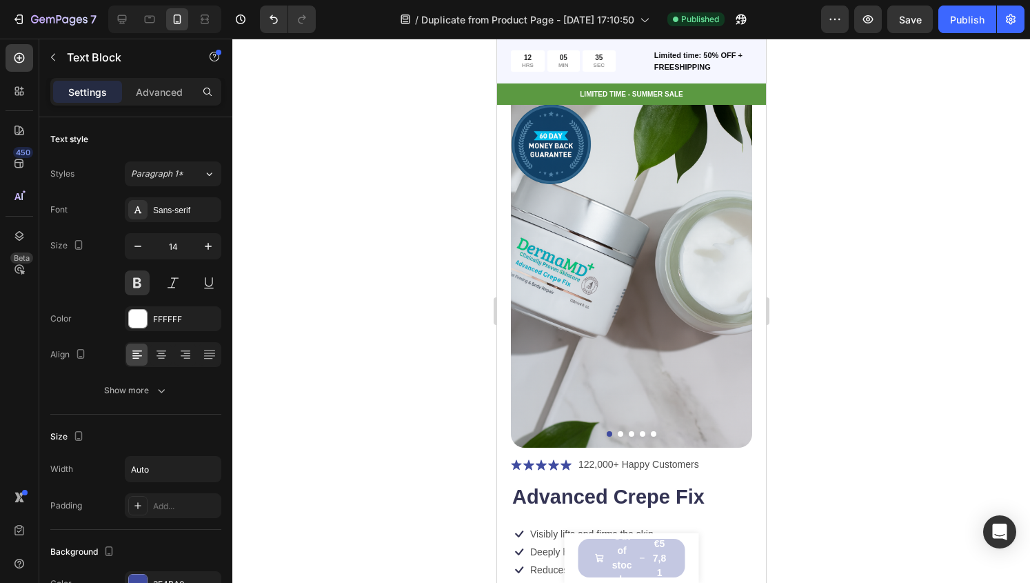
scroll to position [0, 0]
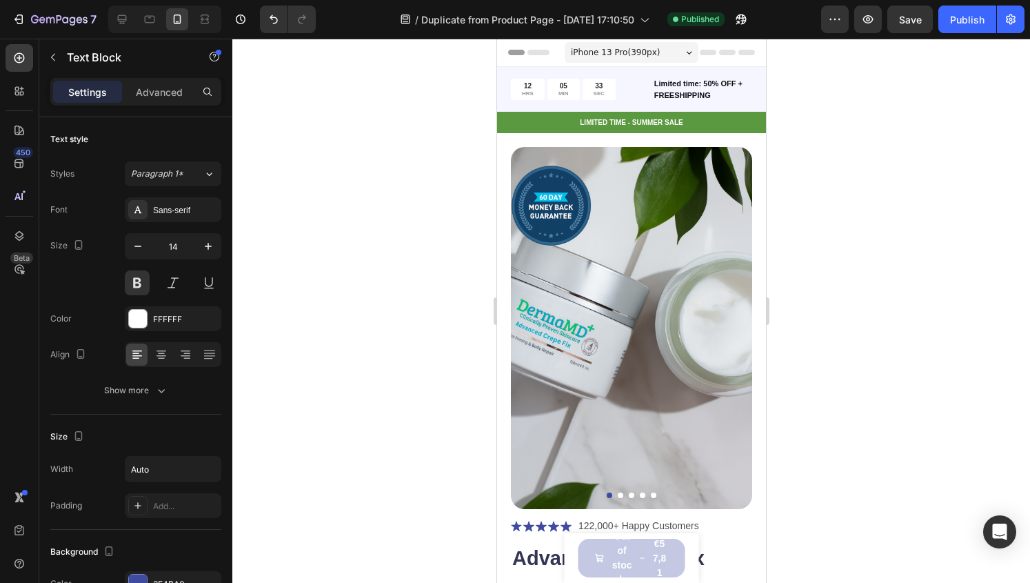
click at [633, 54] on span "iPhone 13 Pro ( 390 px)" at bounding box center [614, 53] width 89 height 14
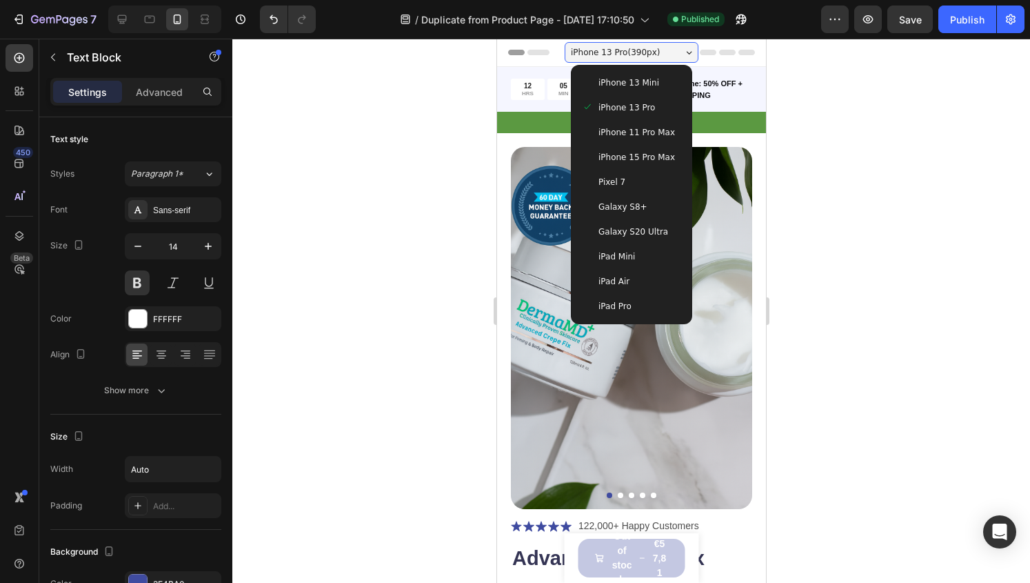
click at [633, 54] on span "iPhone 13 Pro ( 390 px)" at bounding box center [614, 53] width 89 height 14
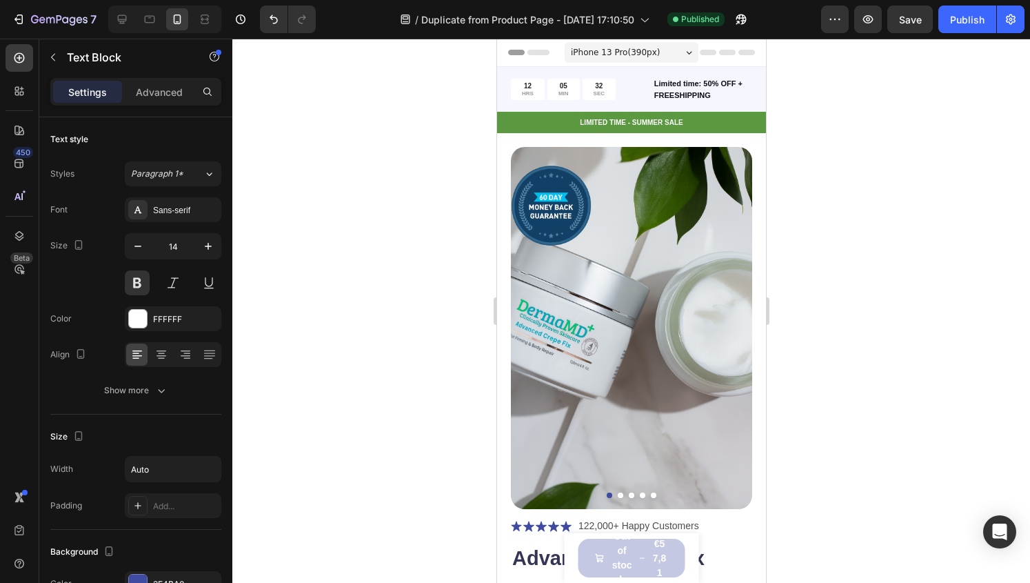
click at [635, 53] on span "iPhone 13 Pro ( 390 px)" at bounding box center [614, 53] width 89 height 14
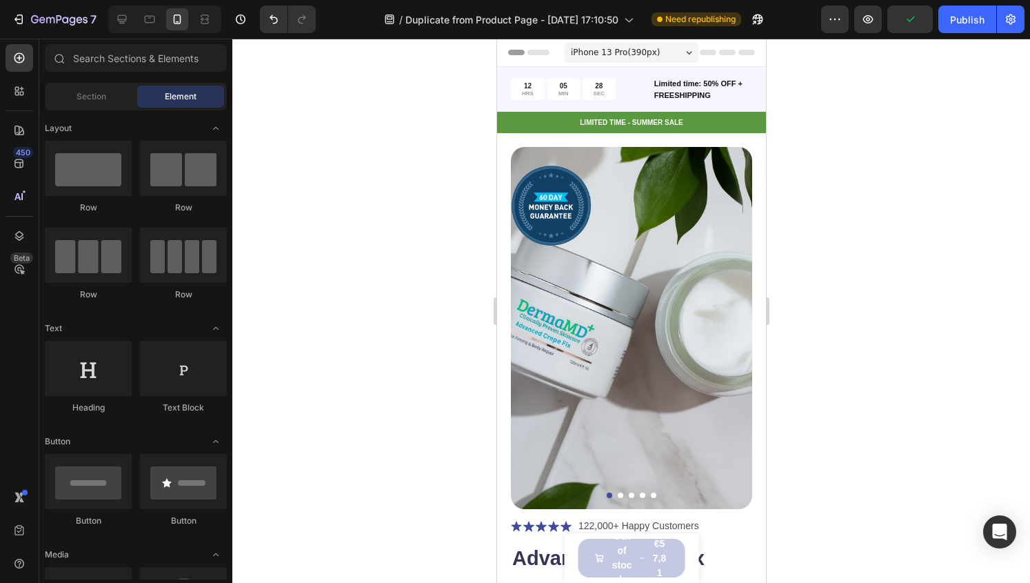
scroll to position [476, 0]
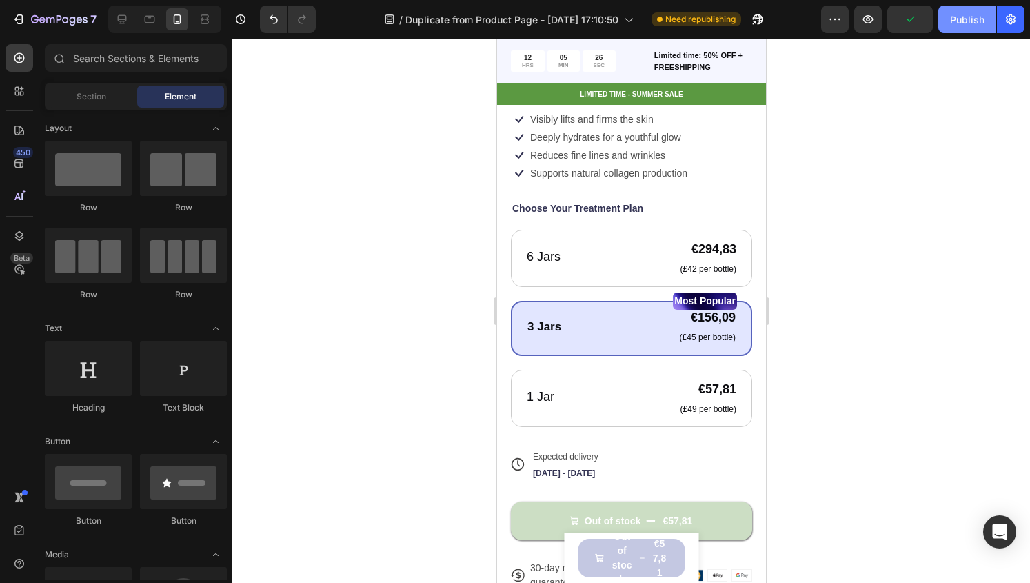
click at [942, 21] on button "Publish" at bounding box center [968, 20] width 58 height 28
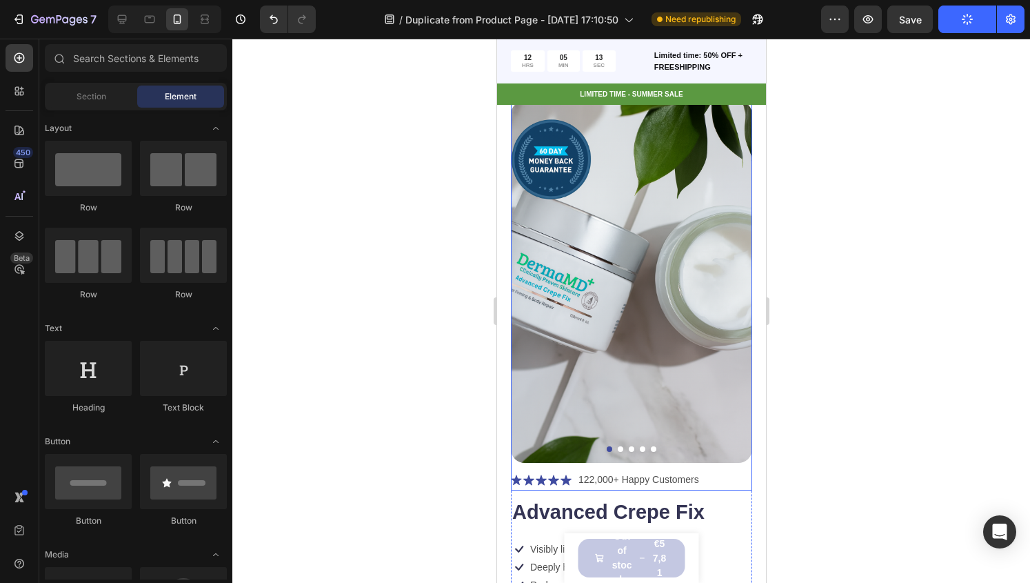
scroll to position [61, 0]
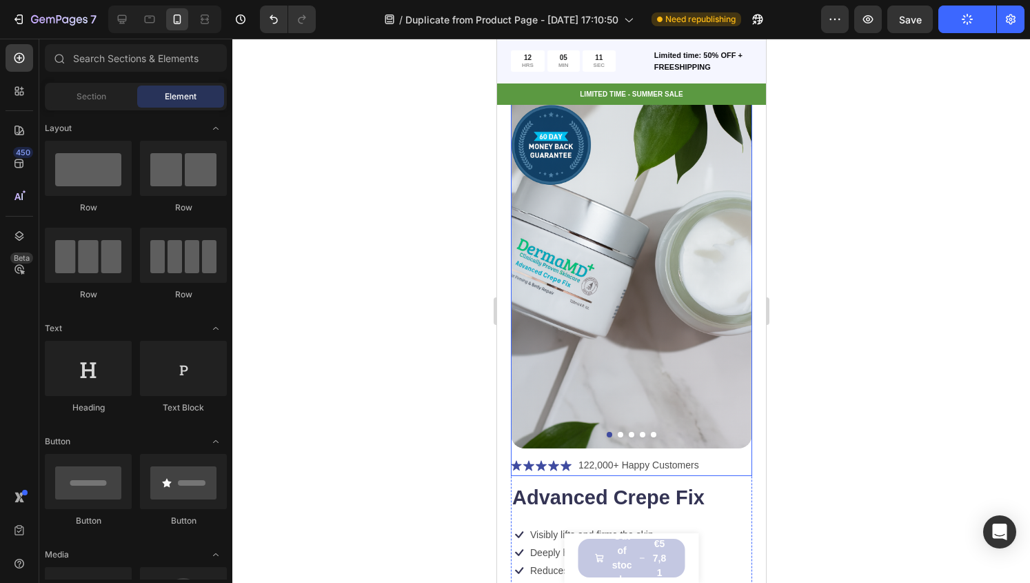
click at [613, 415] on img at bounding box center [630, 267] width 241 height 362
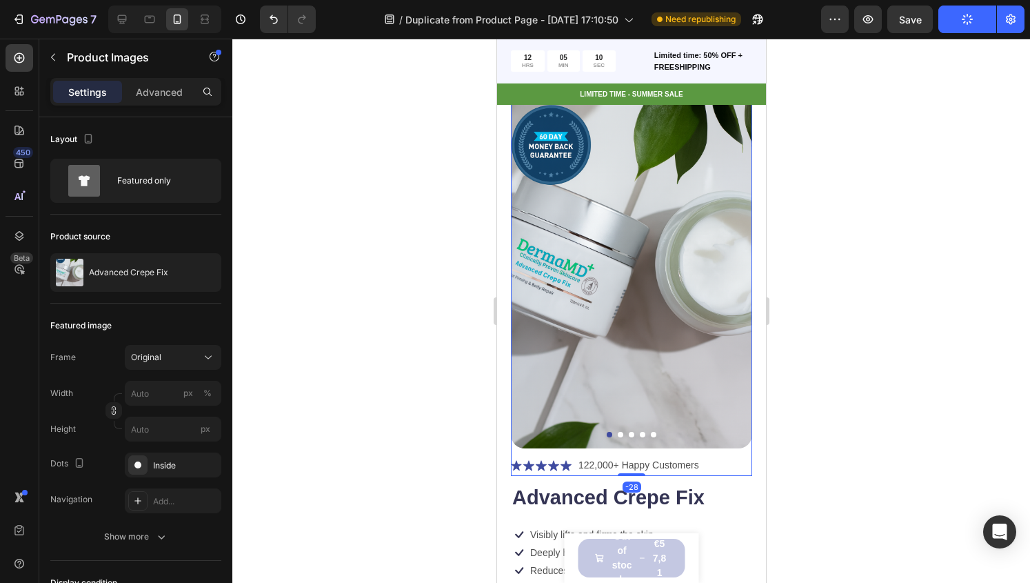
click at [629, 415] on img at bounding box center [630, 267] width 241 height 362
click at [632, 421] on img at bounding box center [630, 267] width 241 height 362
click at [626, 415] on img at bounding box center [630, 267] width 241 height 362
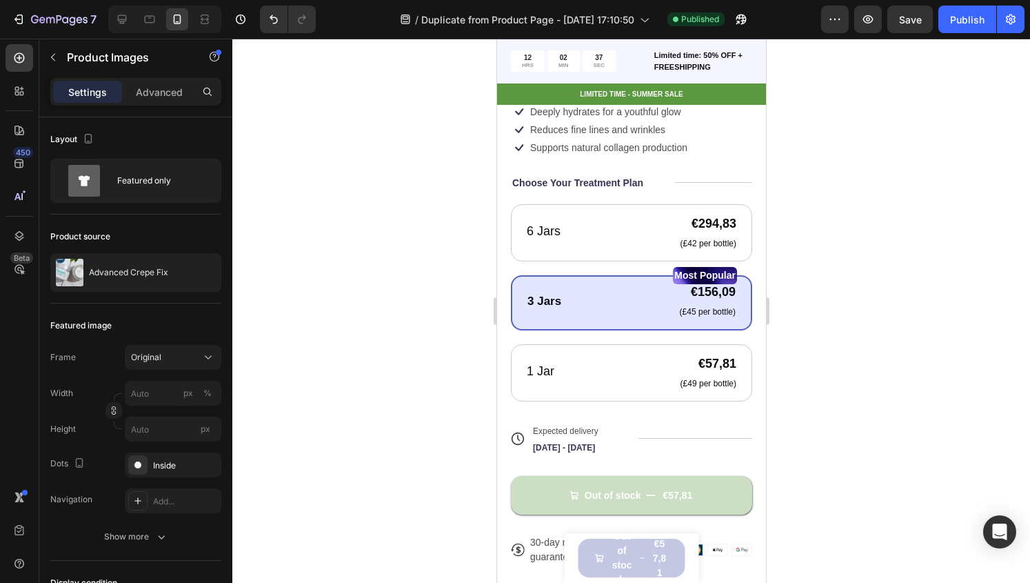
scroll to position [501, 0]
click at [692, 427] on div "Title Line" at bounding box center [695, 439] width 114 height 36
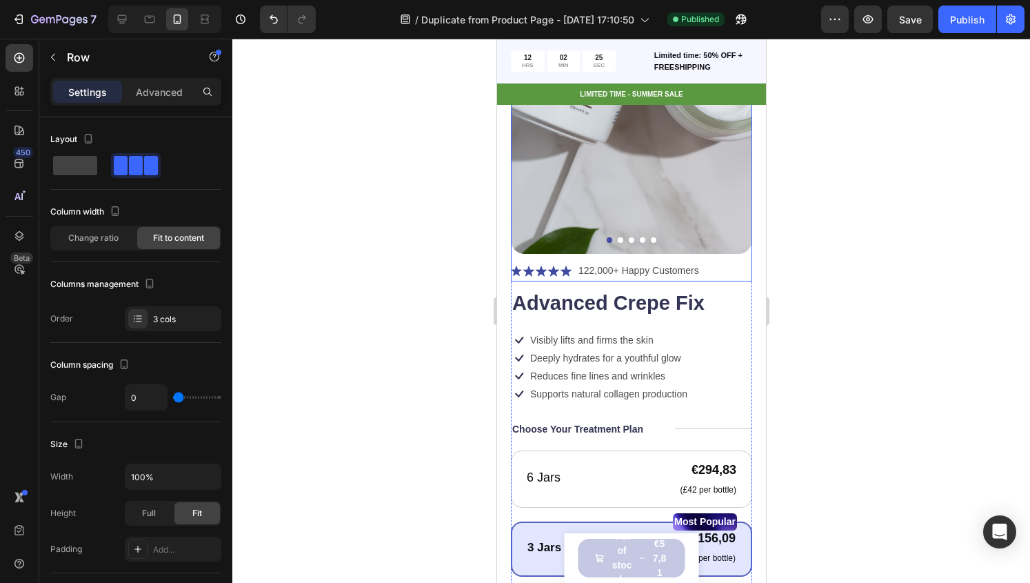
scroll to position [256, 0]
click at [666, 351] on p "Deeply hydrates for a youthful glow" at bounding box center [605, 357] width 151 height 12
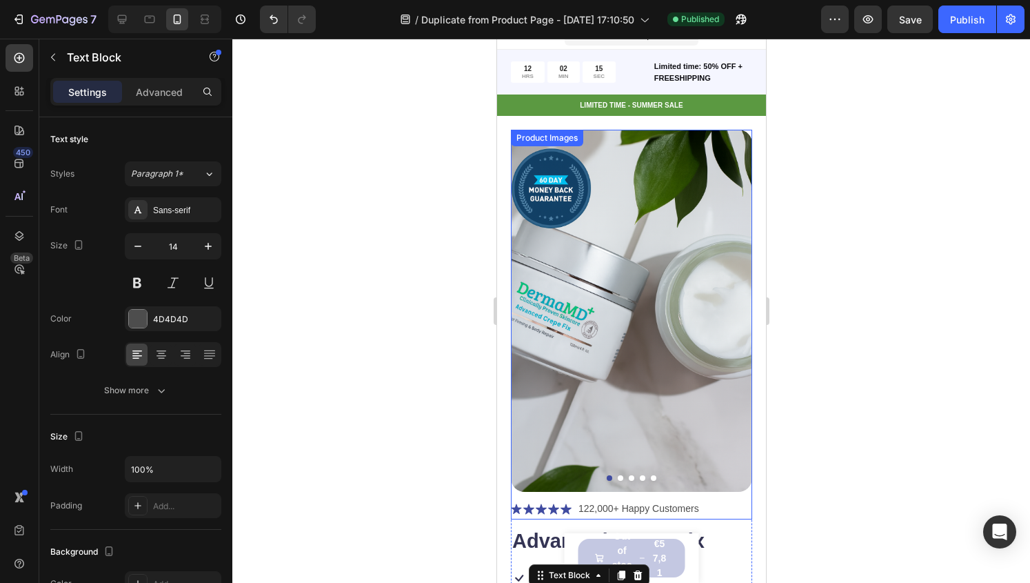
scroll to position [0, 0]
